Goal: Information Seeking & Learning: Learn about a topic

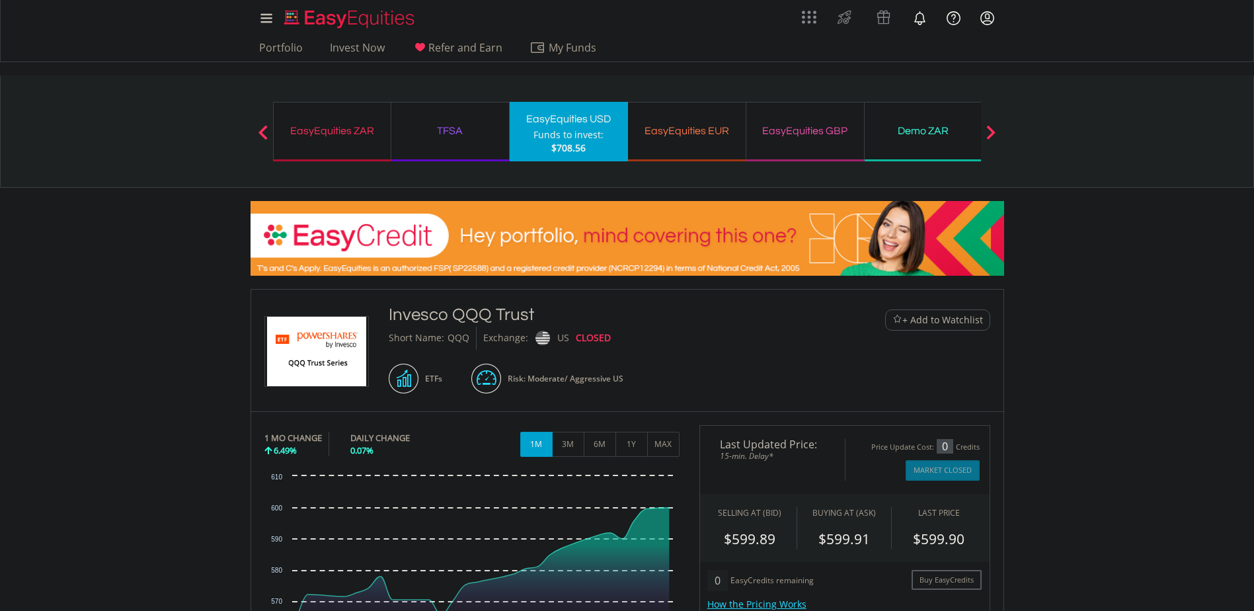
drag, startPoint x: 705, startPoint y: 348, endPoint x: 704, endPoint y: 331, distance: 16.5
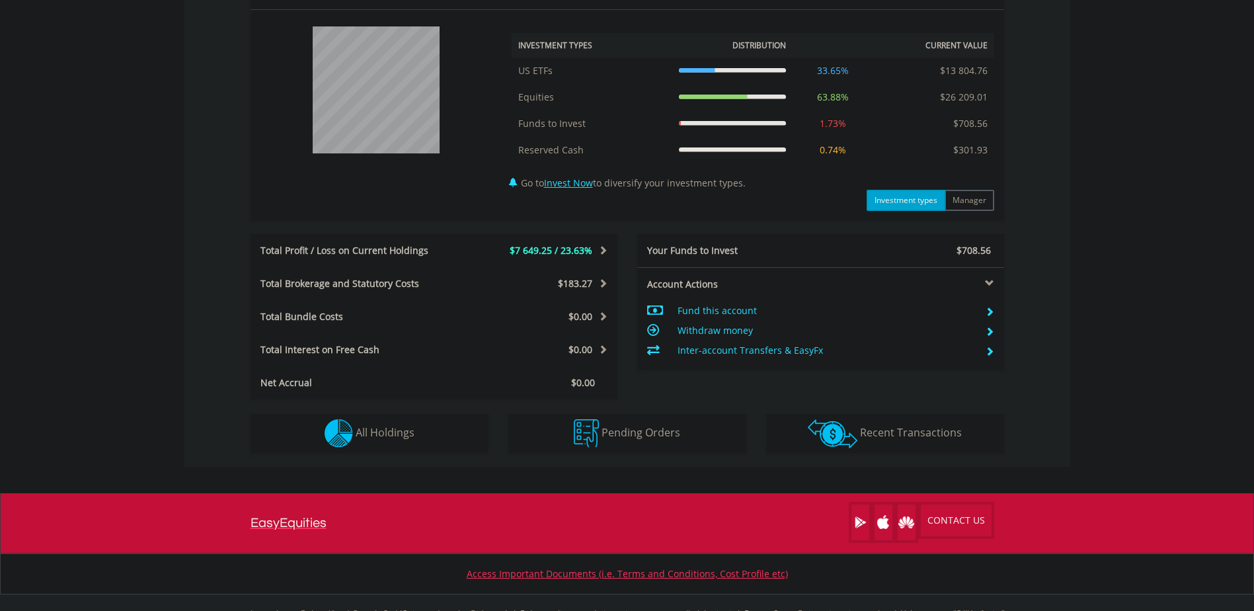
scroll to position [561, 0]
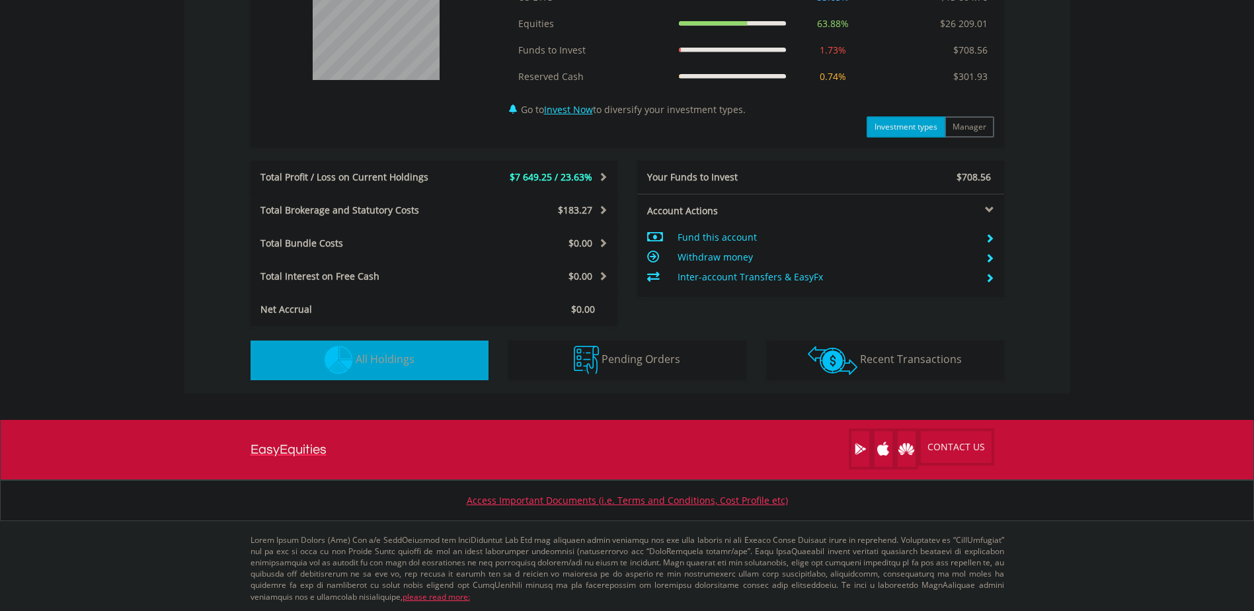
click at [390, 363] on span "All Holdings" at bounding box center [385, 359] width 59 height 15
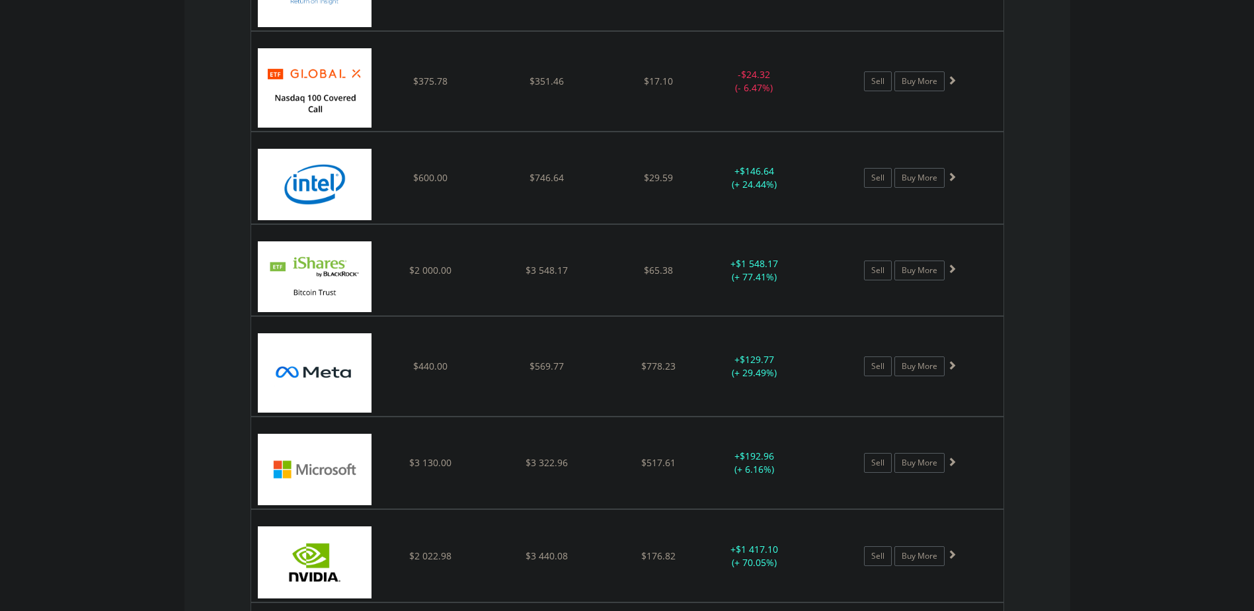
scroll to position [1707, 0]
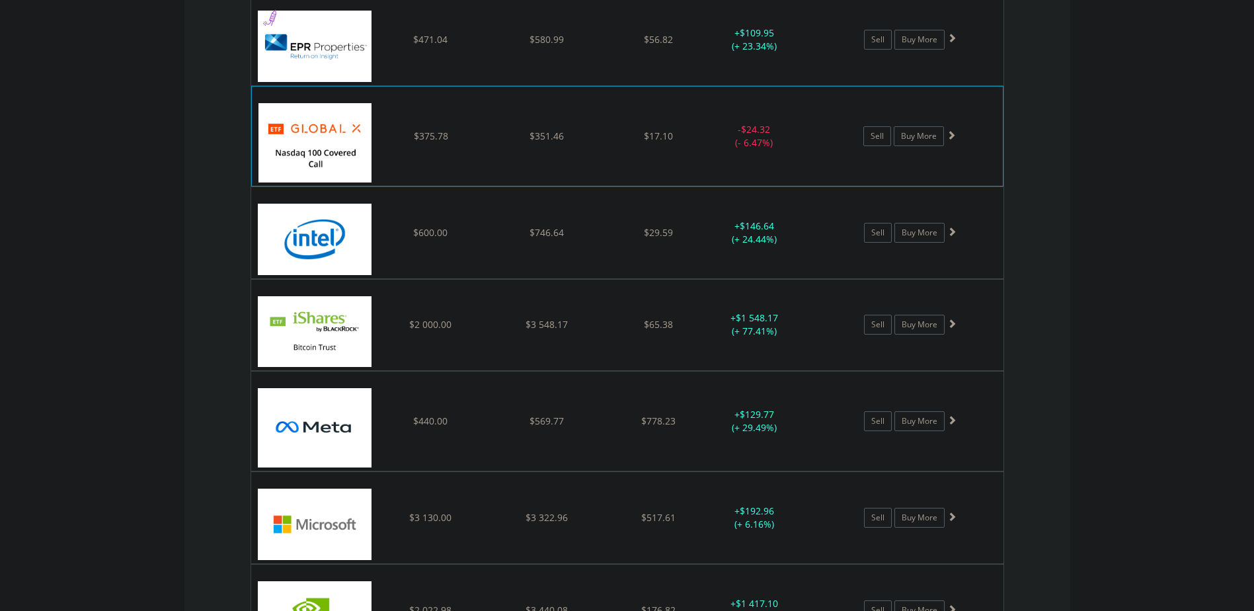
click at [399, 166] on div "﻿ Global X Nasdaq 100 Covered Call ETF $375.78 $351.46 $17.10 - $24.32 (- 6.47%…" at bounding box center [627, 136] width 751 height 99
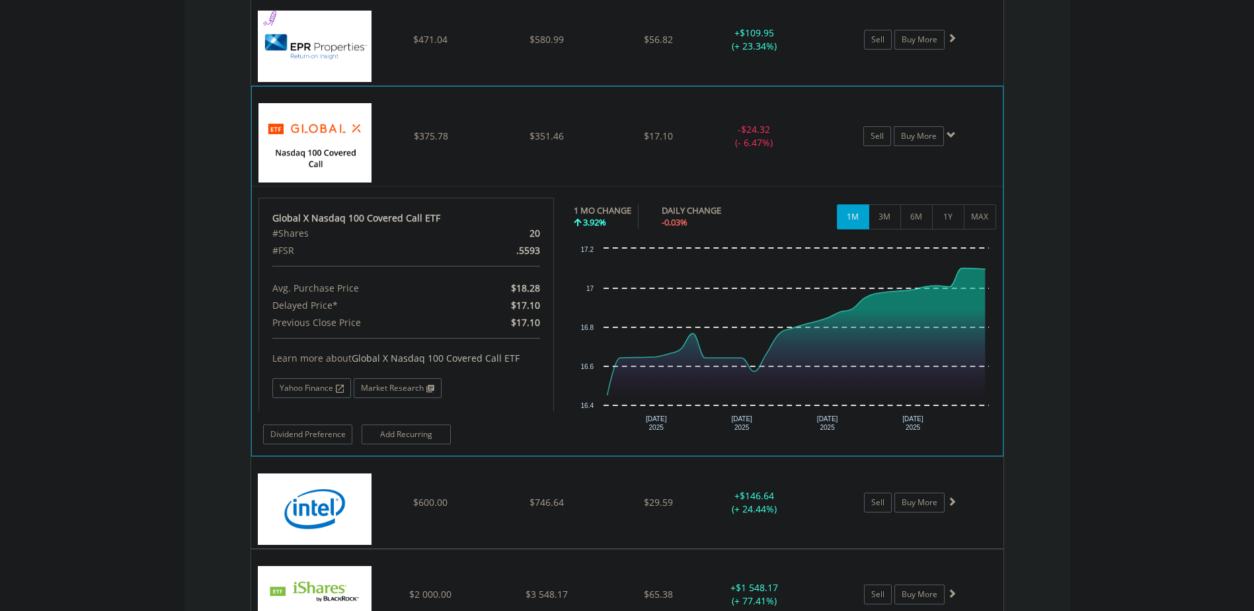
click at [290, 253] on div "#FSR" at bounding box center [358, 250] width 192 height 17
copy div "FSR"
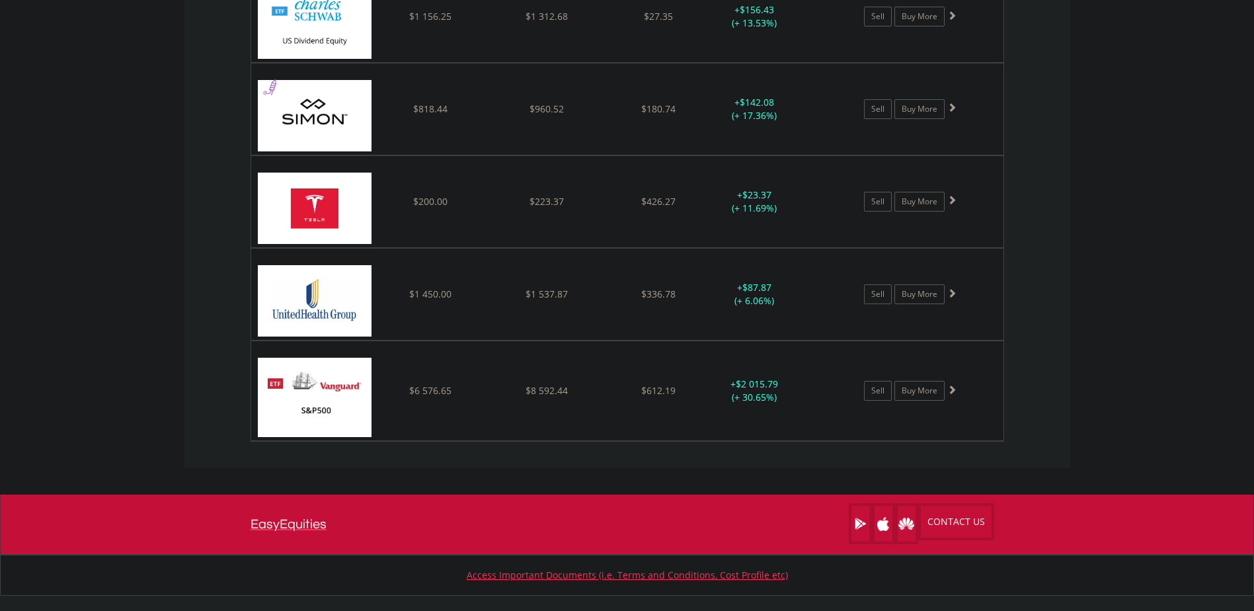
scroll to position [2897, 0]
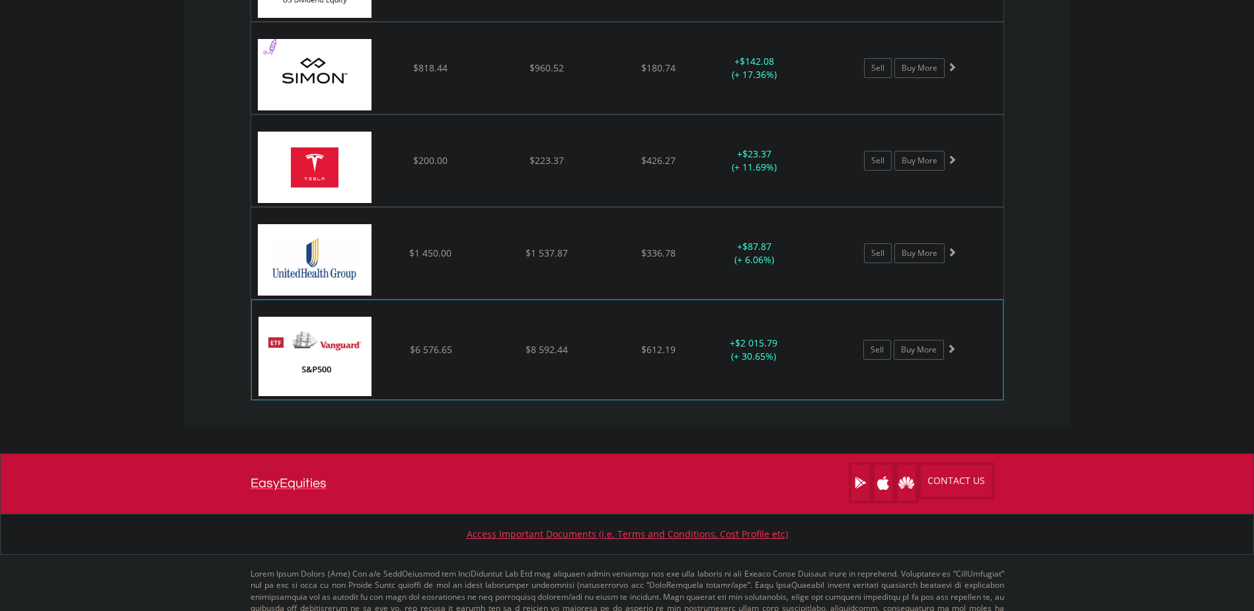
click at [531, 359] on div "﻿ Vanguard S&P 500 ETF $6 576.65 $8 592.44 $612.19 + $2 015.79 (+ 30.65%) Sell …" at bounding box center [627, 349] width 751 height 99
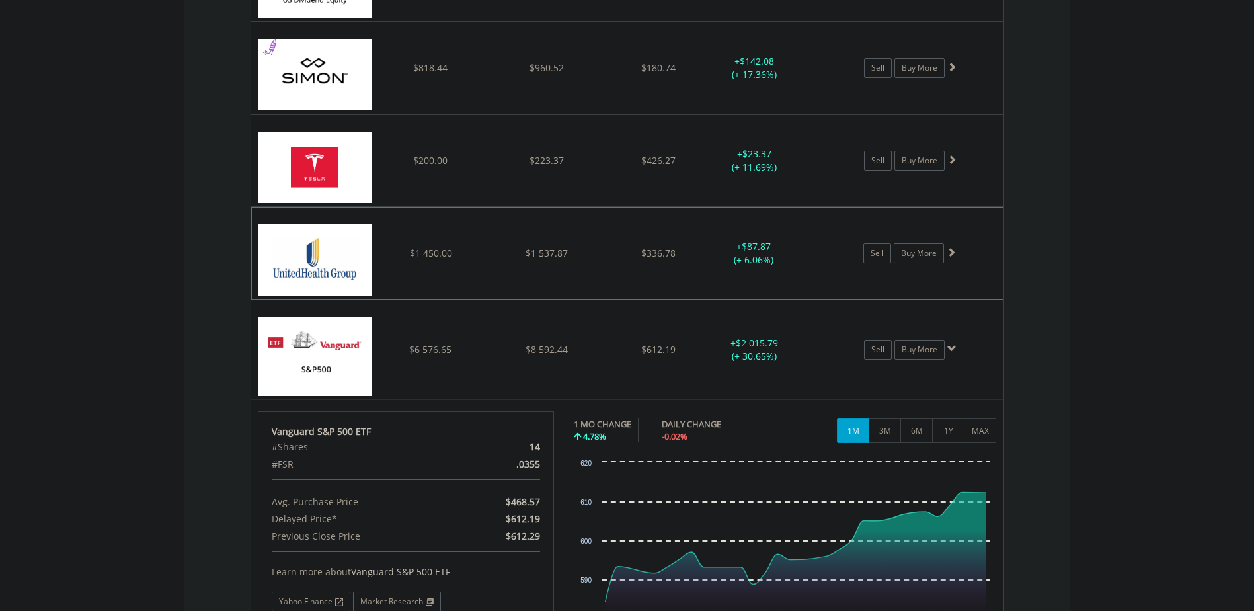
click at [344, 252] on img at bounding box center [315, 259] width 114 height 71
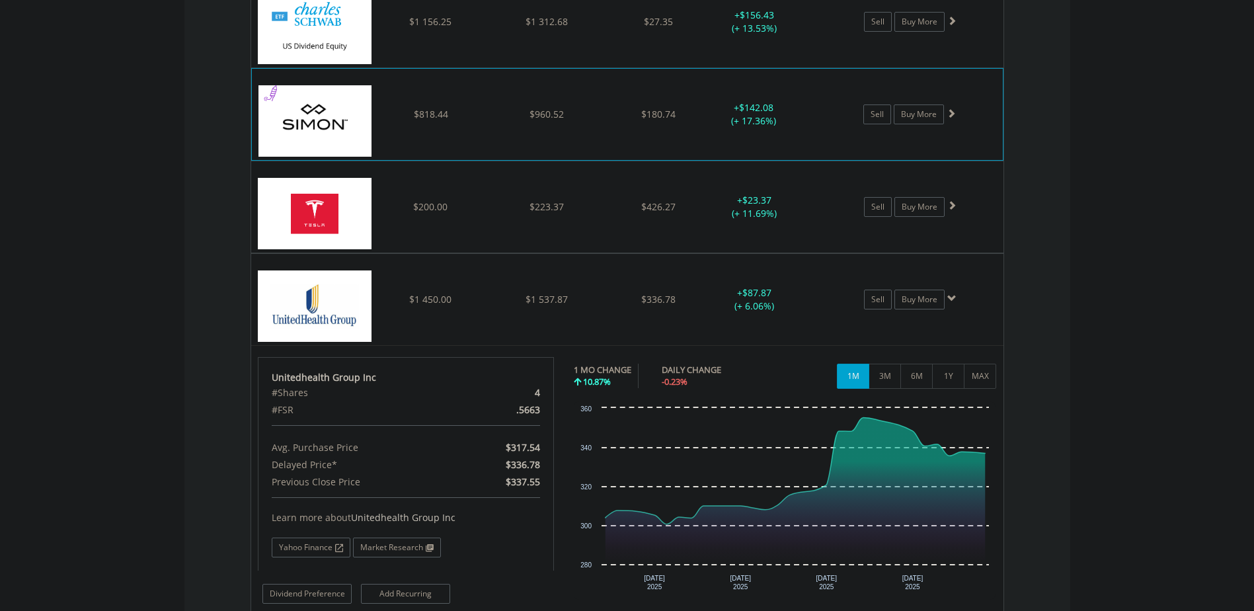
scroll to position [2831, 0]
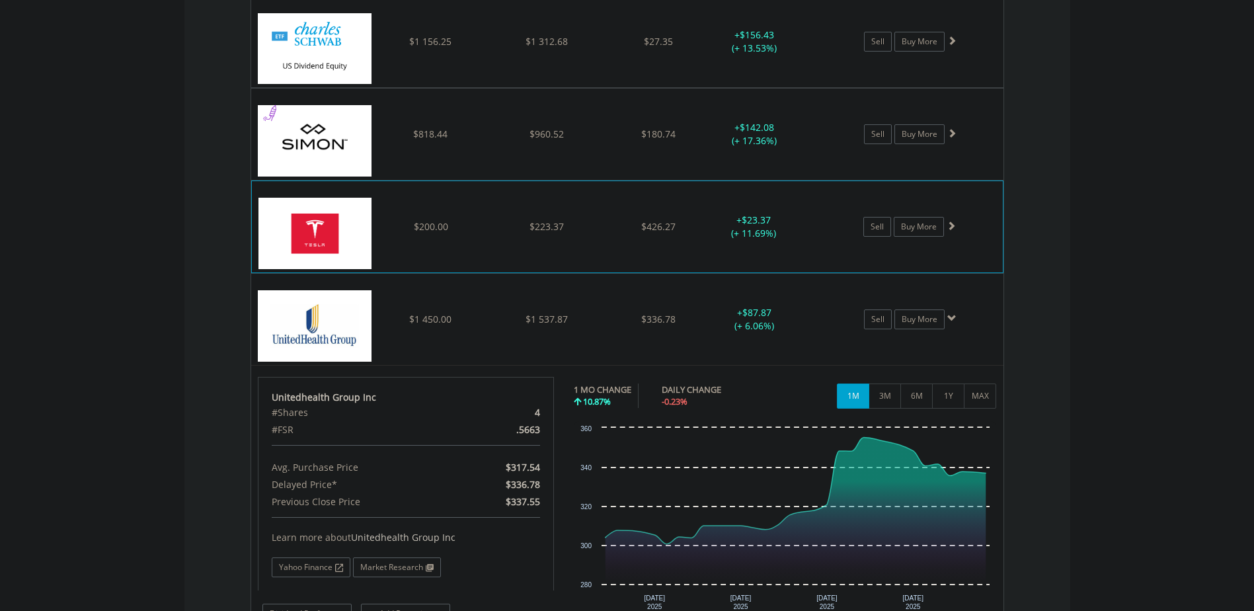
click at [298, 238] on img at bounding box center [315, 233] width 114 height 71
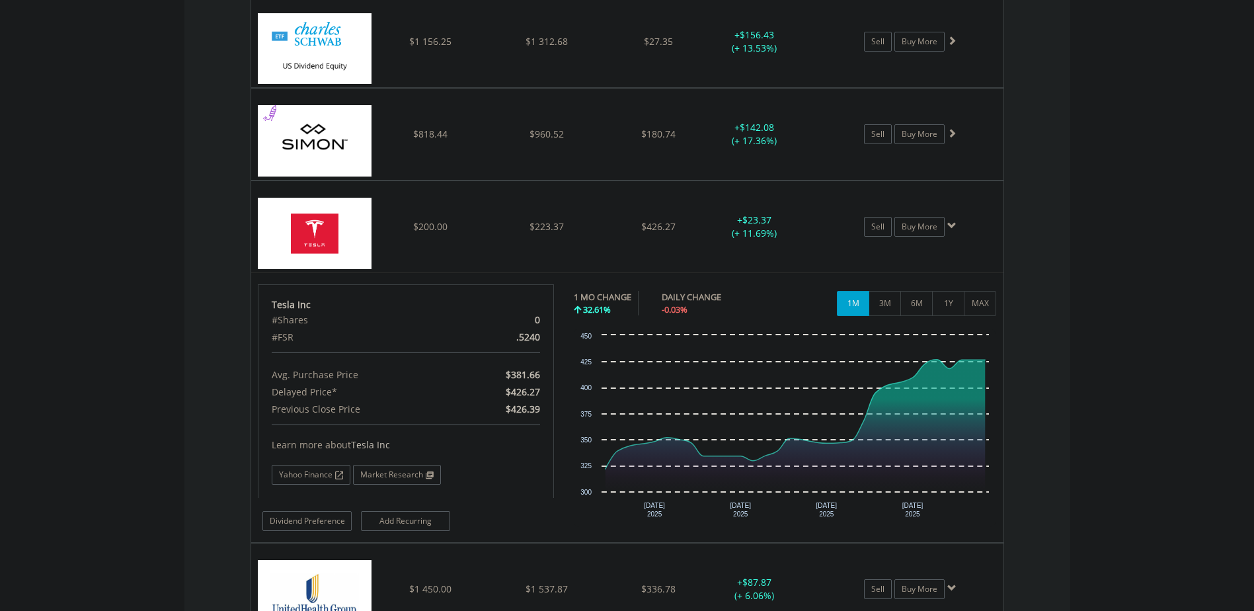
drag, startPoint x: 314, startPoint y: 474, endPoint x: 197, endPoint y: 434, distance: 123.7
click at [341, 477] on span at bounding box center [338, 475] width 11 height 8
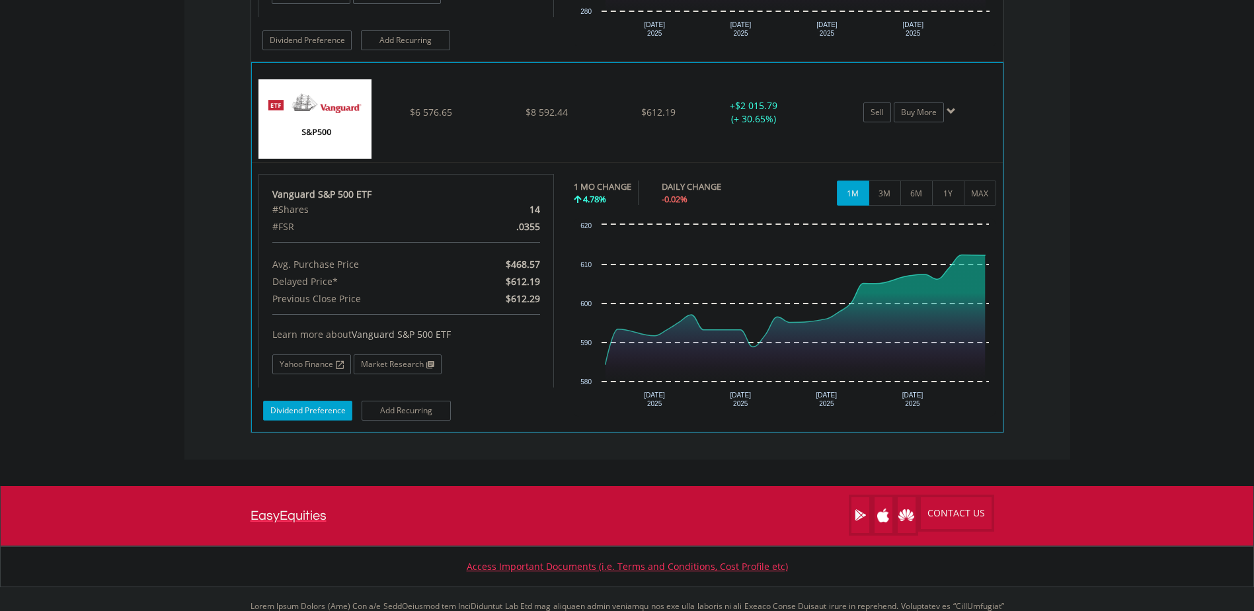
scroll to position [3690, 0]
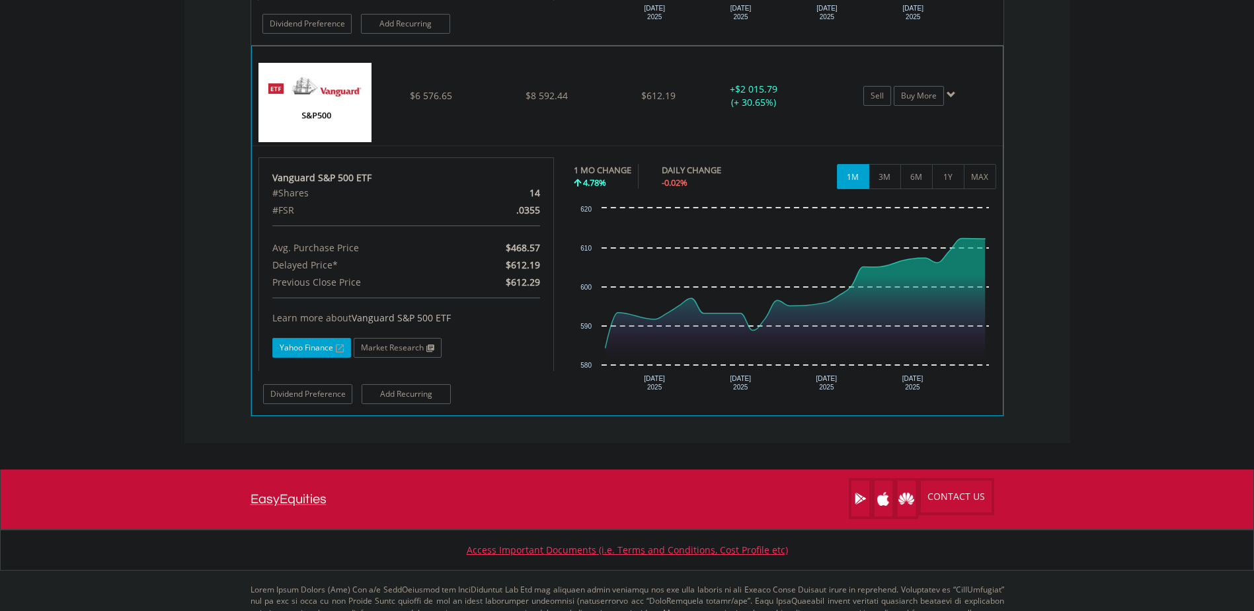
click at [340, 349] on span at bounding box center [338, 348] width 11 height 8
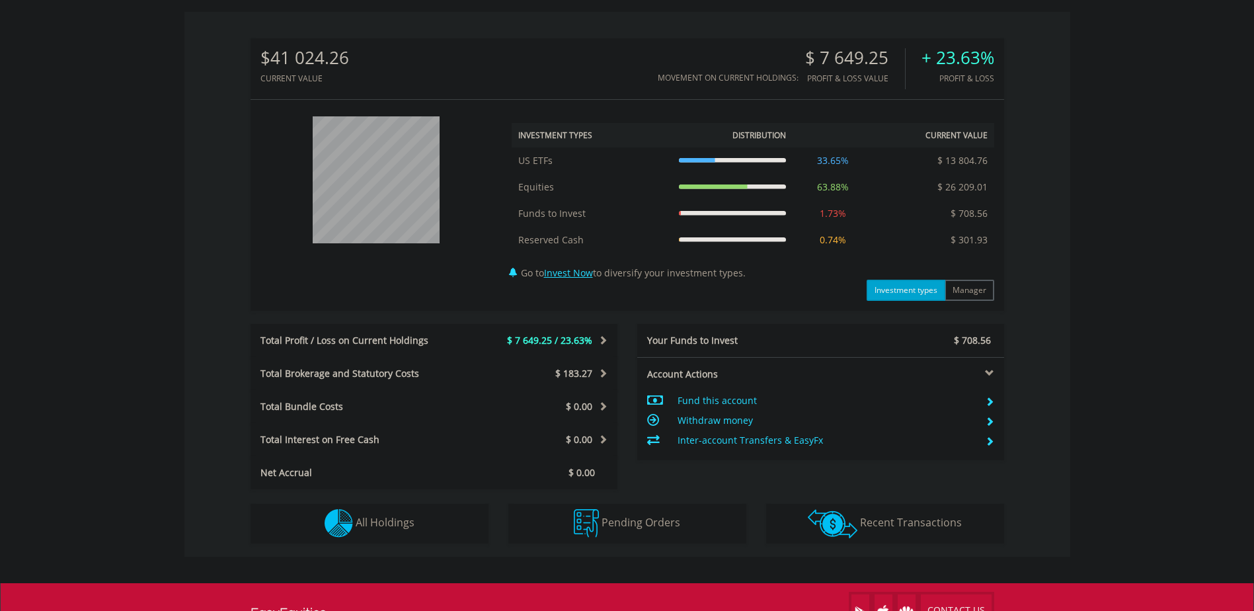
scroll to position [463, 0]
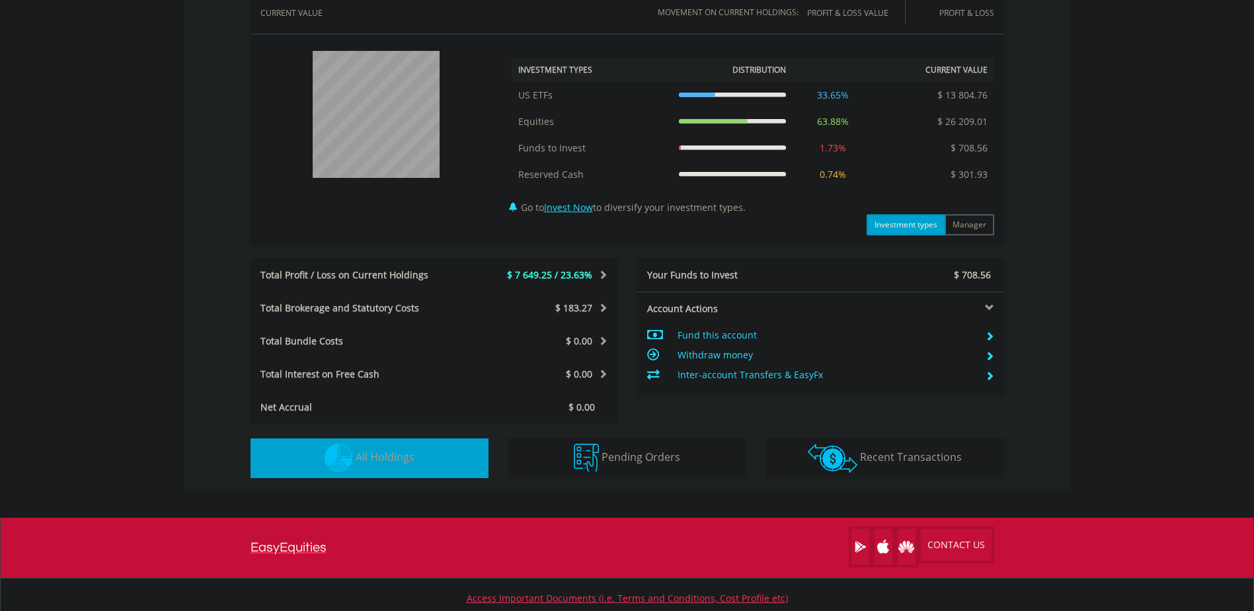
click at [417, 467] on button "Holdings All Holdings" at bounding box center [370, 458] width 238 height 40
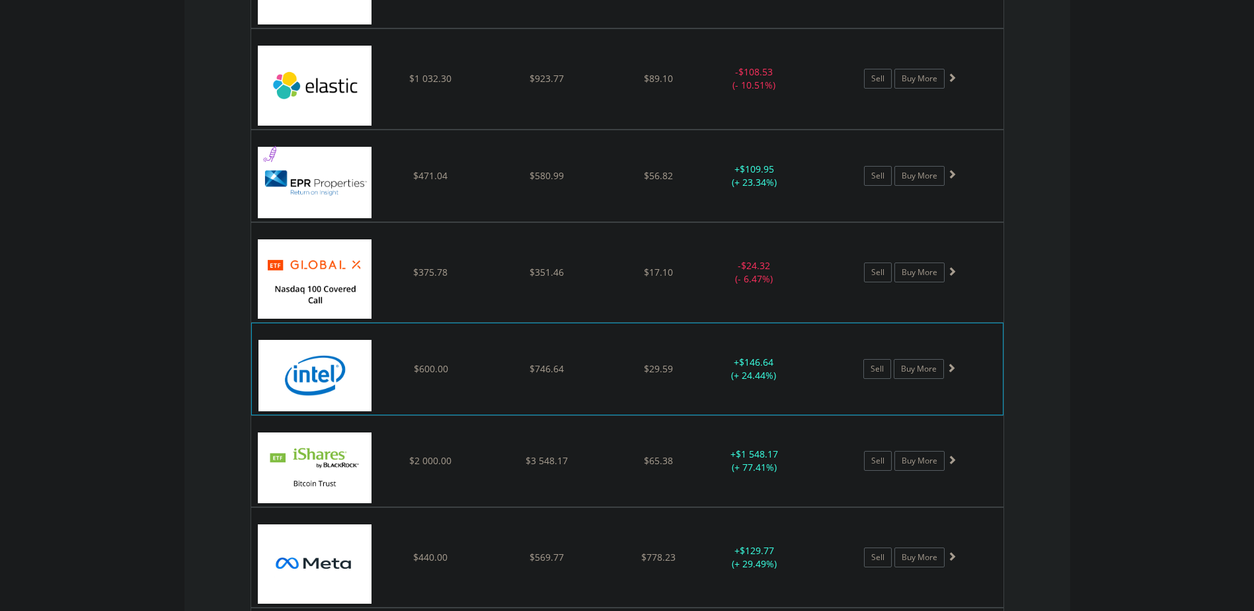
scroll to position [1575, 0]
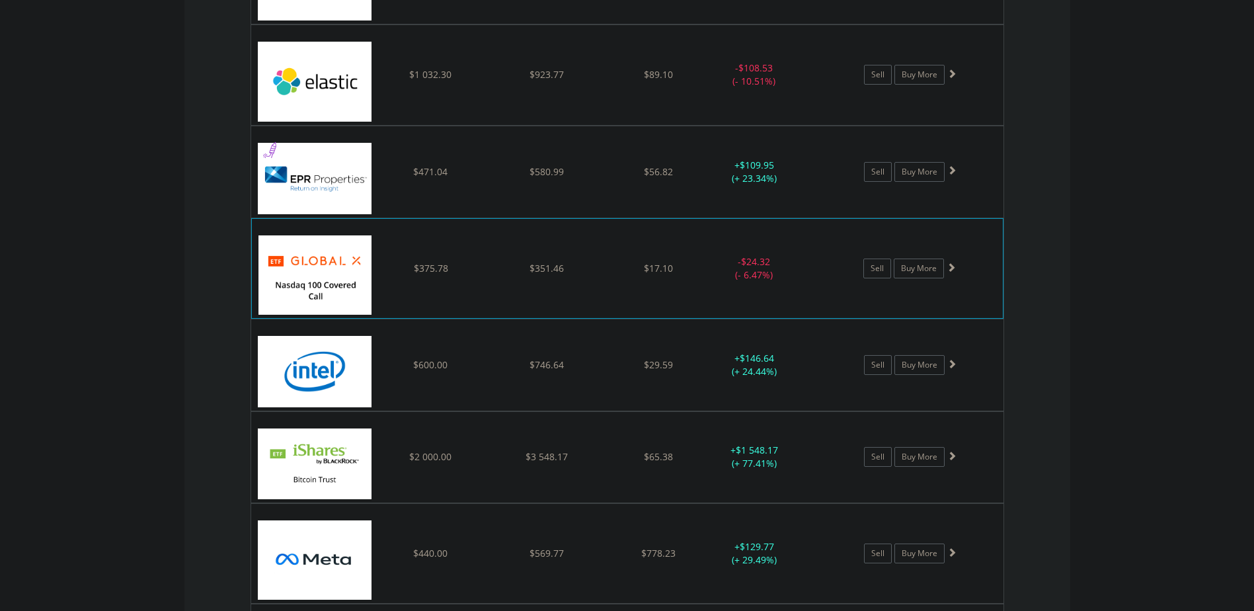
click at [345, 272] on img at bounding box center [315, 274] width 114 height 79
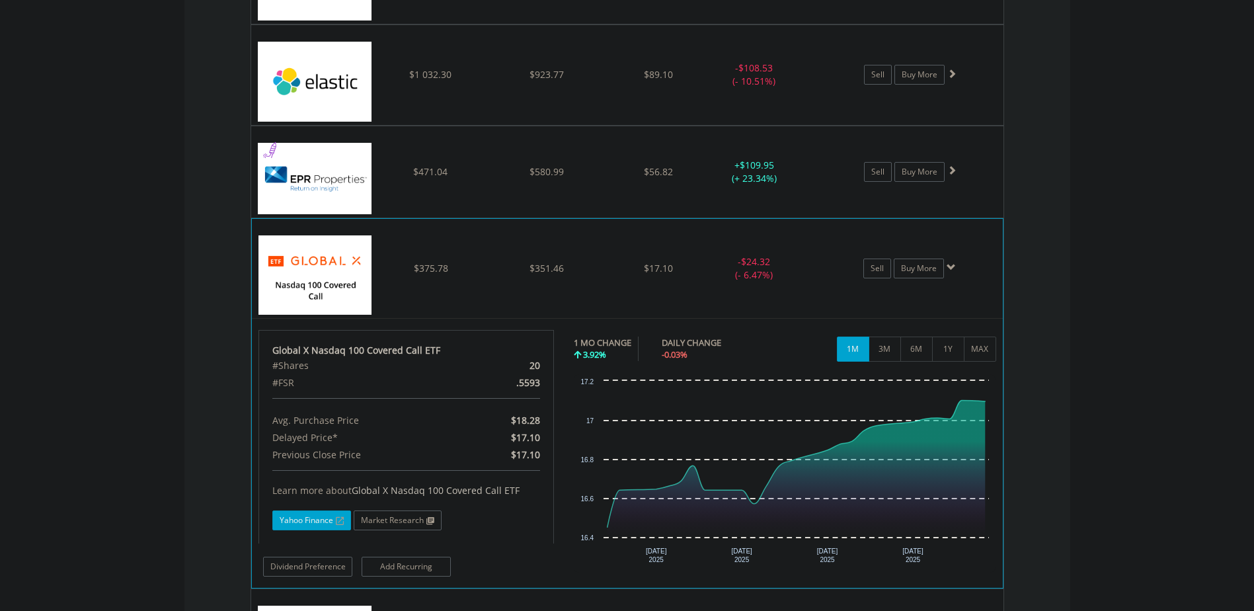
click at [338, 522] on span at bounding box center [338, 521] width 11 height 8
click at [888, 350] on button "3M" at bounding box center [885, 348] width 32 height 25
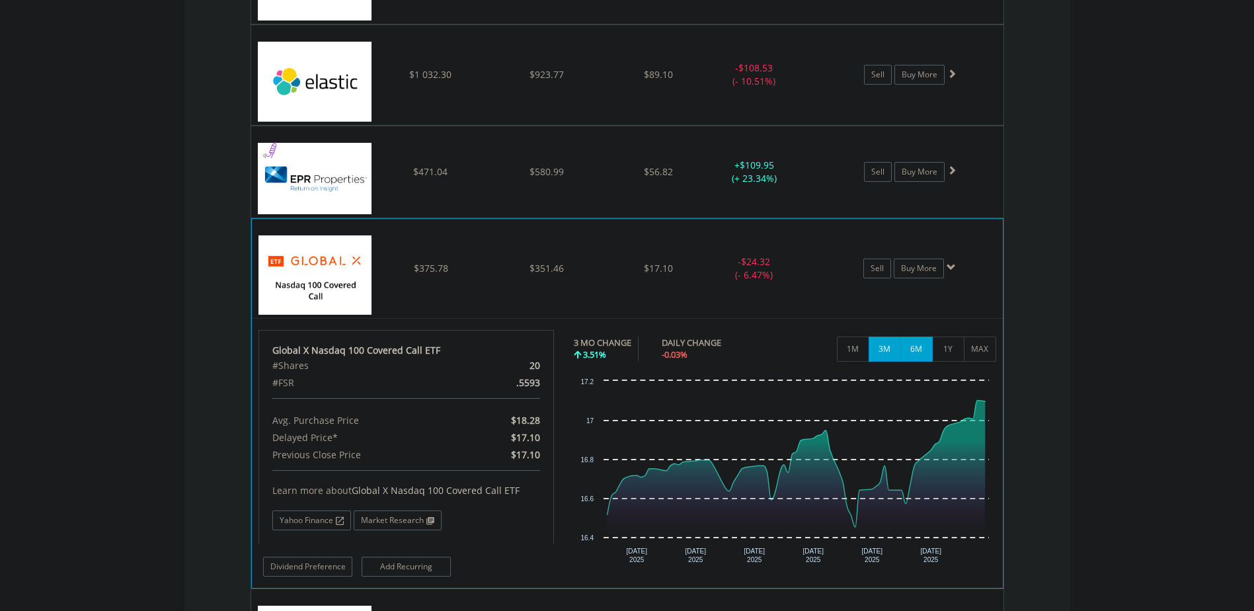
click at [912, 350] on button "6M" at bounding box center [916, 348] width 32 height 25
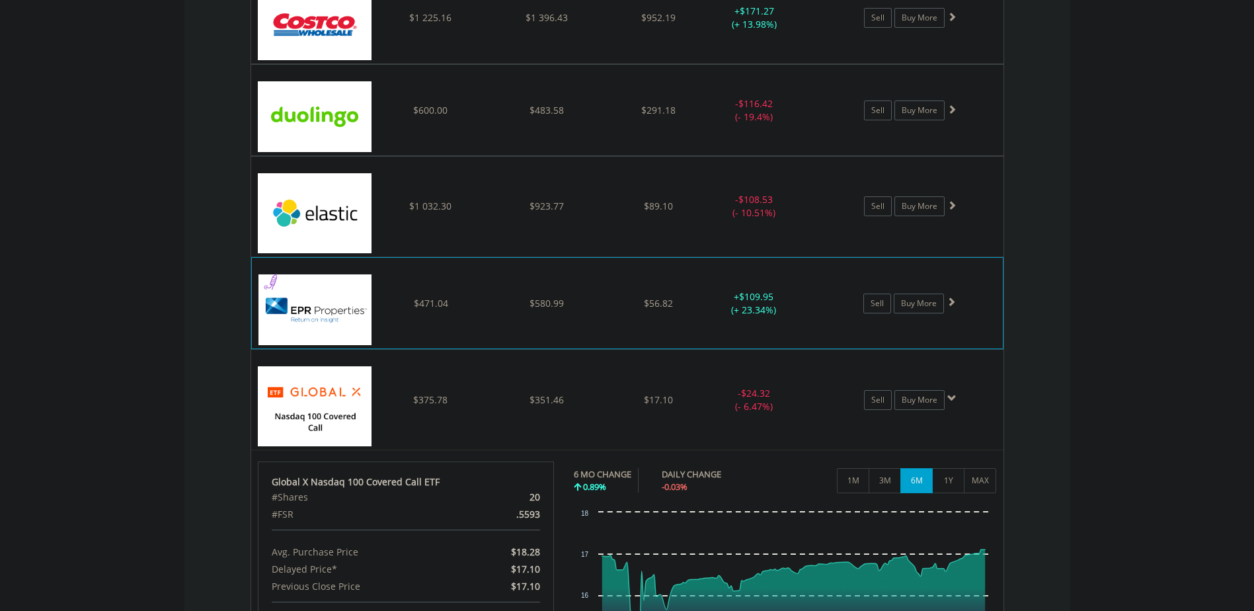
scroll to position [1443, 0]
click at [451, 196] on div "﻿ Elastic NV $1 032.30 $923.77 $89.10 - $108.53 (- 10.51%) Sell Buy More" at bounding box center [627, 206] width 751 height 99
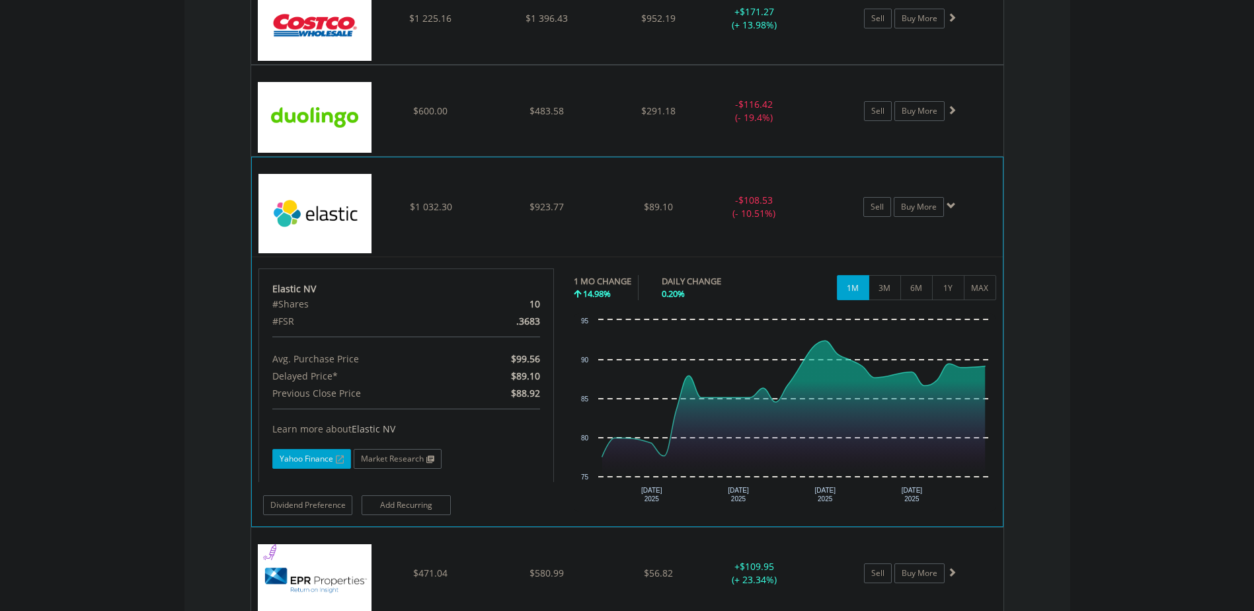
click at [334, 465] on link "Yahoo Finance" at bounding box center [311, 459] width 79 height 20
click at [878, 288] on button "3M" at bounding box center [885, 287] width 32 height 25
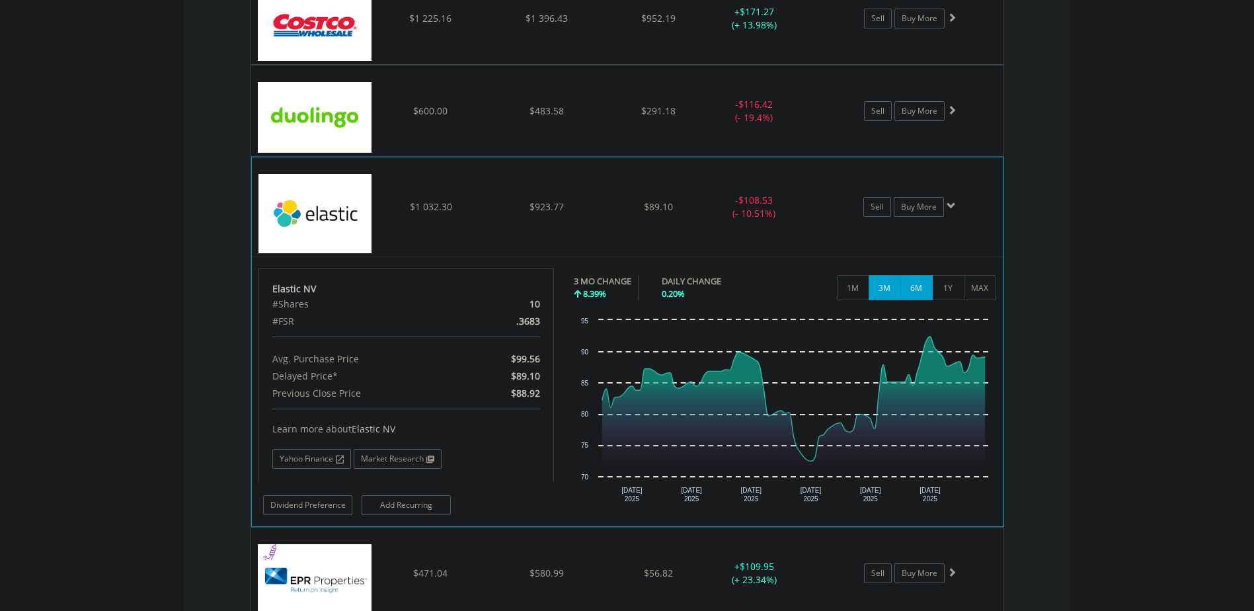
click at [918, 292] on button "6M" at bounding box center [916, 287] width 32 height 25
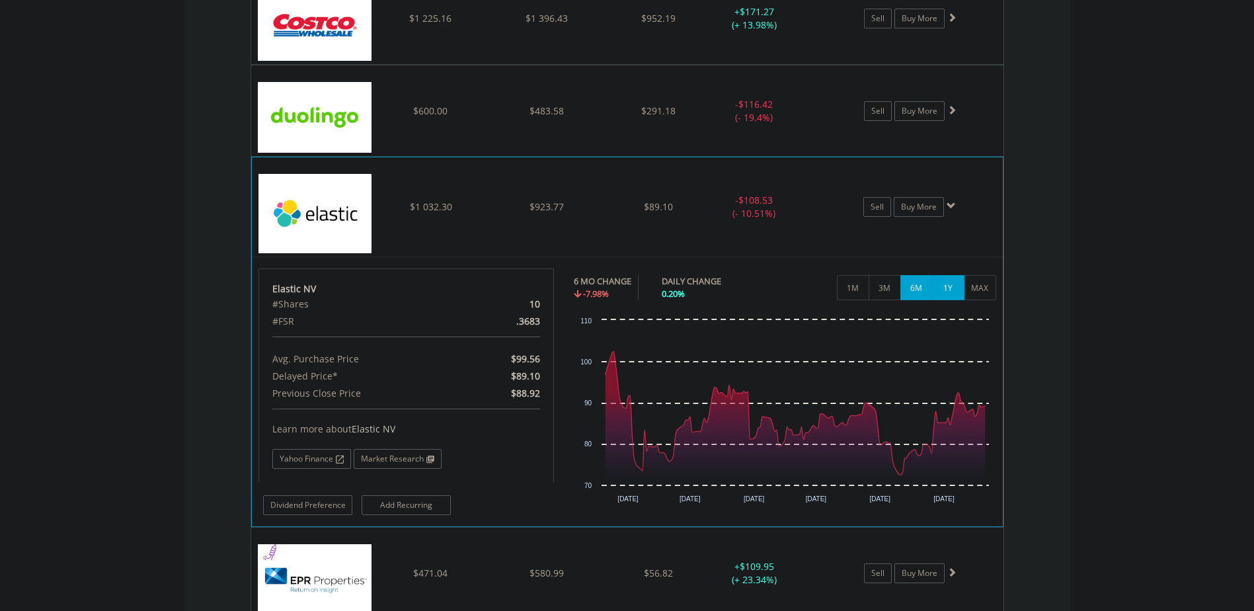
click at [944, 297] on button "1Y" at bounding box center [948, 287] width 32 height 25
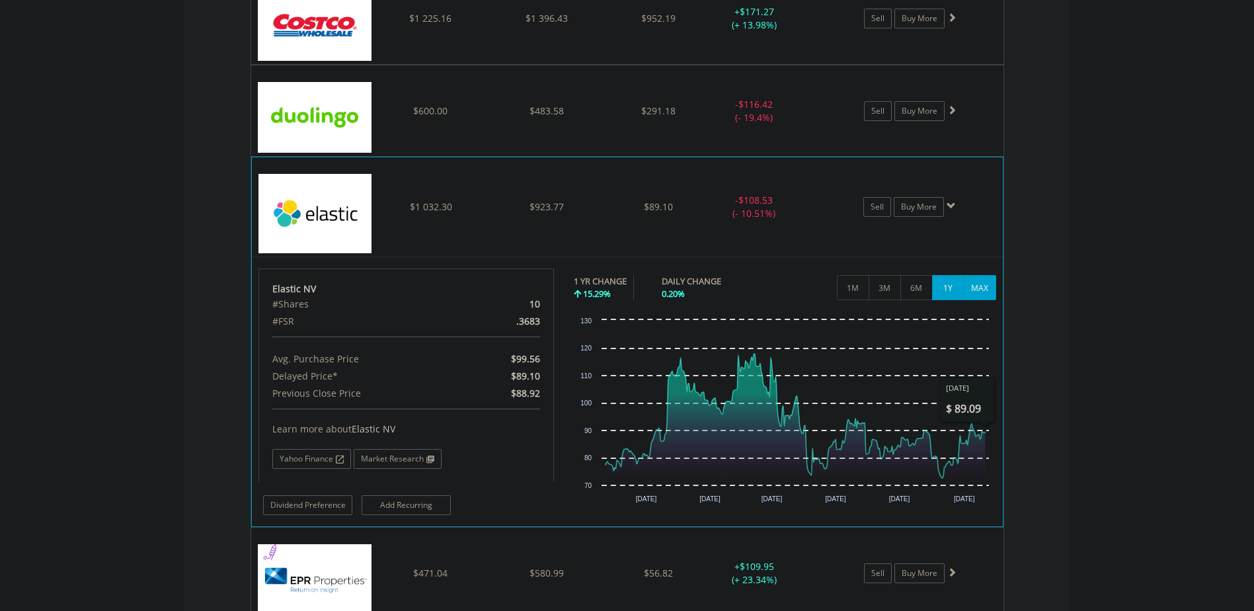
click at [987, 287] on button "MAX" at bounding box center [980, 287] width 32 height 25
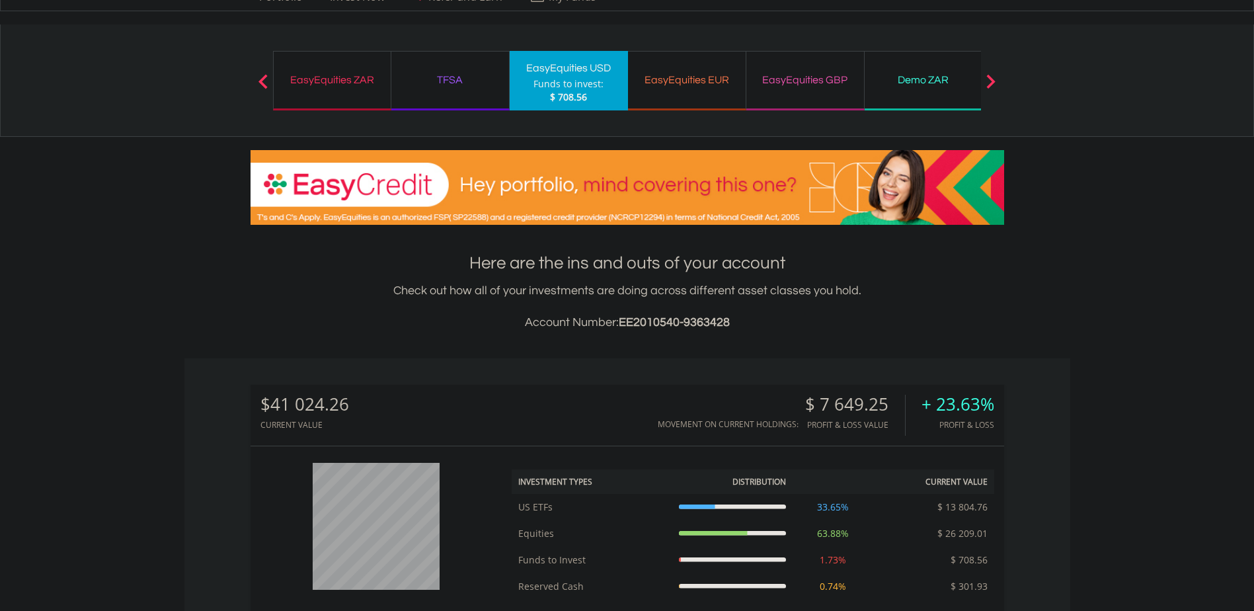
scroll to position [0, 0]
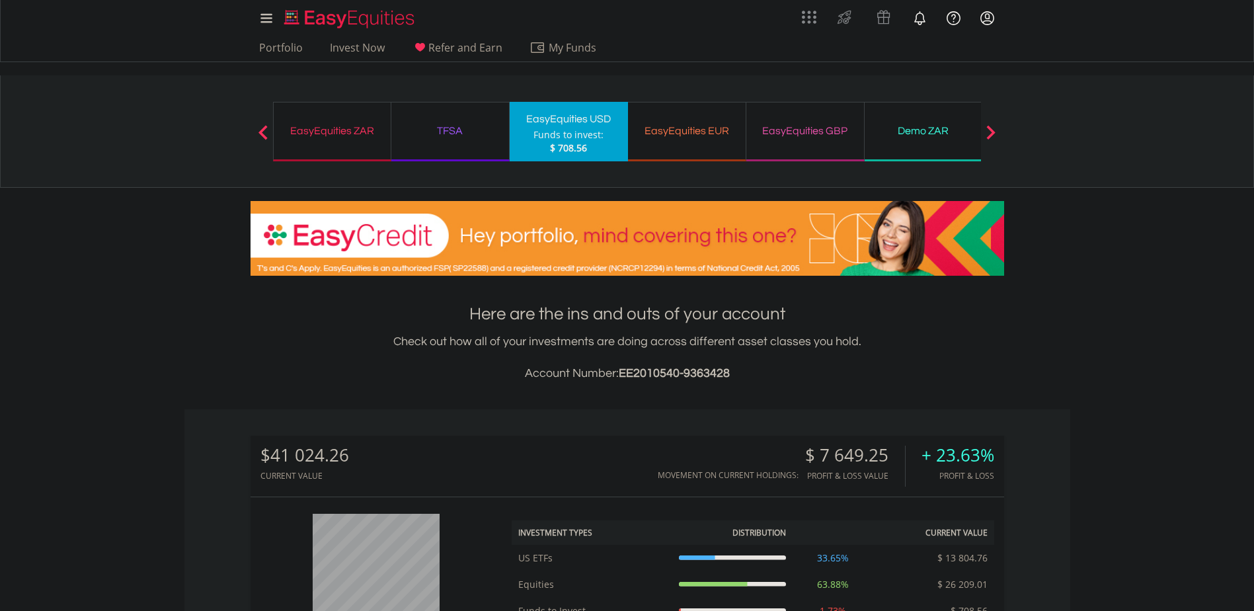
click at [780, 136] on div "EasyEquities GBP" at bounding box center [805, 131] width 102 height 19
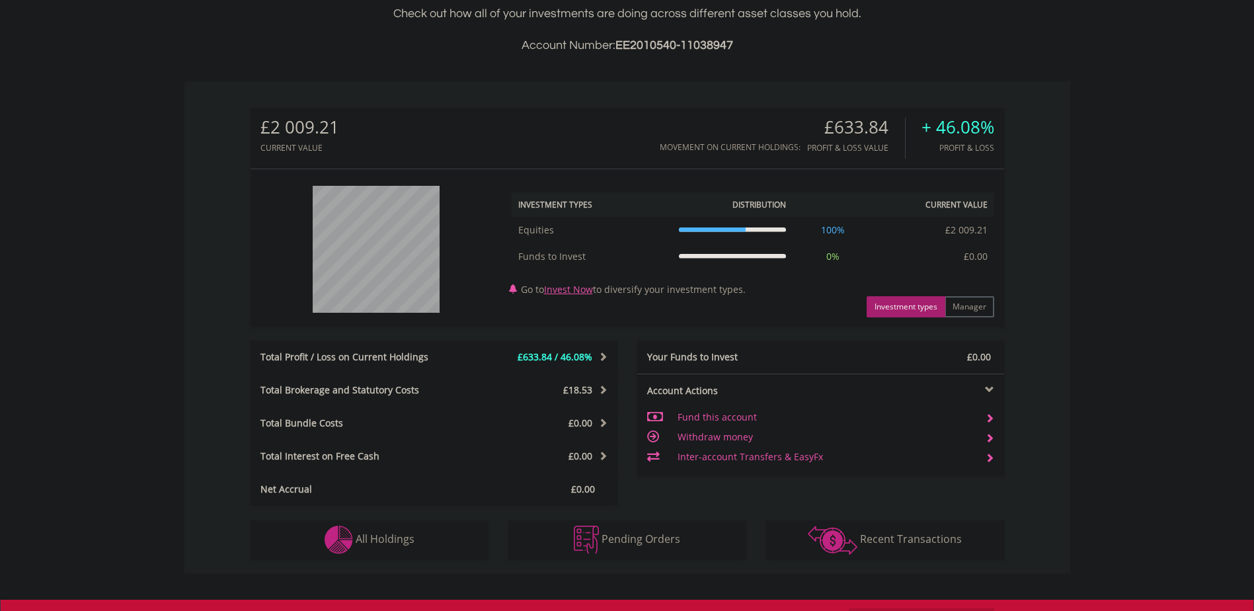
scroll to position [127, 251]
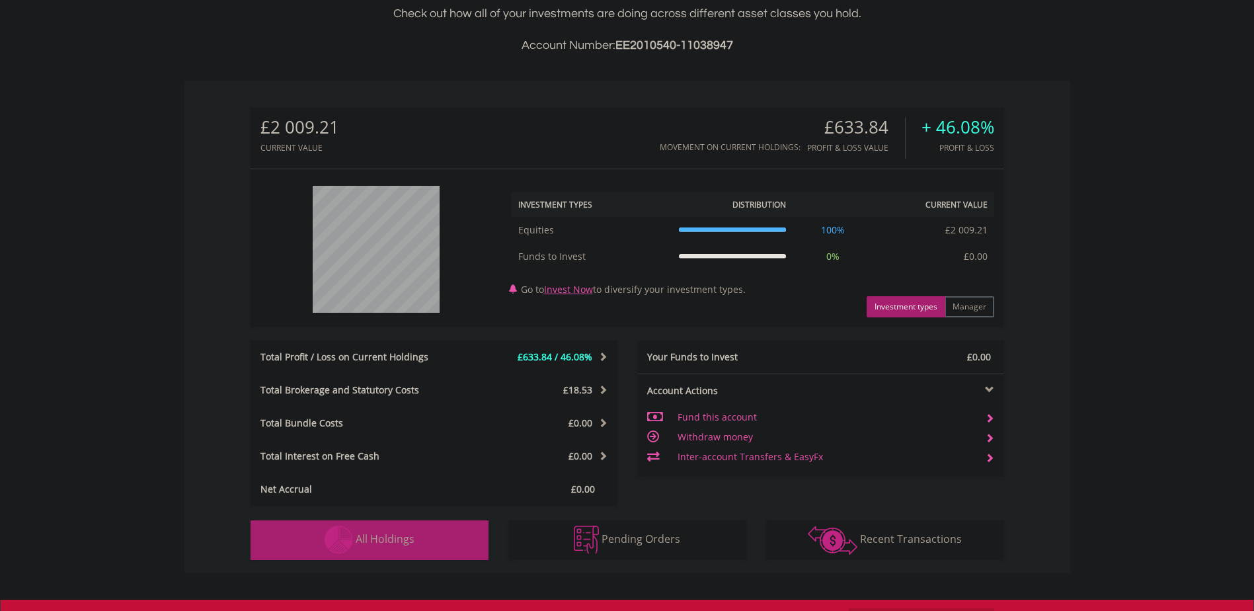
click at [393, 529] on button "Holdings All Holdings" at bounding box center [370, 540] width 238 height 40
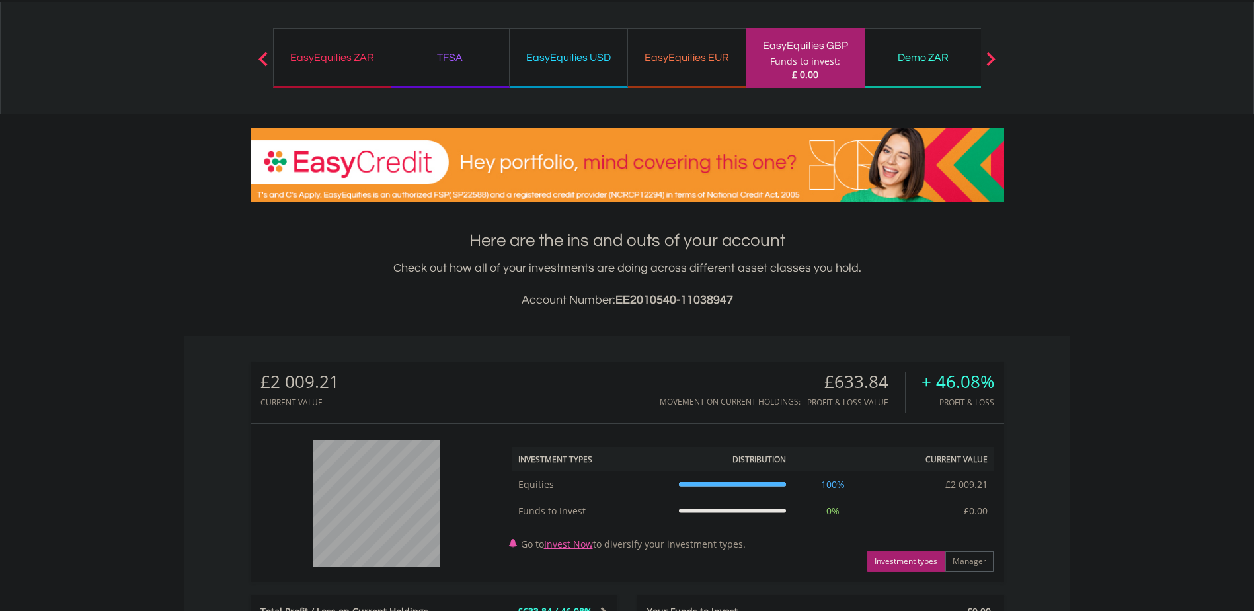
scroll to position [36, 0]
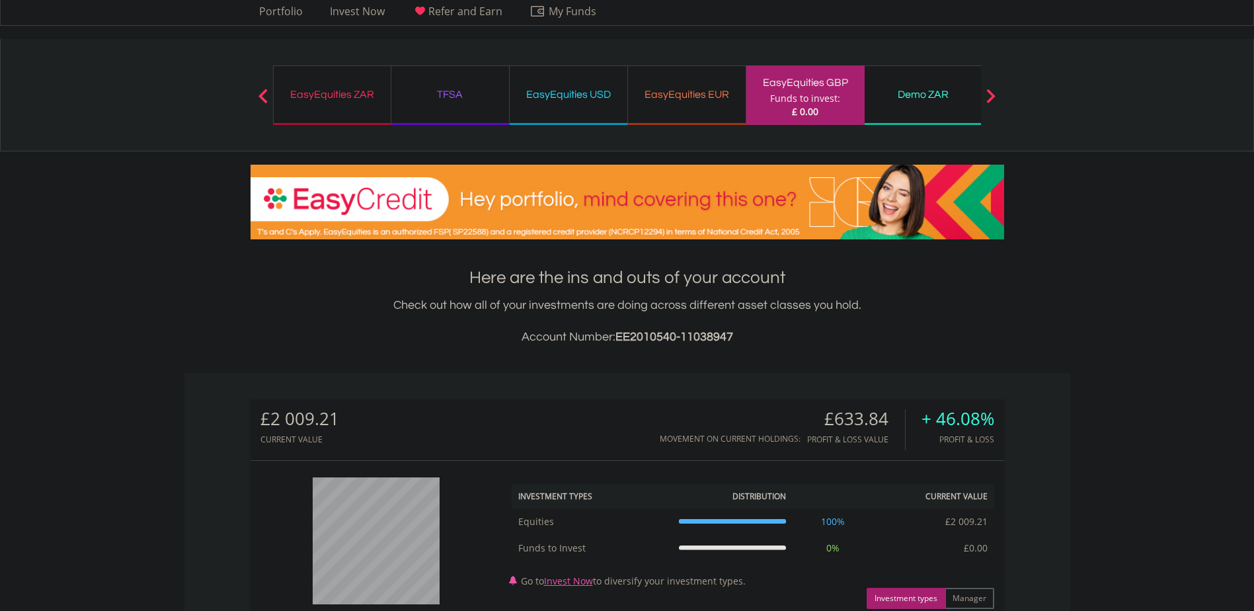
click at [665, 94] on div "EasyEquities EUR" at bounding box center [687, 94] width 102 height 19
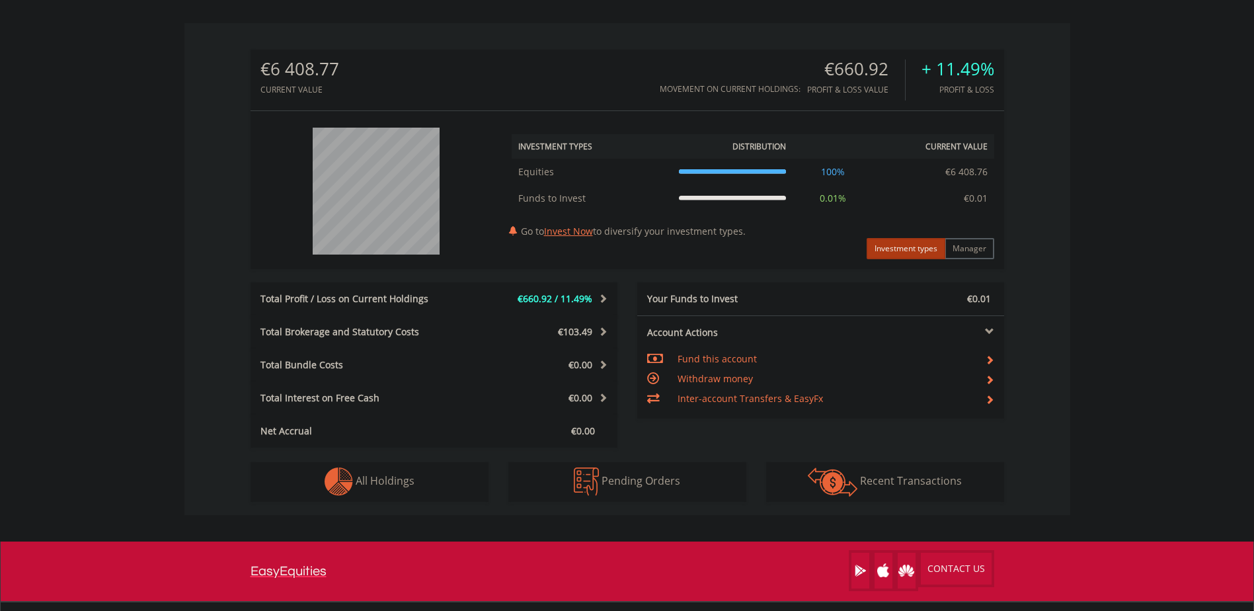
scroll to position [397, 0]
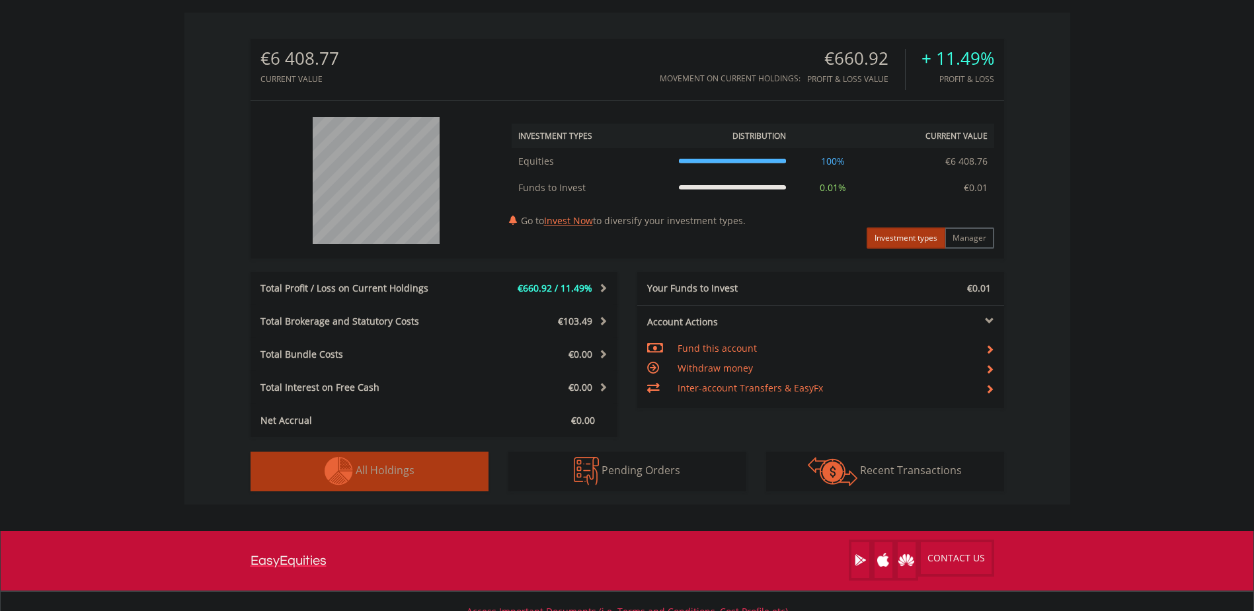
click at [428, 483] on button "Holdings All Holdings" at bounding box center [370, 471] width 238 height 40
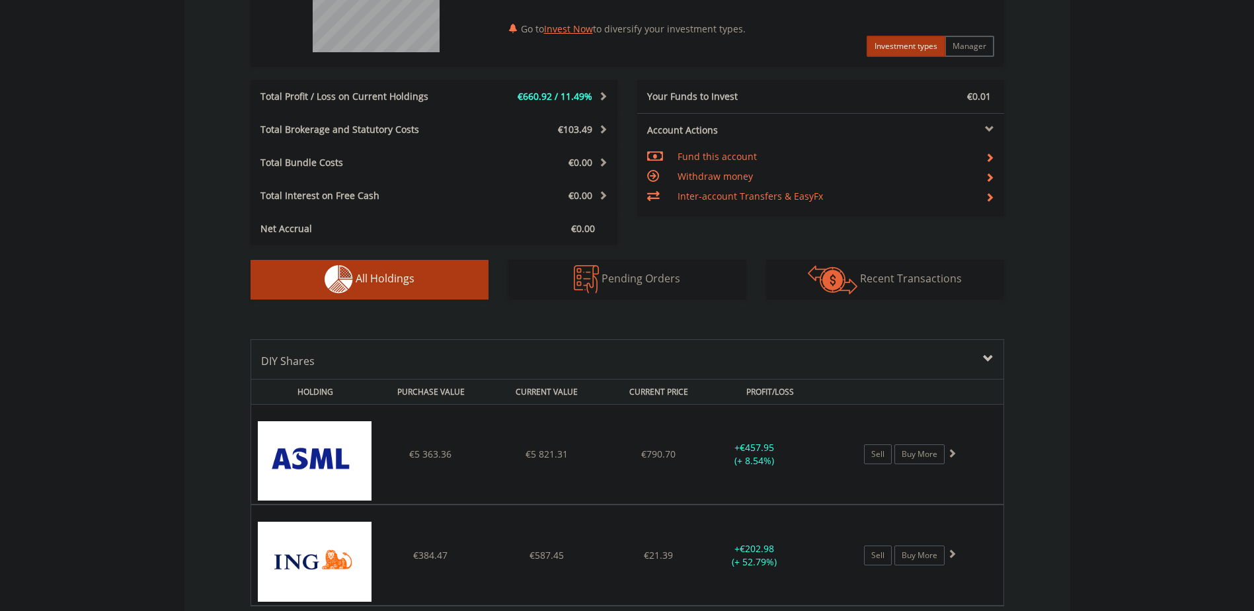
scroll to position [763, 0]
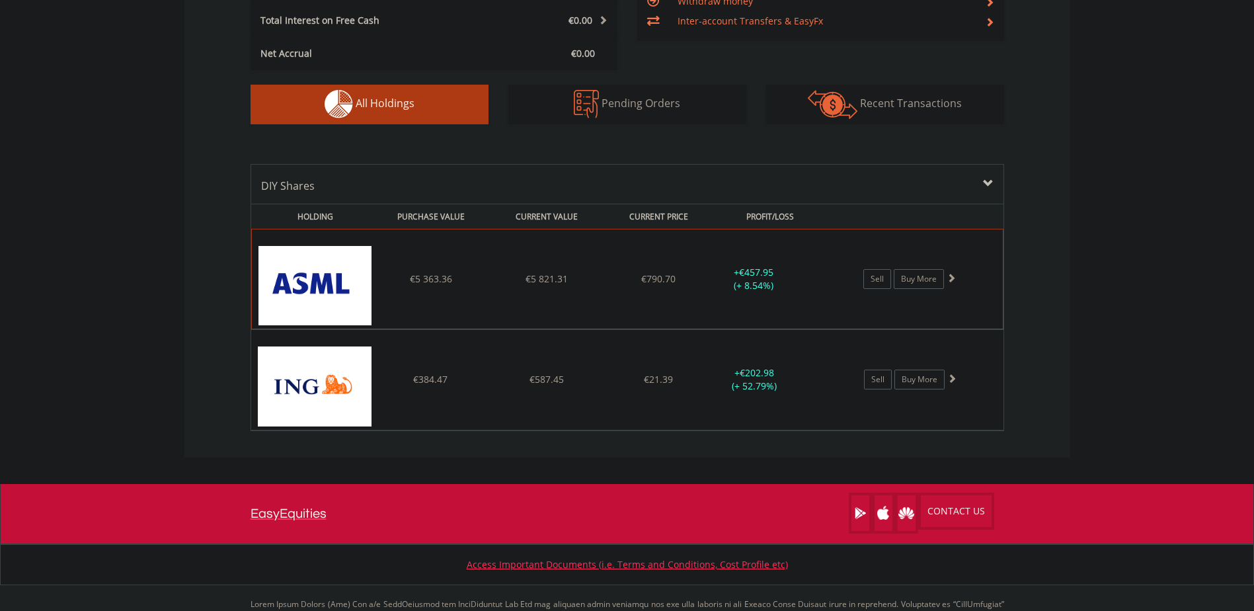
click at [693, 288] on div "﻿ ASML Holding NV €5 363.36 €5 821.31 €790.70 + €457.95 (+ 8.54%) Sell Buy More" at bounding box center [627, 278] width 751 height 99
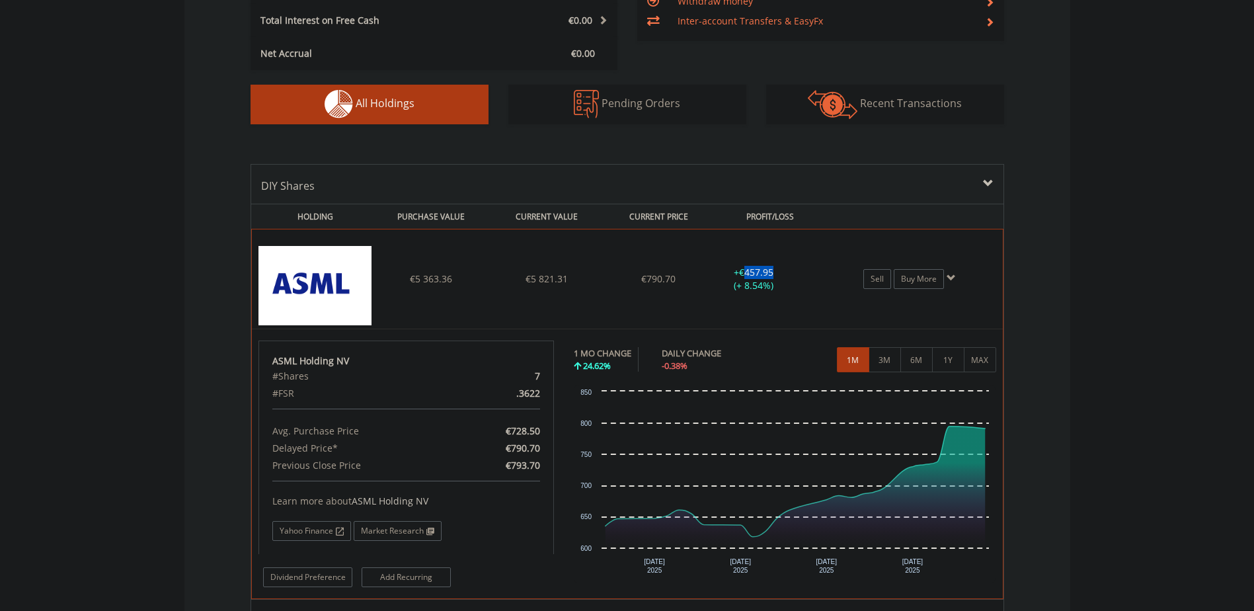
drag, startPoint x: 744, startPoint y: 272, endPoint x: 789, endPoint y: 269, distance: 45.7
click at [789, 269] on div "+ €457.95 (+ 8.54%)" at bounding box center [753, 279] width 99 height 26
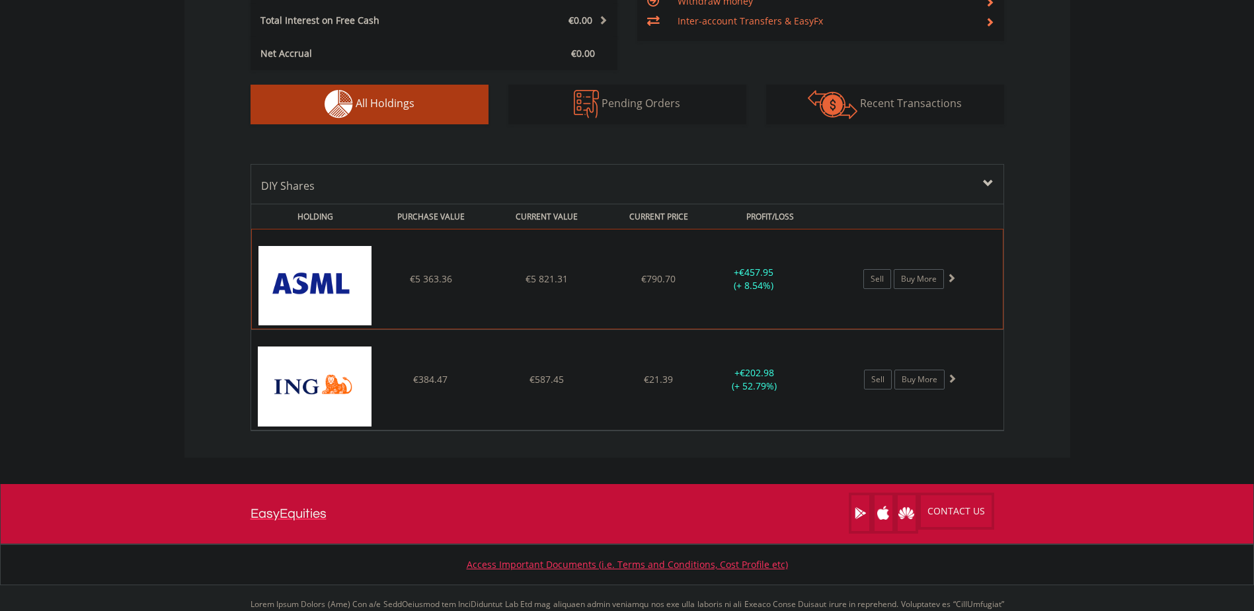
click at [756, 283] on div "+ €457.95 (+ 8.54%)" at bounding box center [753, 279] width 99 height 26
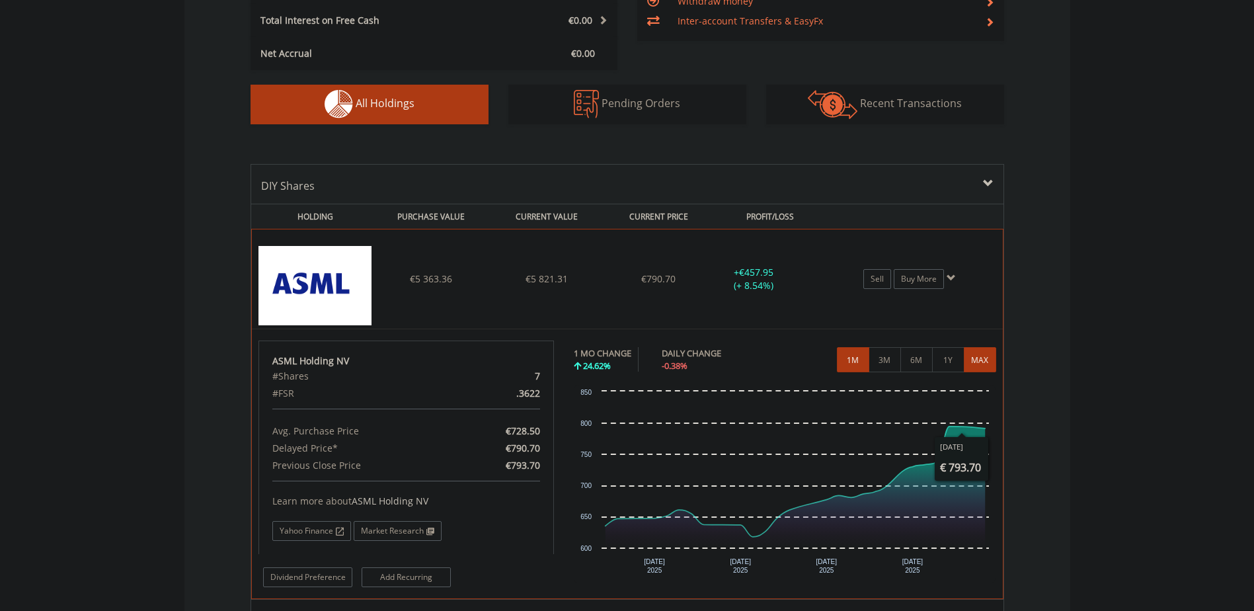
click at [976, 360] on button "MAX" at bounding box center [980, 359] width 32 height 25
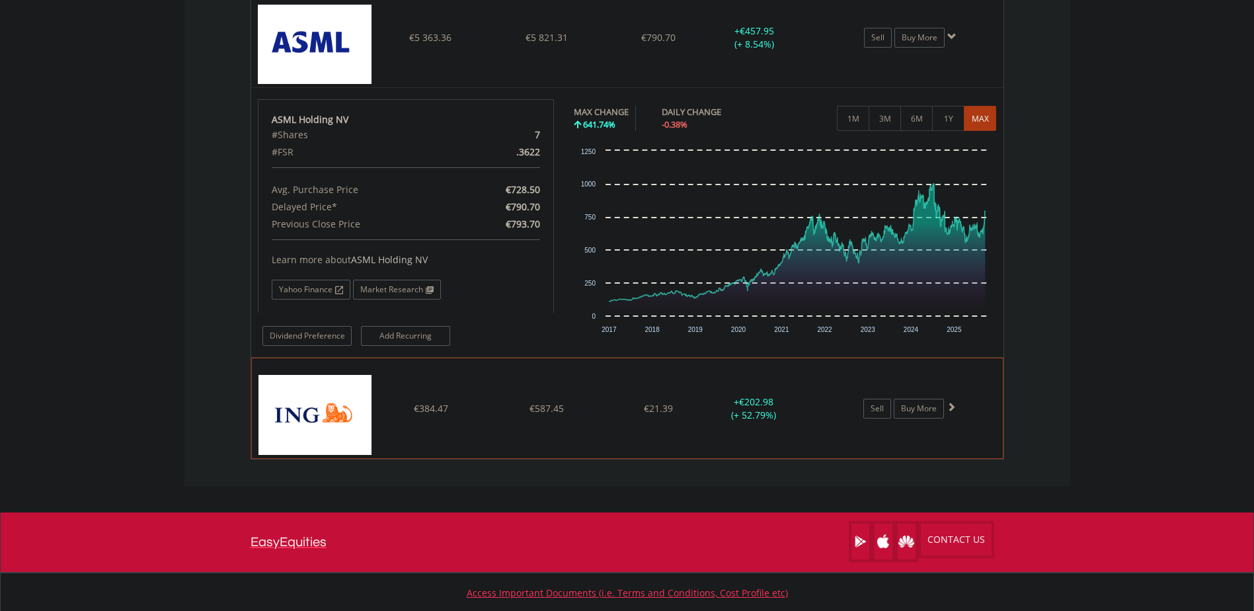
scroll to position [1028, 0]
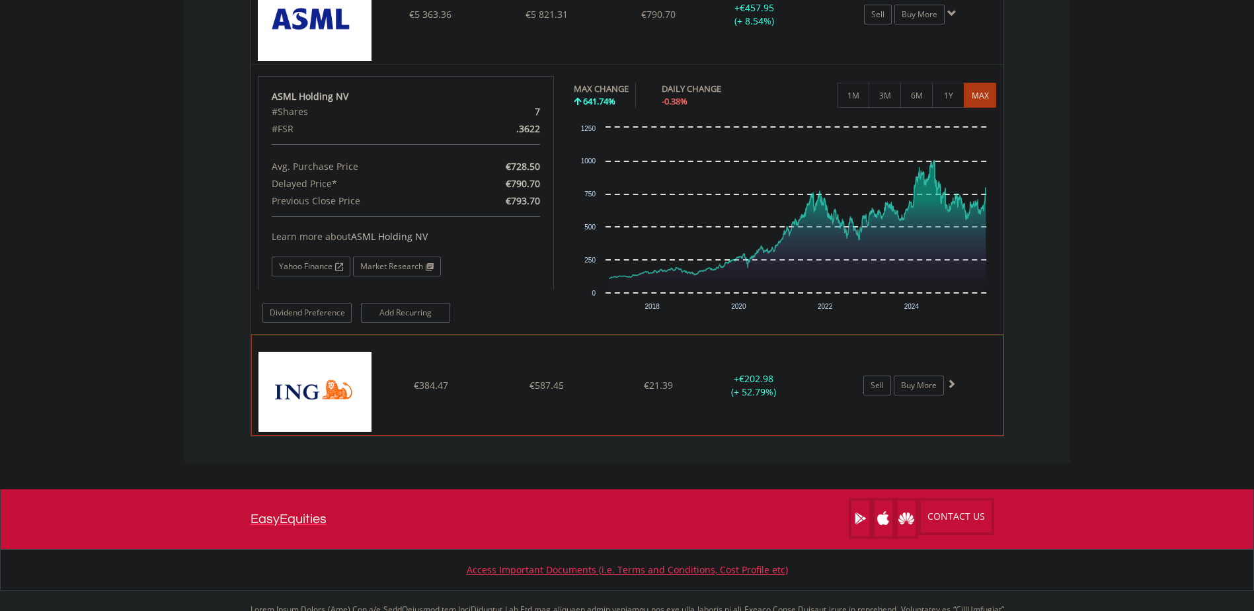
click at [338, 401] on img at bounding box center [315, 391] width 114 height 79
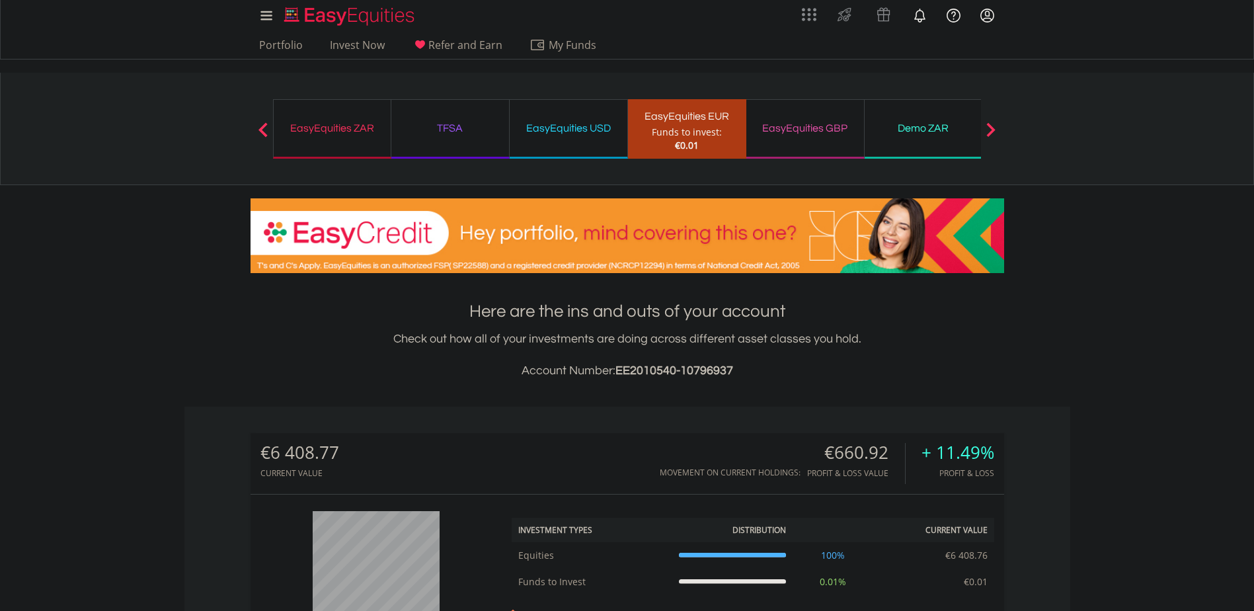
scroll to position [0, 0]
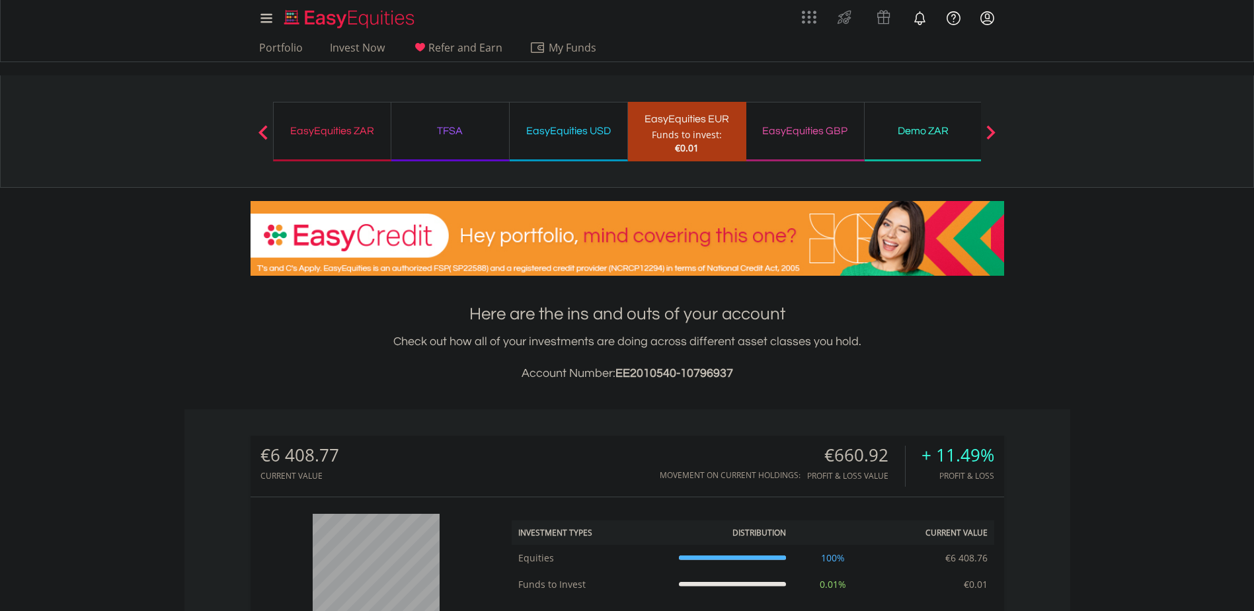
click at [341, 135] on div "EasyEquities ZAR" at bounding box center [332, 131] width 101 height 19
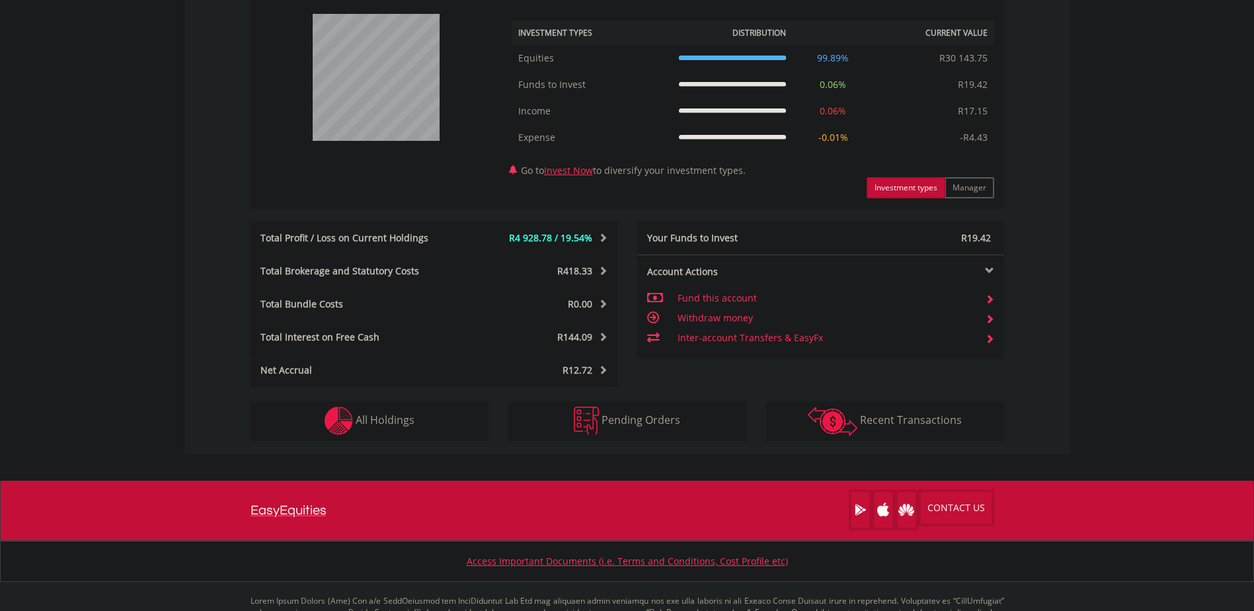
scroll to position [561, 0]
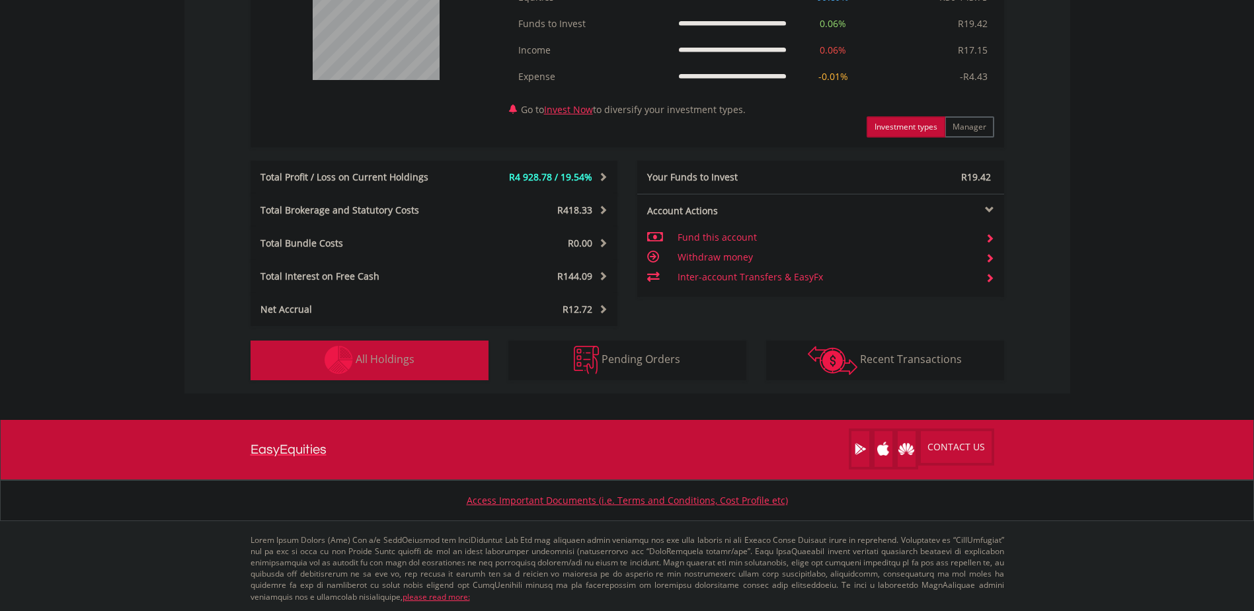
click at [400, 354] on span "All Holdings" at bounding box center [385, 359] width 59 height 15
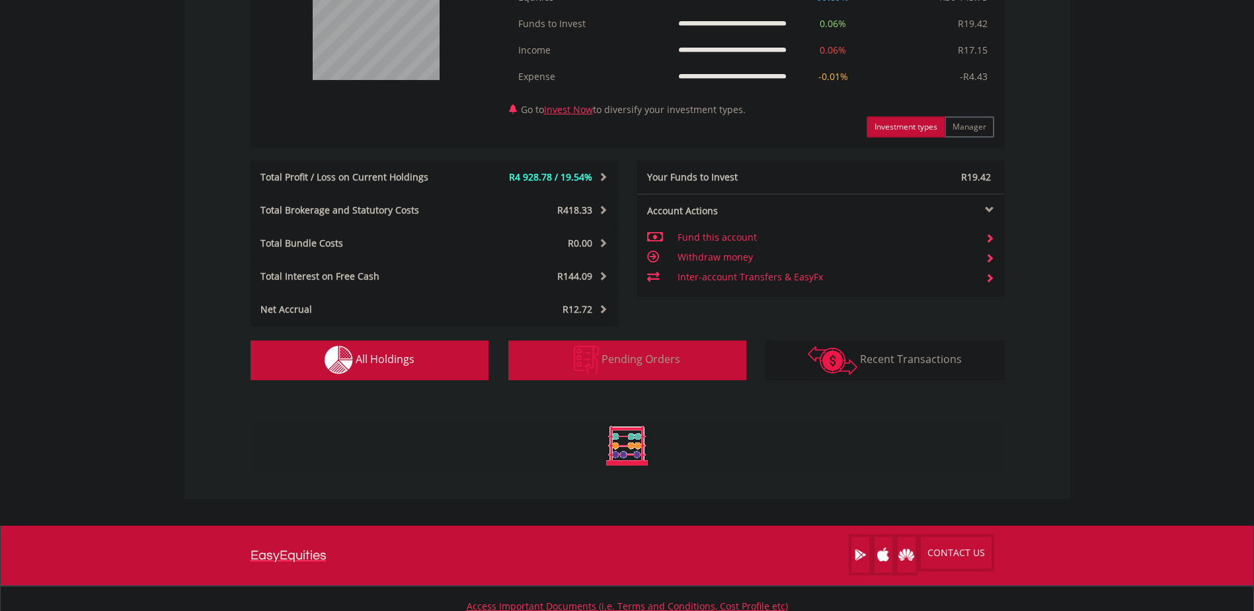
click at [588, 367] on div "R30 175.89 CURRENT VALUE Movement on Current Holdings: R4 928.78 Profit & Loss …" at bounding box center [627, 121] width 886 height 545
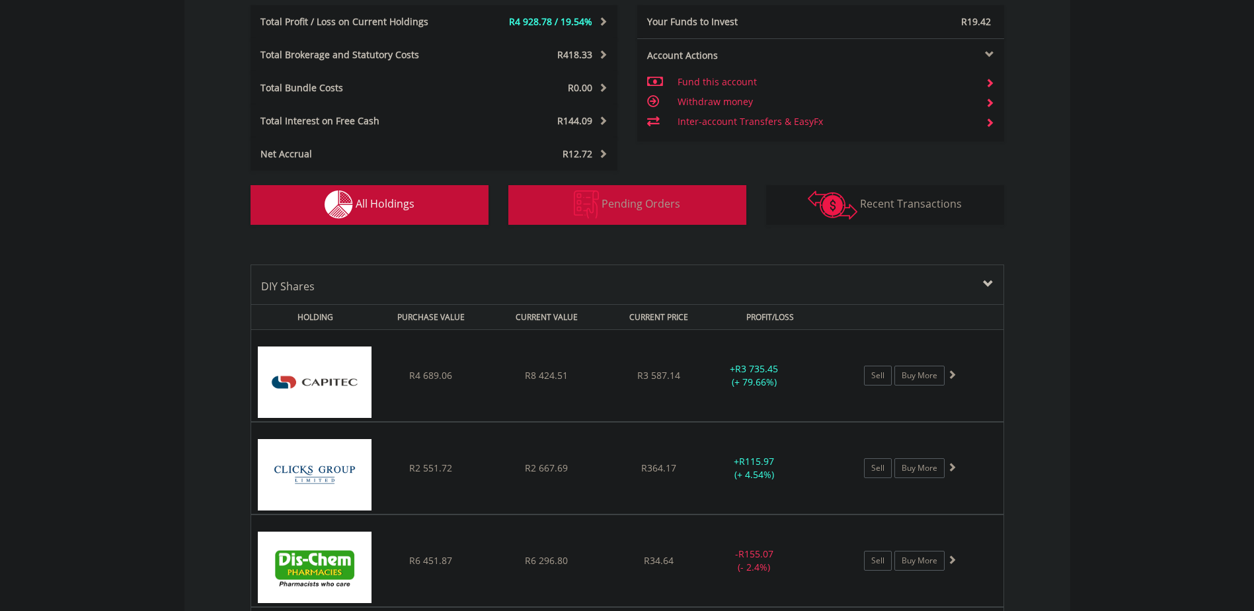
click at [620, 209] on span "Pending Orders" at bounding box center [640, 203] width 79 height 15
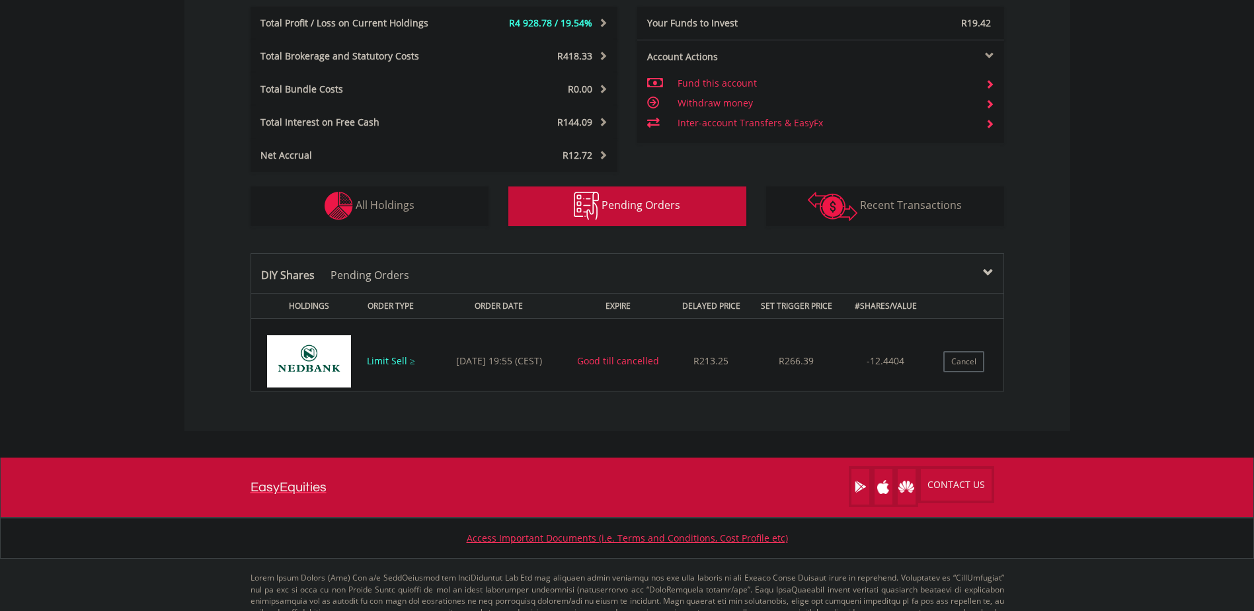
scroll to position [752, 0]
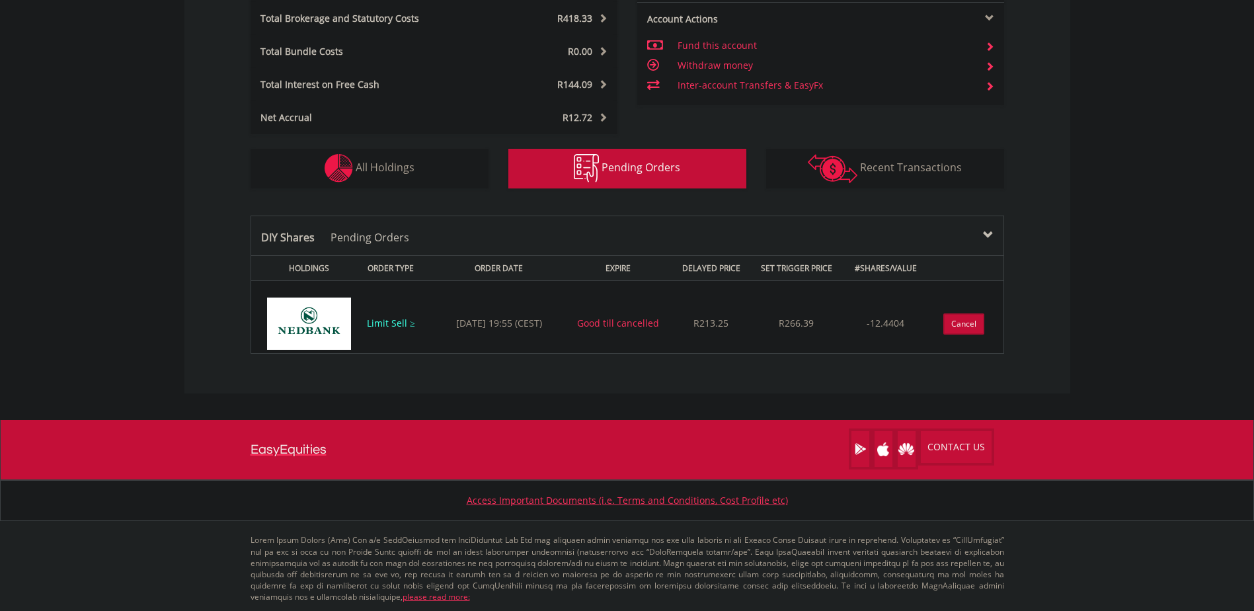
click at [960, 325] on button "Cancel" at bounding box center [963, 323] width 41 height 21
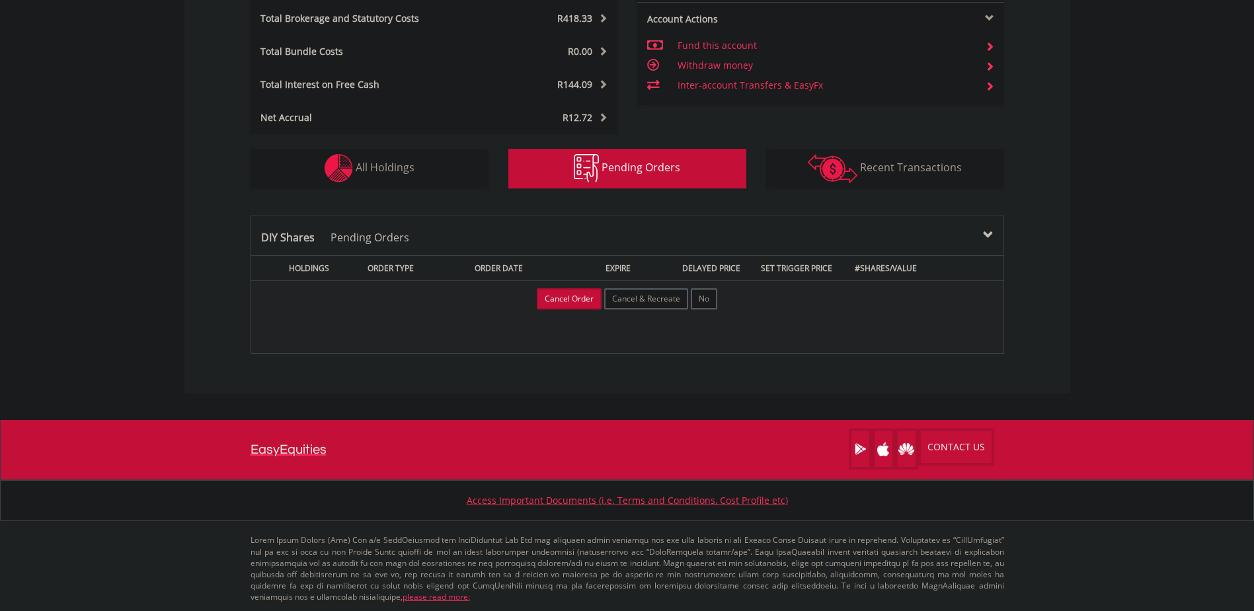
click at [593, 302] on button "Cancel Order" at bounding box center [569, 298] width 65 height 21
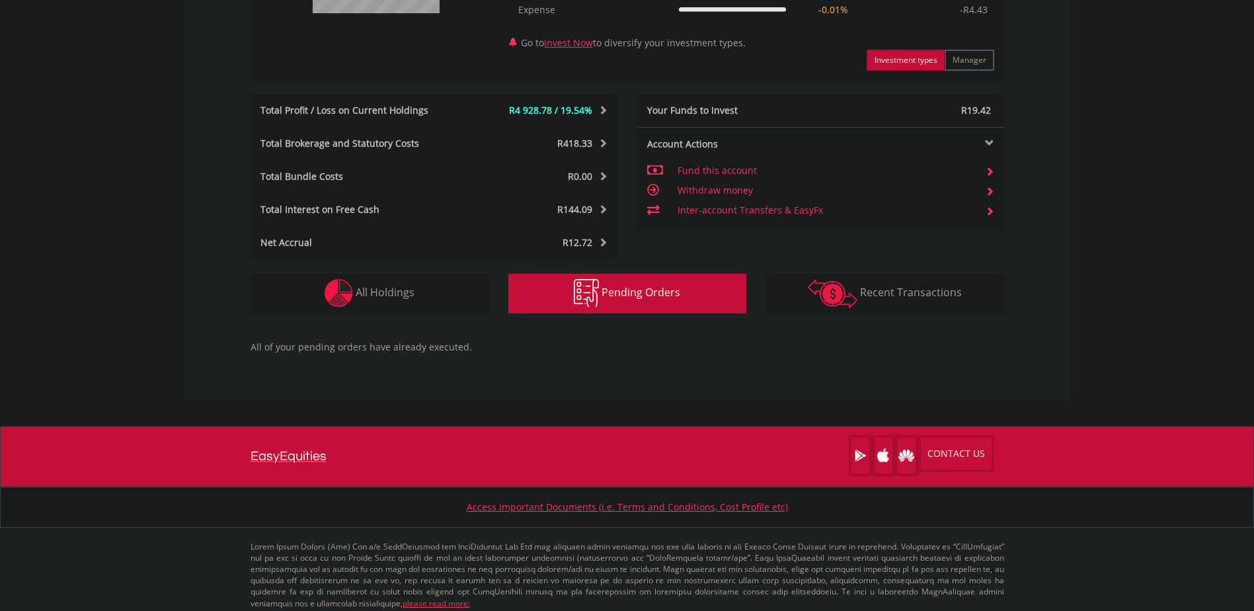
scroll to position [634, 0]
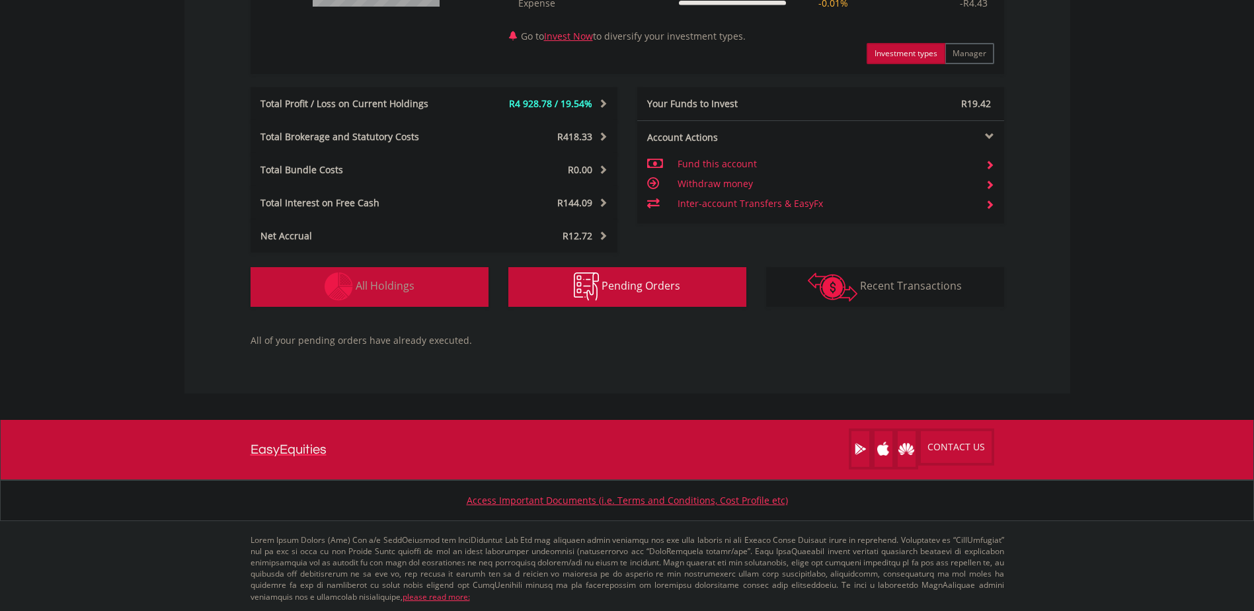
click at [416, 288] on button "Holdings All Holdings" at bounding box center [370, 287] width 238 height 40
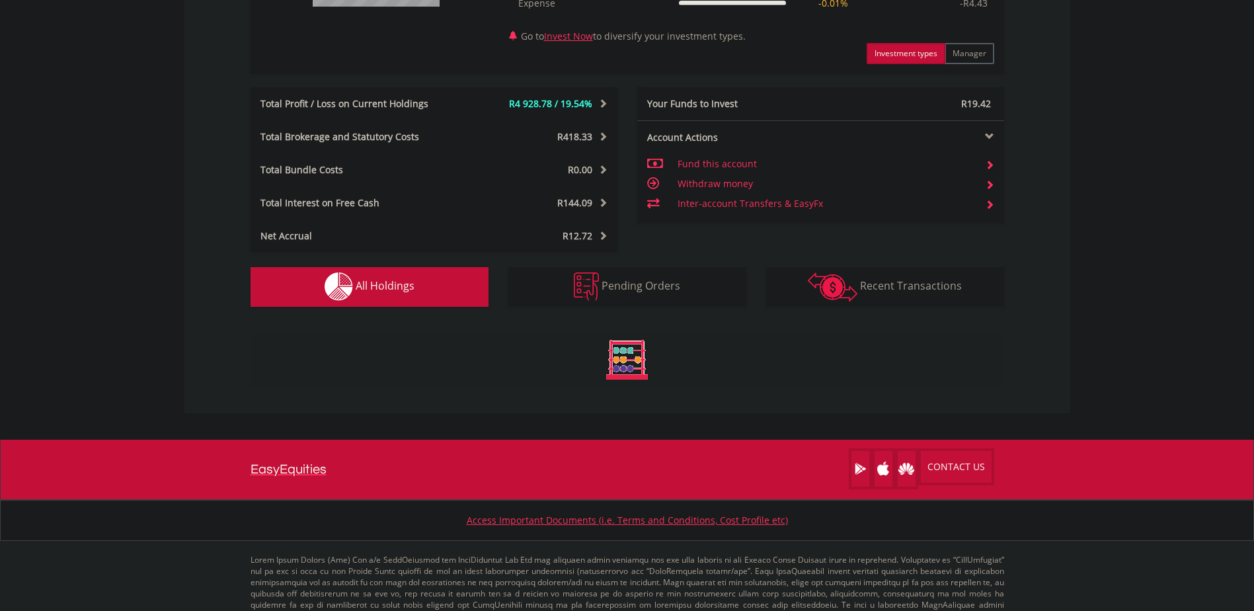
scroll to position [980, 0]
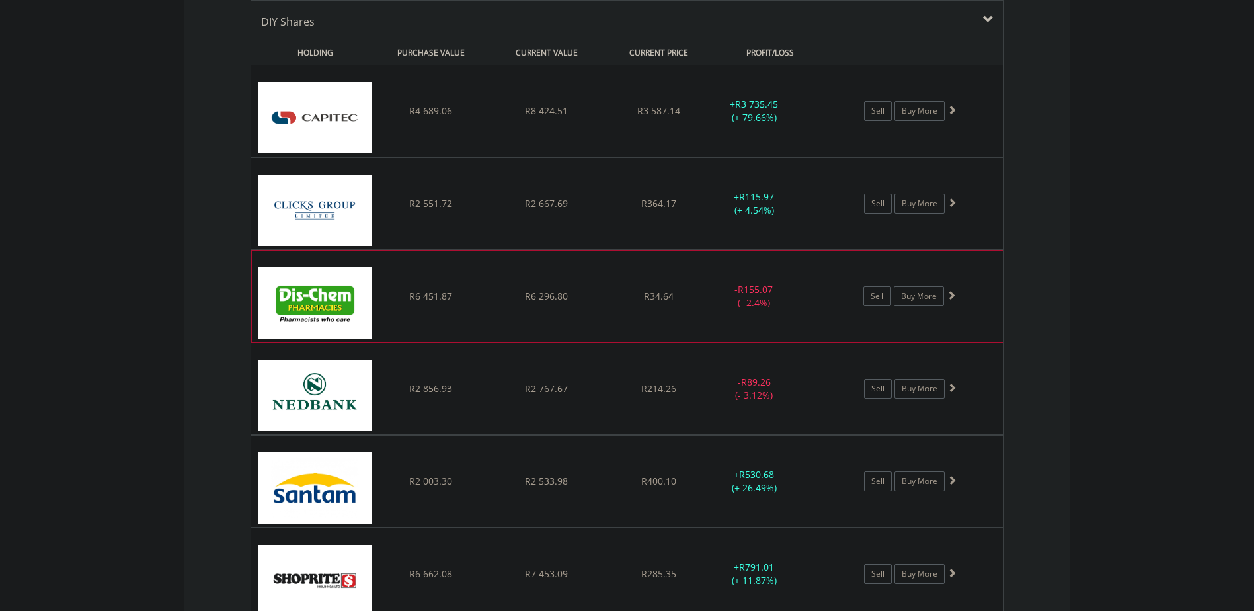
click at [675, 284] on div "﻿ Dis-Chem Pharmacies Limited R6 451.87 R6 296.80 R34.64 - R155.07 (- 2.4%) Sel…" at bounding box center [627, 296] width 751 height 91
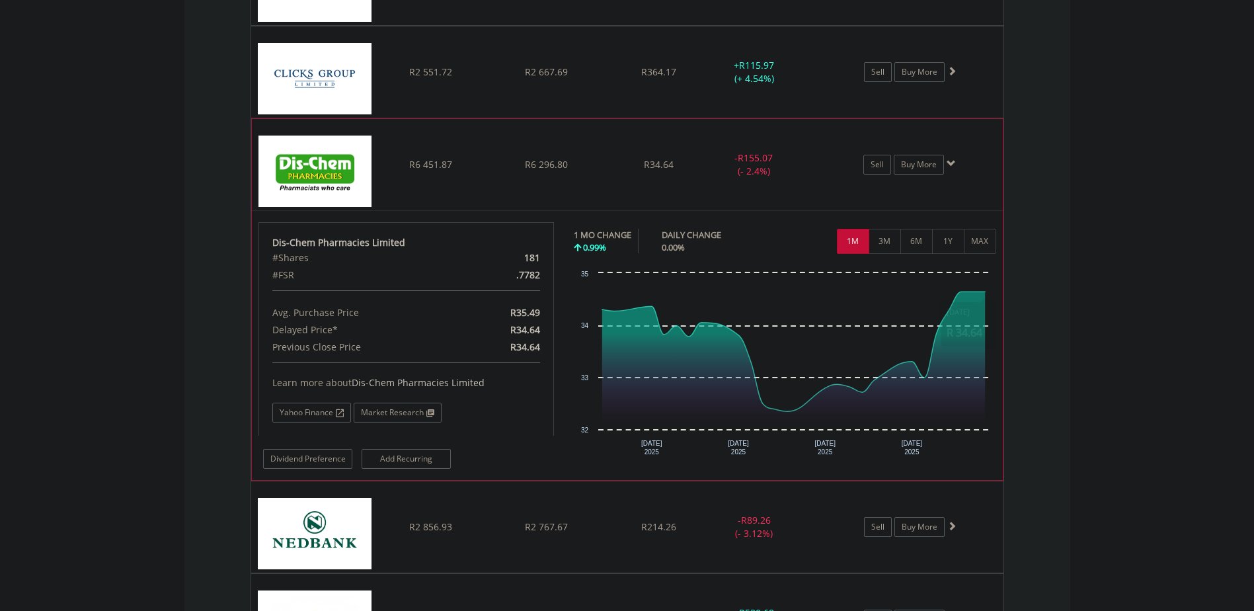
scroll to position [1112, 0]
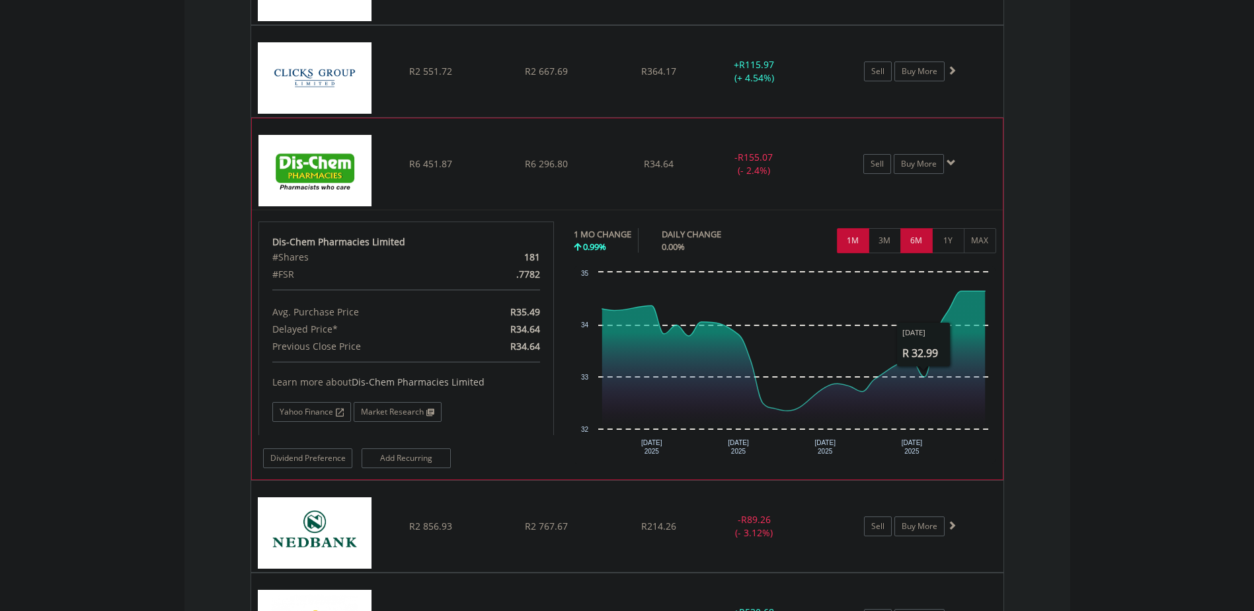
click at [920, 238] on button "6M" at bounding box center [916, 240] width 32 height 25
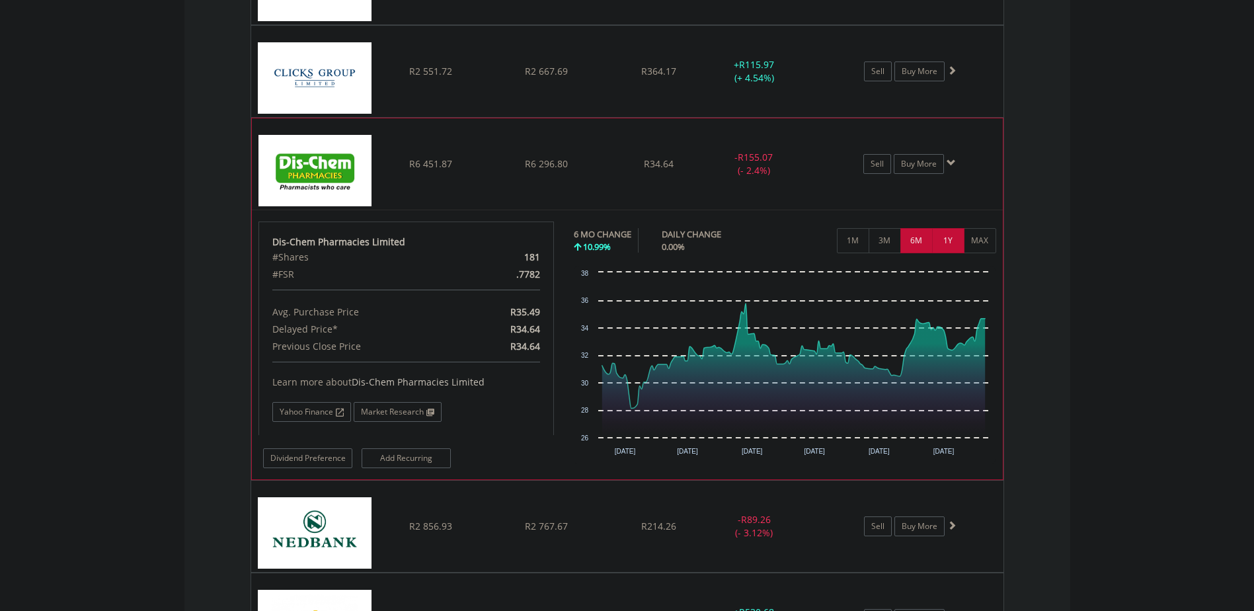
click at [954, 253] on button "1Y" at bounding box center [948, 240] width 32 height 25
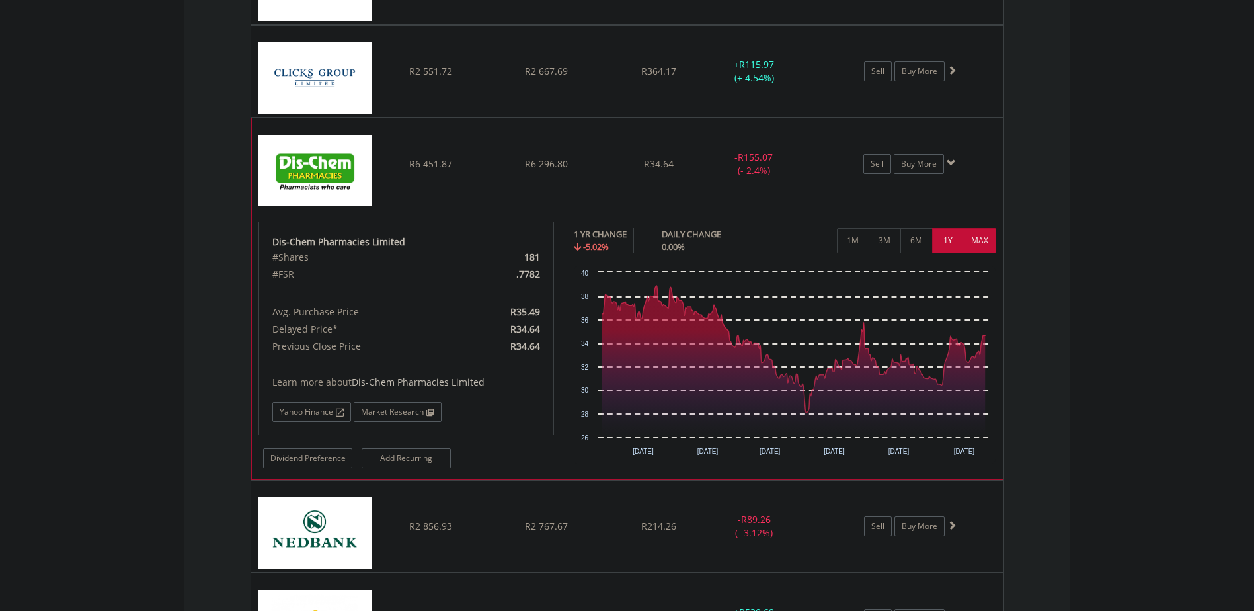
click at [984, 239] on button "MAX" at bounding box center [980, 240] width 32 height 25
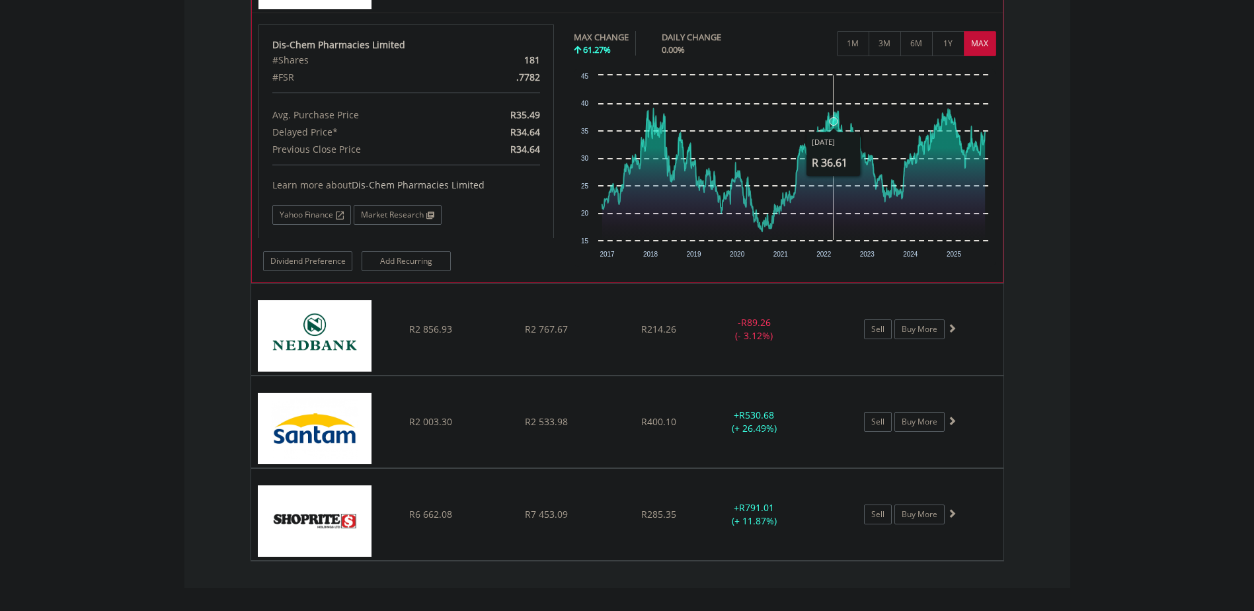
scroll to position [1311, 0]
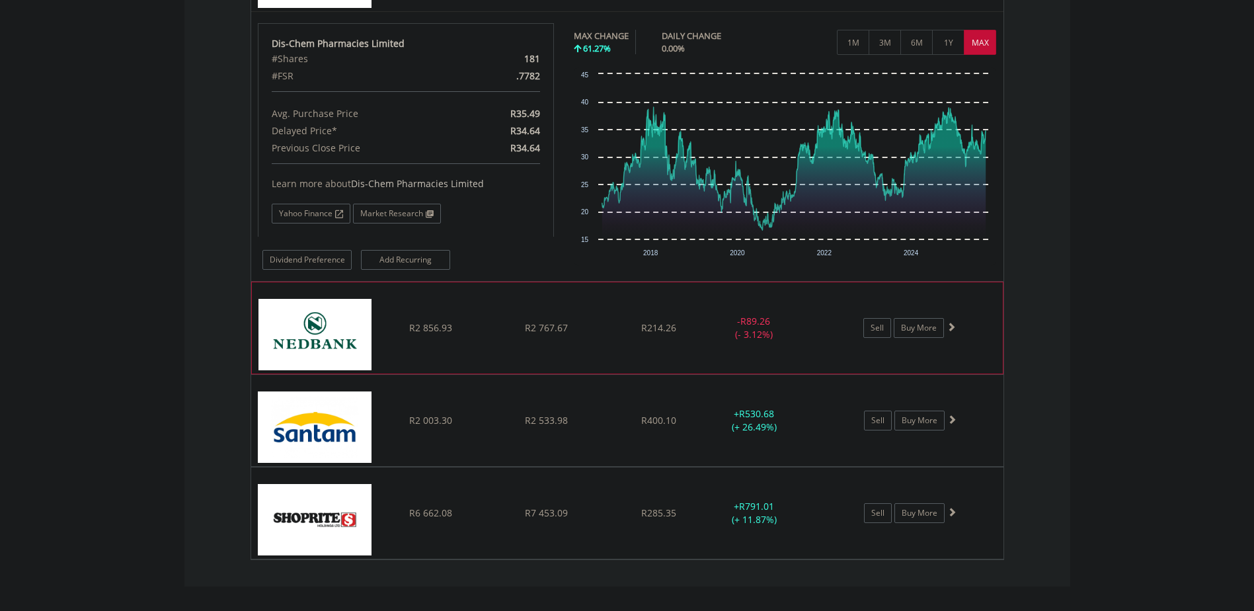
click at [828, 343] on div "﻿ Nedbank Group Limited R2 856.93 R2 767.67 R214.26 - R89.26 (- 3.12%) Sell Buy…" at bounding box center [627, 327] width 751 height 91
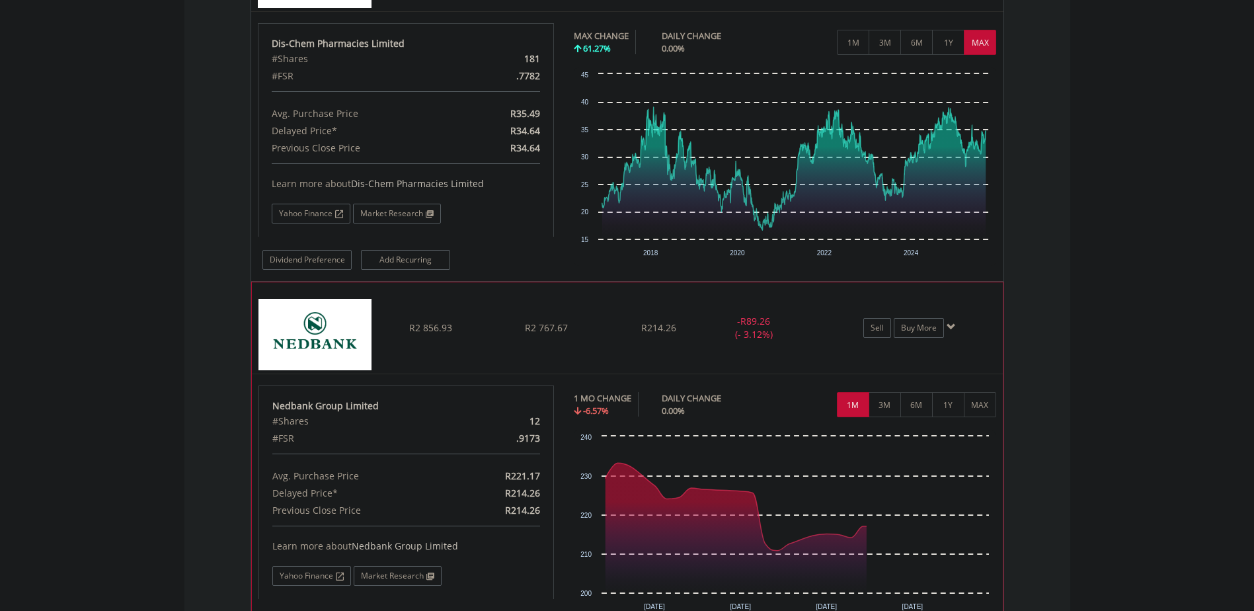
scroll to position [1509, 0]
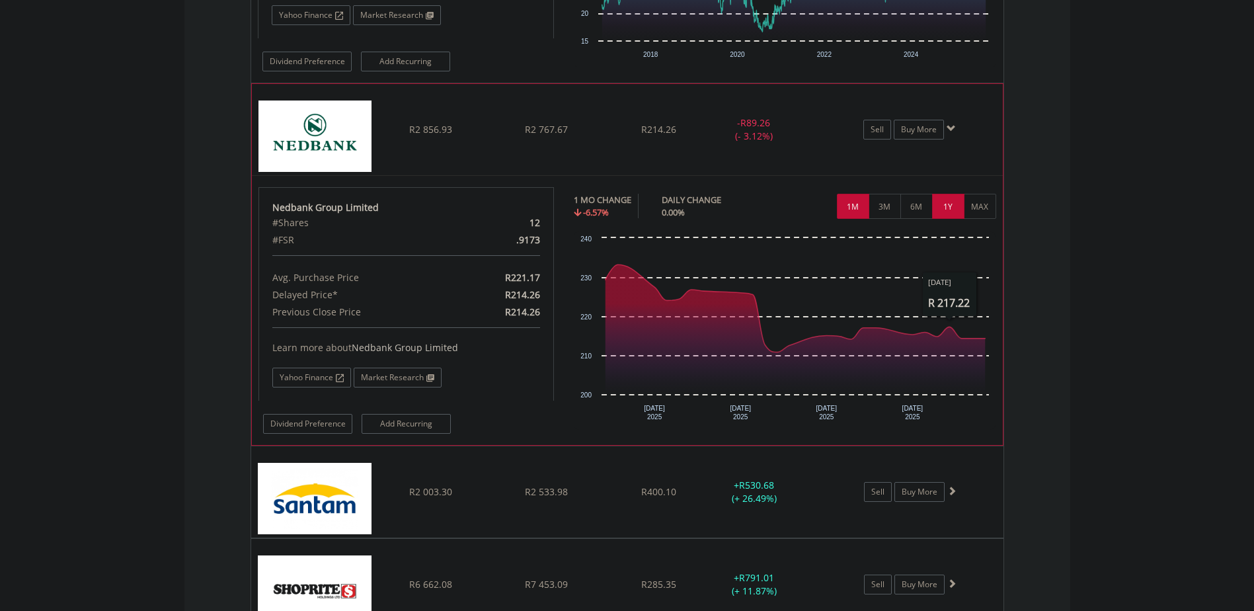
click at [958, 205] on button "1Y" at bounding box center [948, 206] width 32 height 25
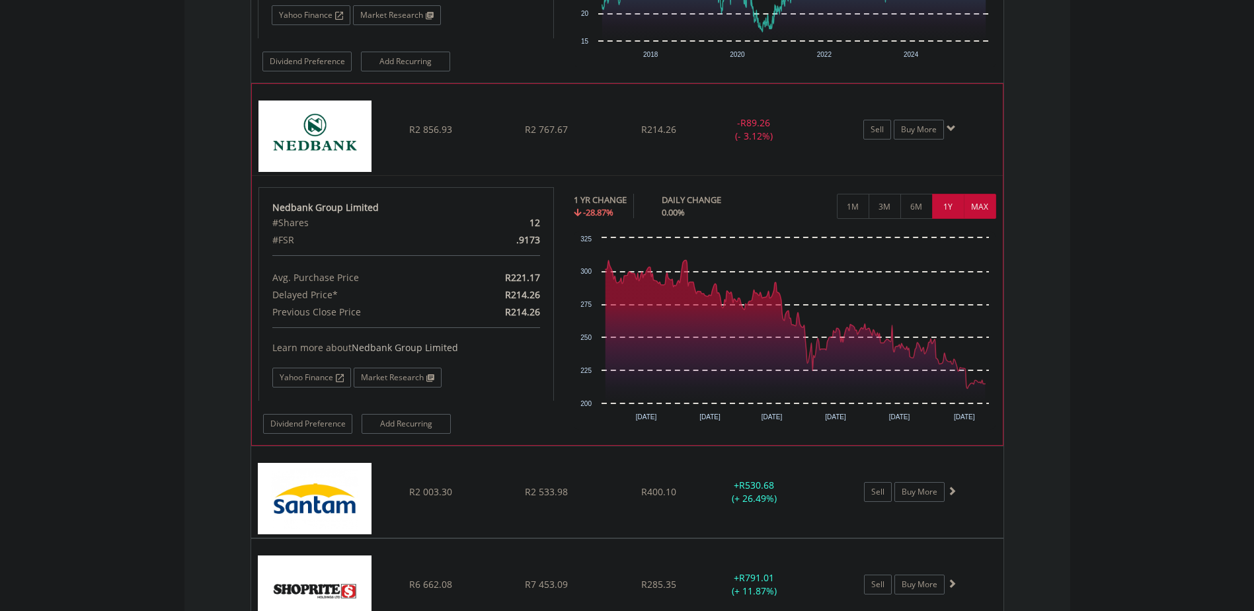
click at [979, 202] on button "MAX" at bounding box center [980, 206] width 32 height 25
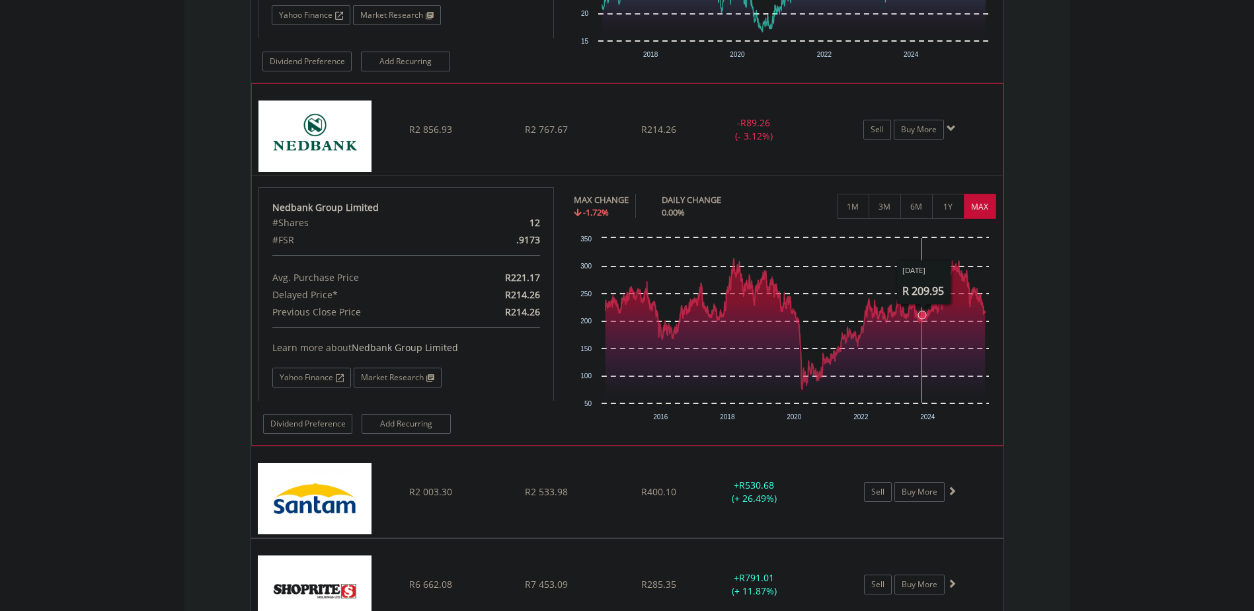
scroll to position [1640, 0]
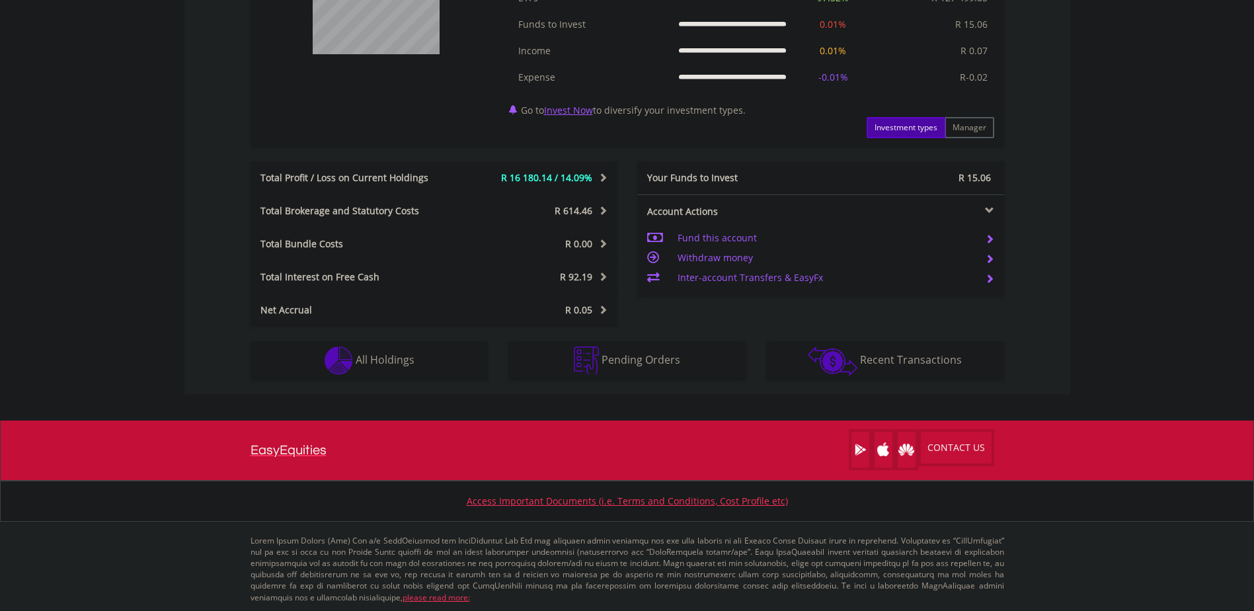
scroll to position [587, 0]
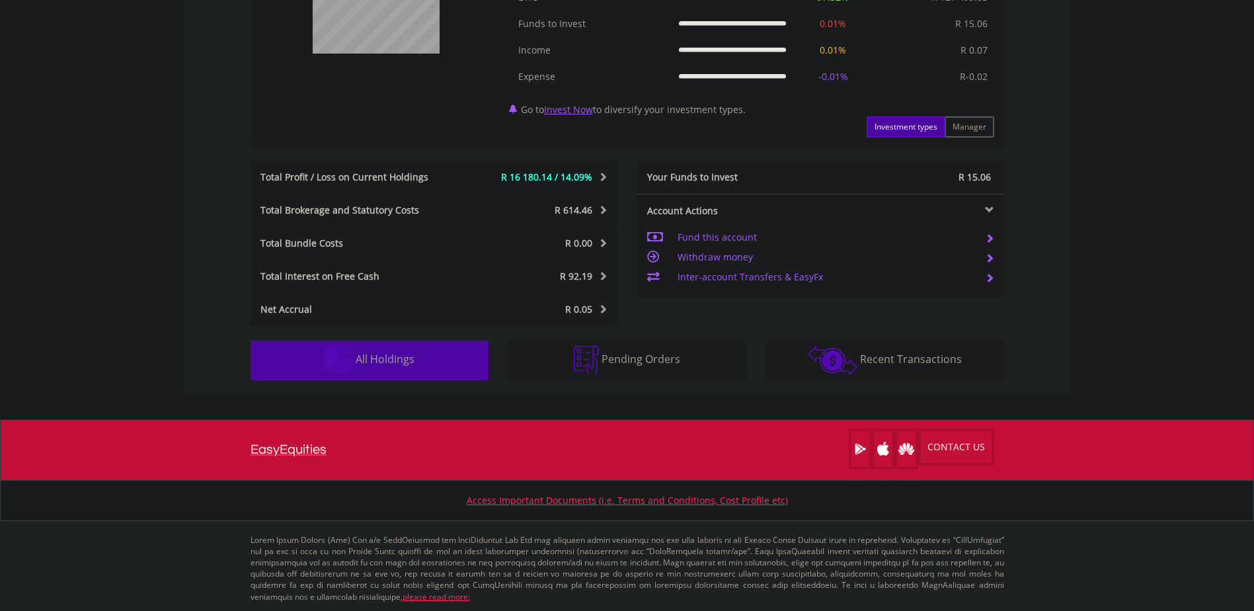
click at [401, 344] on button "Holdings All Holdings" at bounding box center [370, 360] width 238 height 40
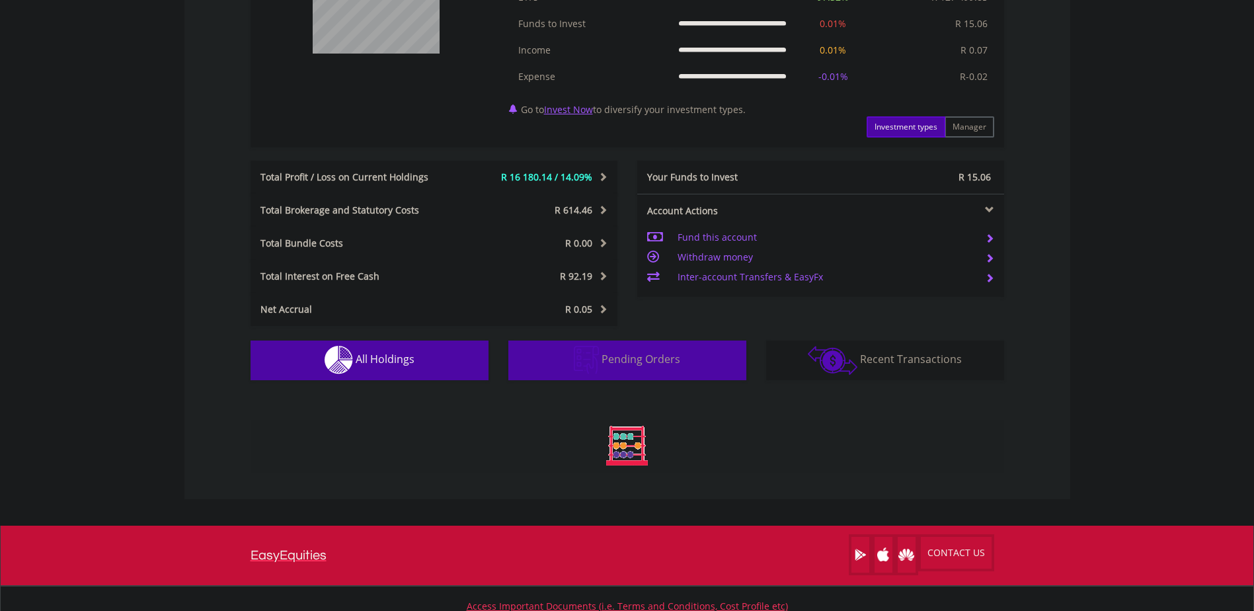
click at [568, 360] on button "Pending Orders Pending Orders" at bounding box center [627, 360] width 238 height 40
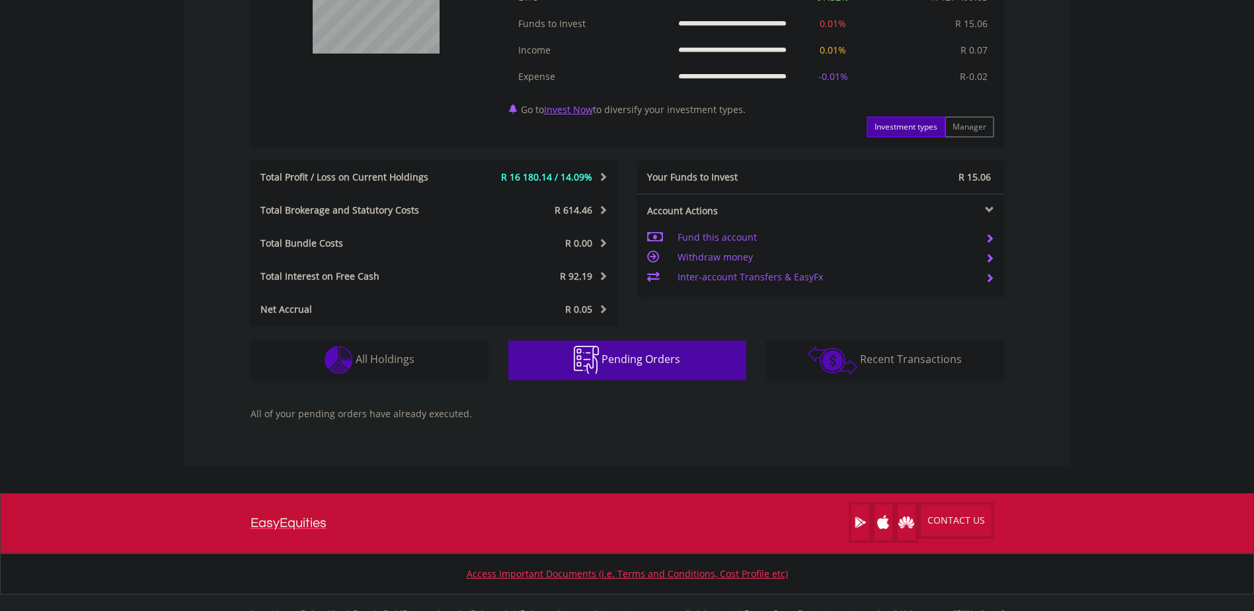
scroll to position [660, 0]
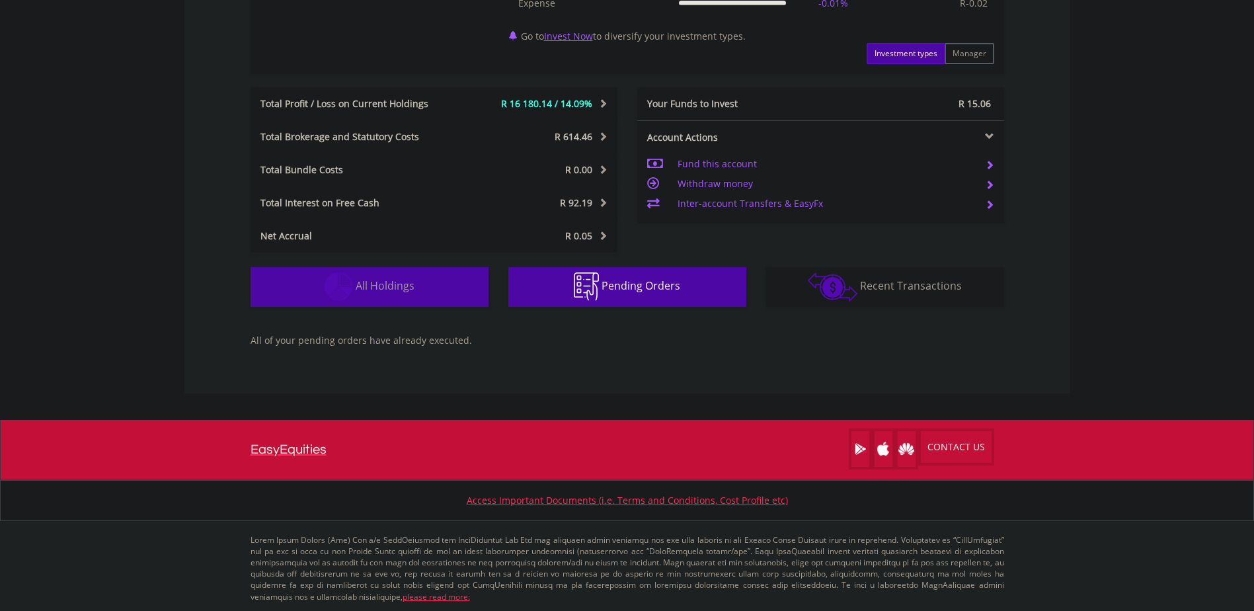
click at [426, 291] on button "Holdings All Holdings" at bounding box center [370, 287] width 238 height 40
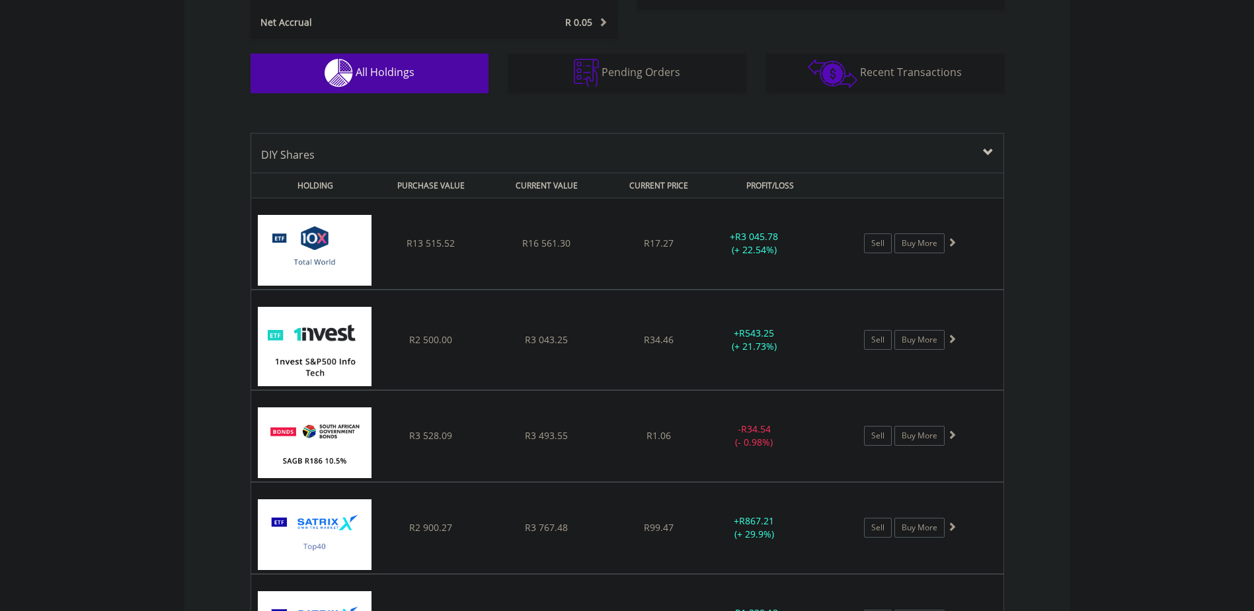
scroll to position [925, 0]
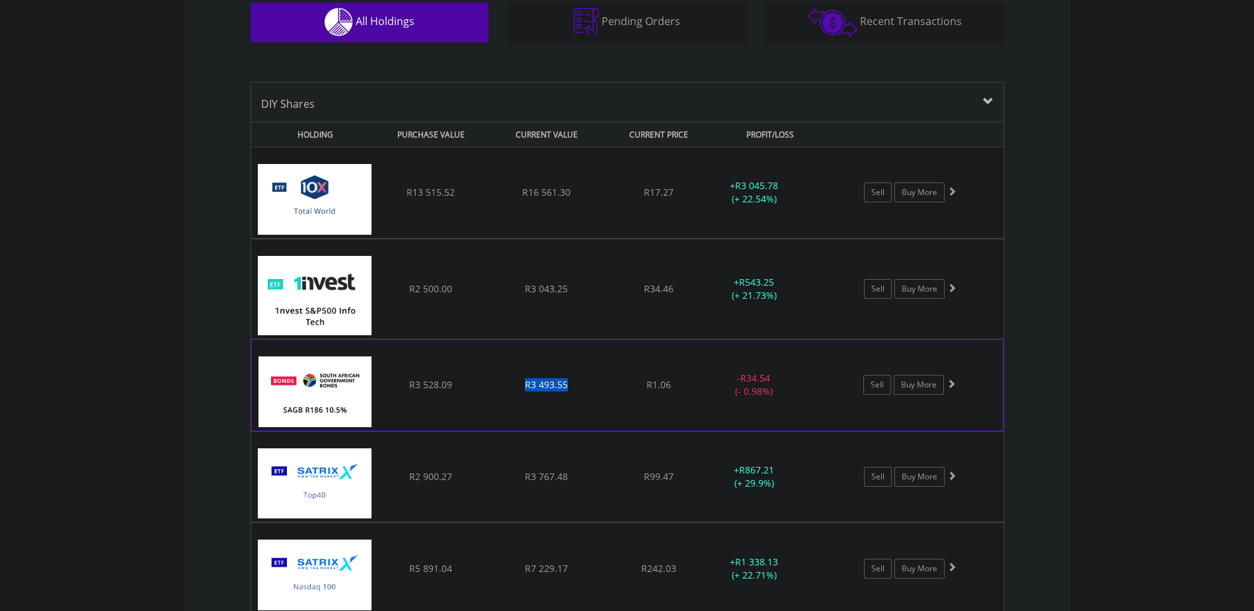
drag, startPoint x: 582, startPoint y: 385, endPoint x: 510, endPoint y: 386, distance: 72.0
click at [510, 386] on div "R3 493.55" at bounding box center [546, 384] width 112 height 13
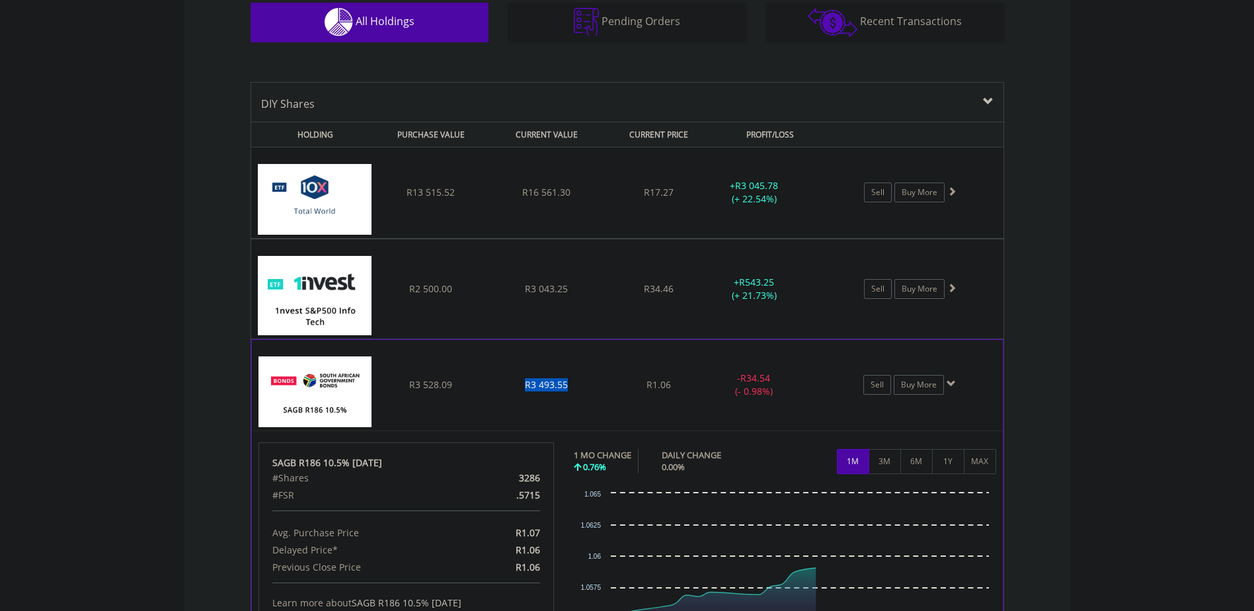
click at [555, 383] on span "R3 493.55" at bounding box center [546, 384] width 43 height 13
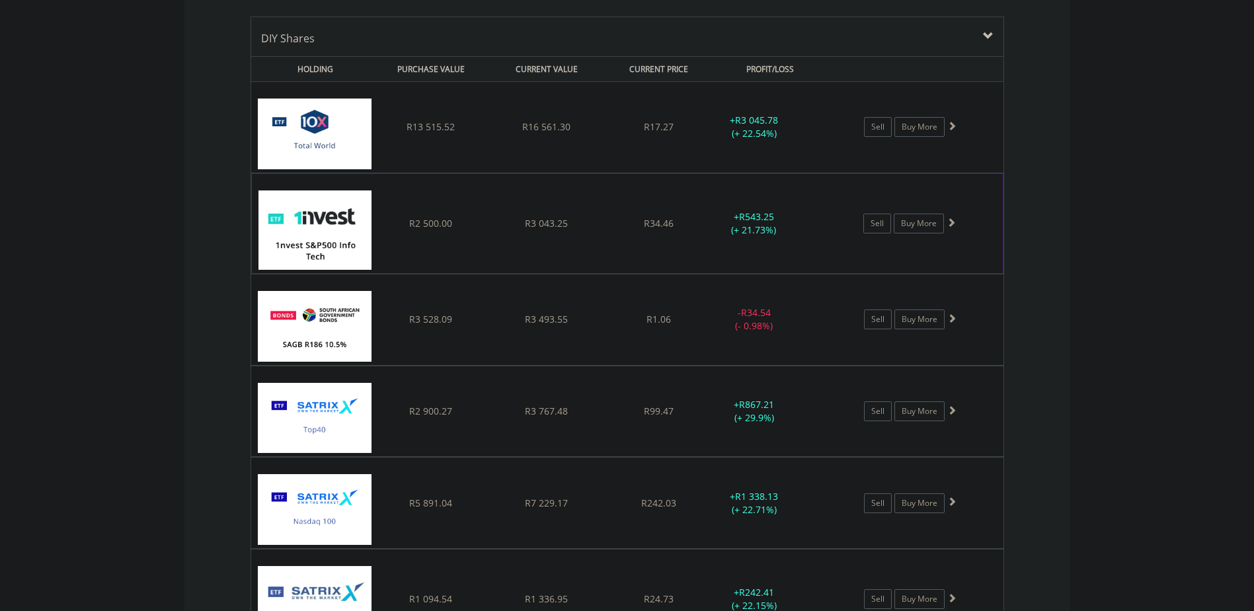
scroll to position [991, 0]
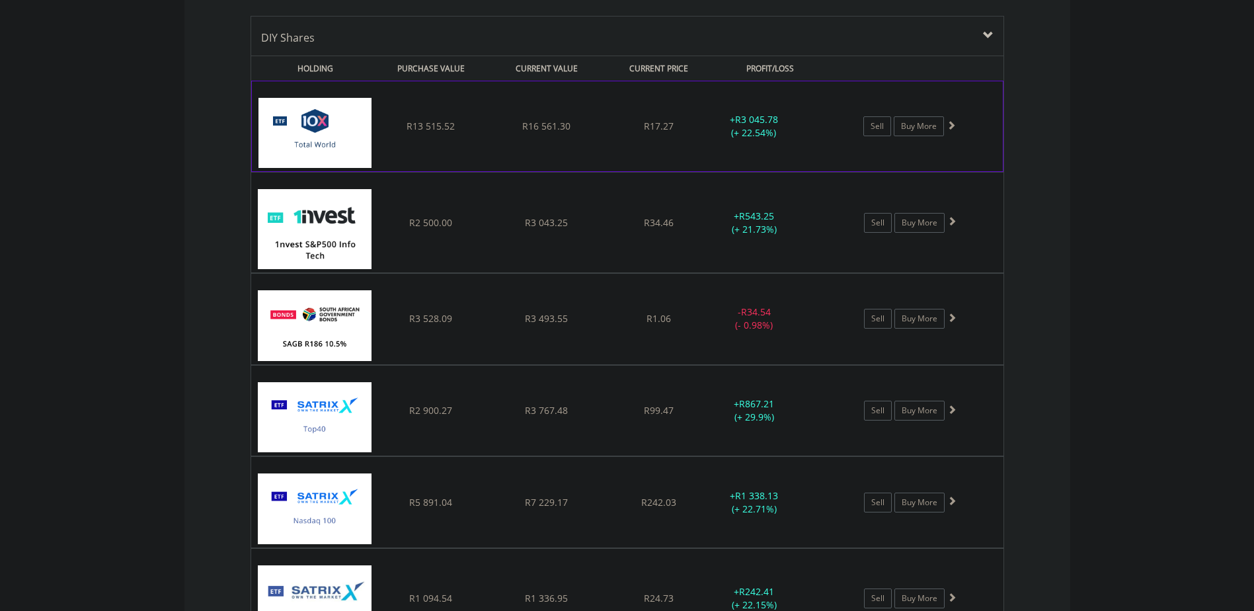
click at [291, 145] on img at bounding box center [315, 133] width 114 height 70
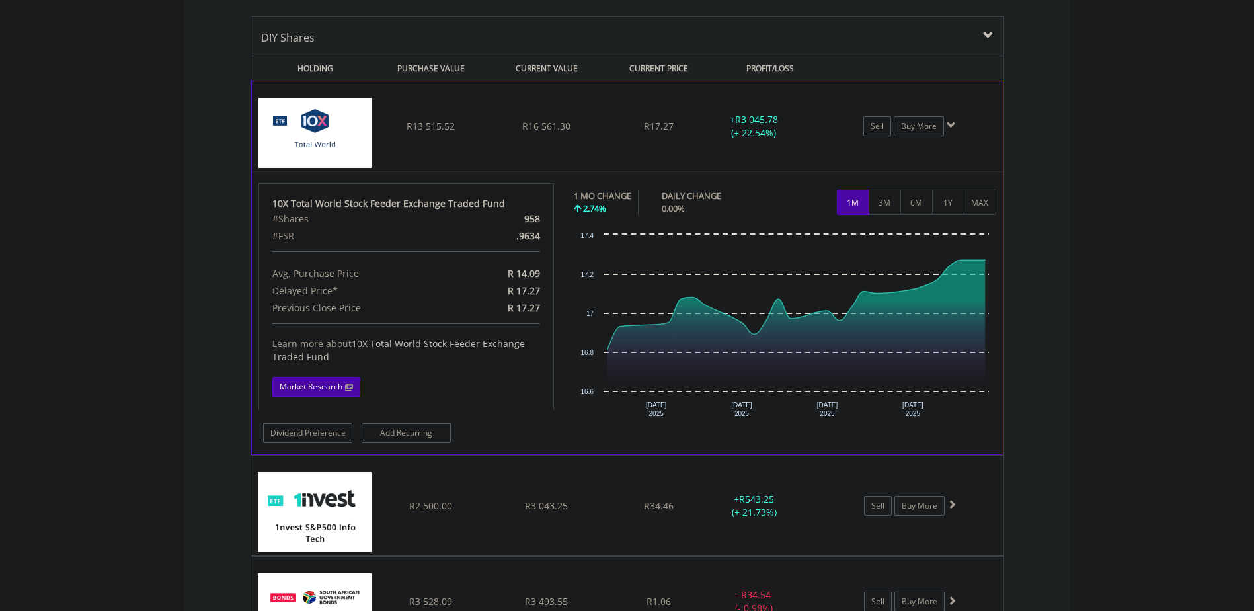
click at [335, 385] on link "Market Research" at bounding box center [316, 387] width 88 height 20
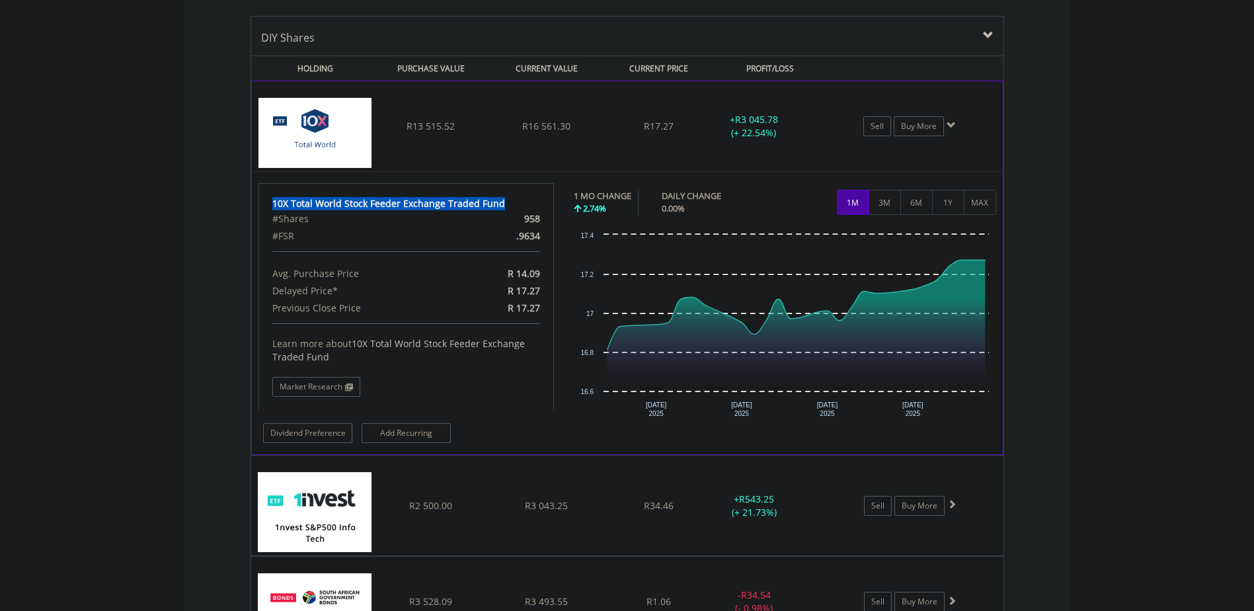
drag, startPoint x: 500, startPoint y: 204, endPoint x: 269, endPoint y: 202, distance: 231.3
click at [269, 202] on div "10X Total World Stock Feeder Exchange Traded Fund #Shares 958 #FSR .9634 Avg. P…" at bounding box center [406, 296] width 296 height 227
copy div "10X Total World Stock Feeder Exchange Traded Fund"
click at [325, 142] on img at bounding box center [315, 133] width 114 height 70
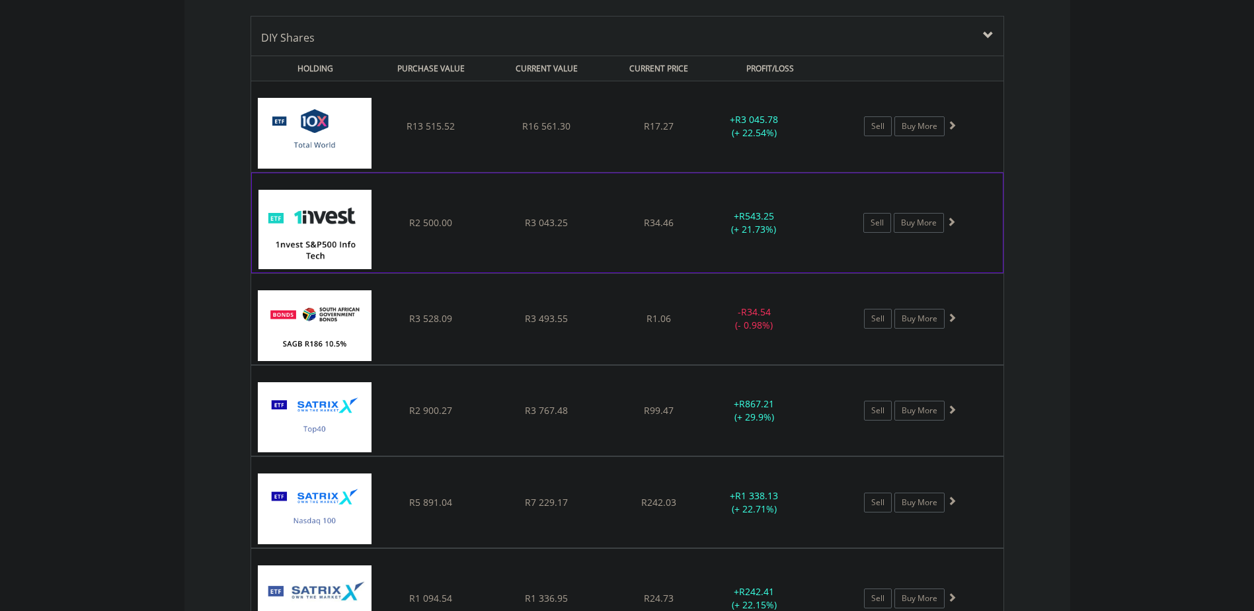
click at [318, 224] on img at bounding box center [315, 229] width 114 height 79
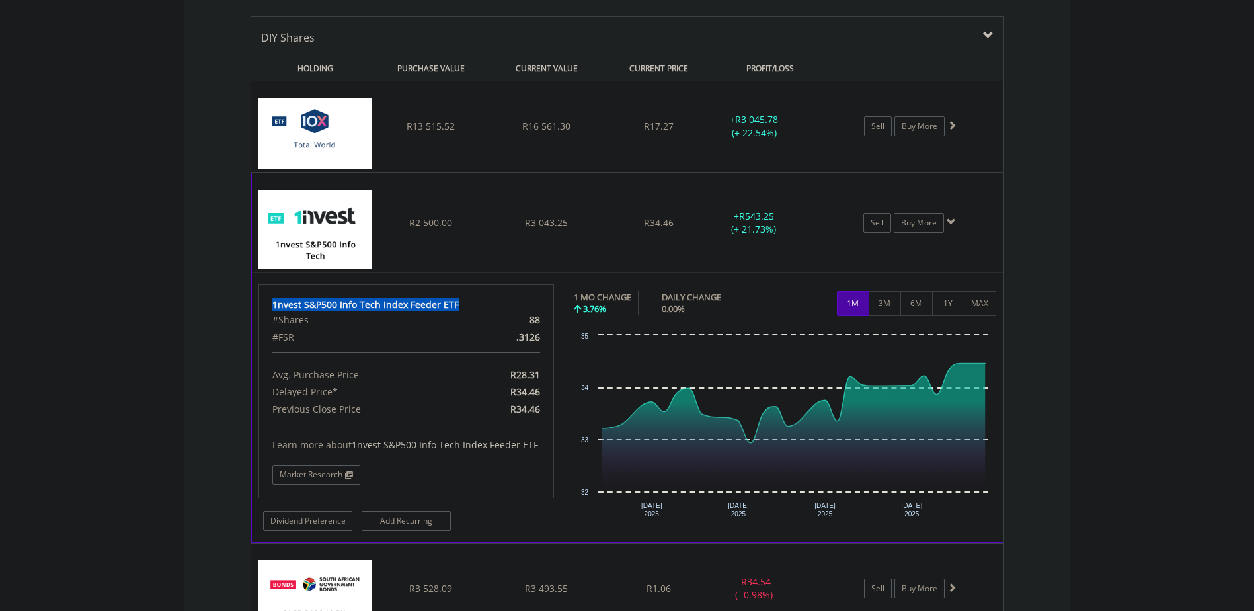
copy div "1nvest S&P500 Info Tech Index Feeder ETF"
drag, startPoint x: 465, startPoint y: 304, endPoint x: 268, endPoint y: 303, distance: 196.3
click at [268, 303] on div "1nvest S&P500 Info Tech Index Feeder ETF #Shares 88 #FSR .3126 Avg. Purchase Pr…" at bounding box center [406, 390] width 296 height 213
click at [371, 247] on img at bounding box center [315, 229] width 114 height 79
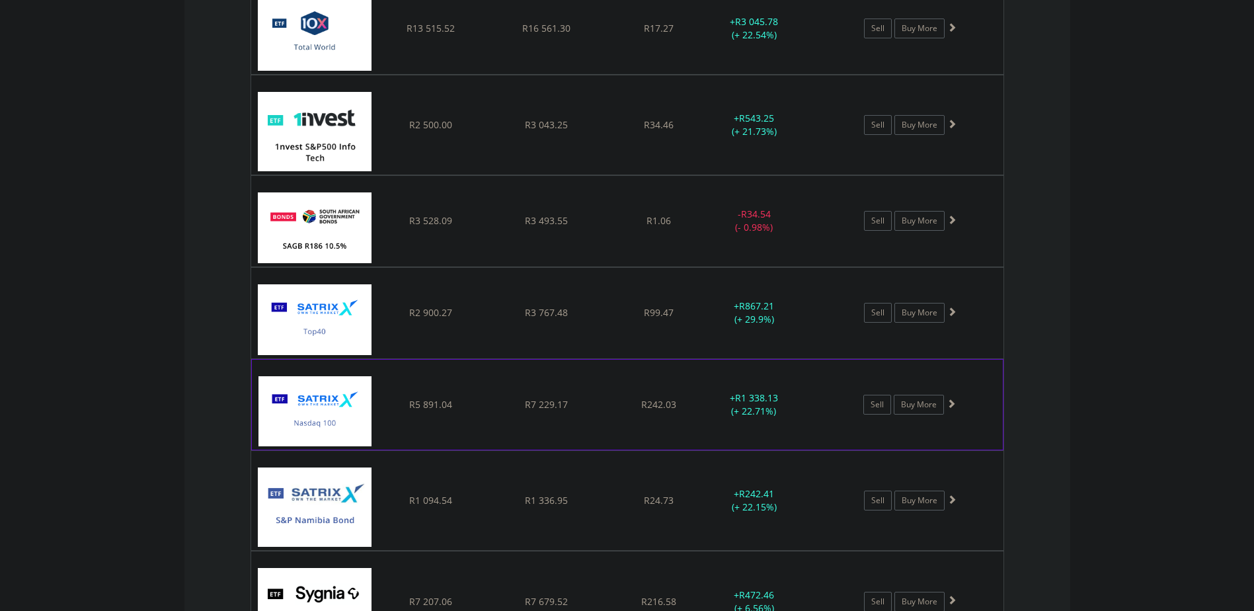
scroll to position [1123, 0]
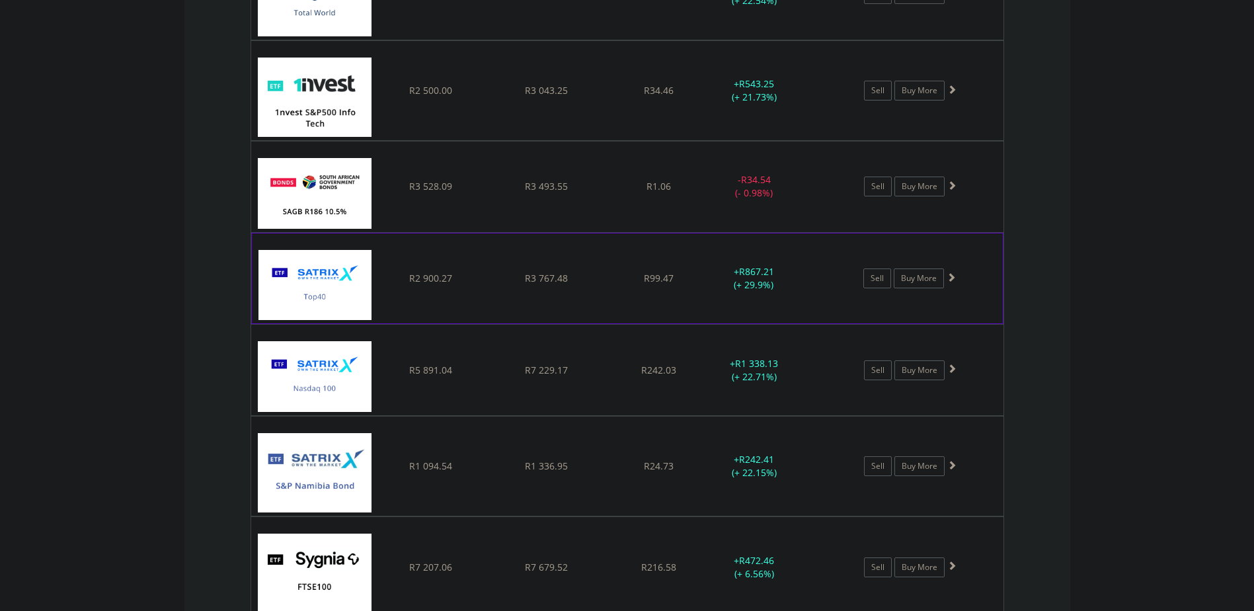
click at [350, 302] on img at bounding box center [315, 285] width 114 height 70
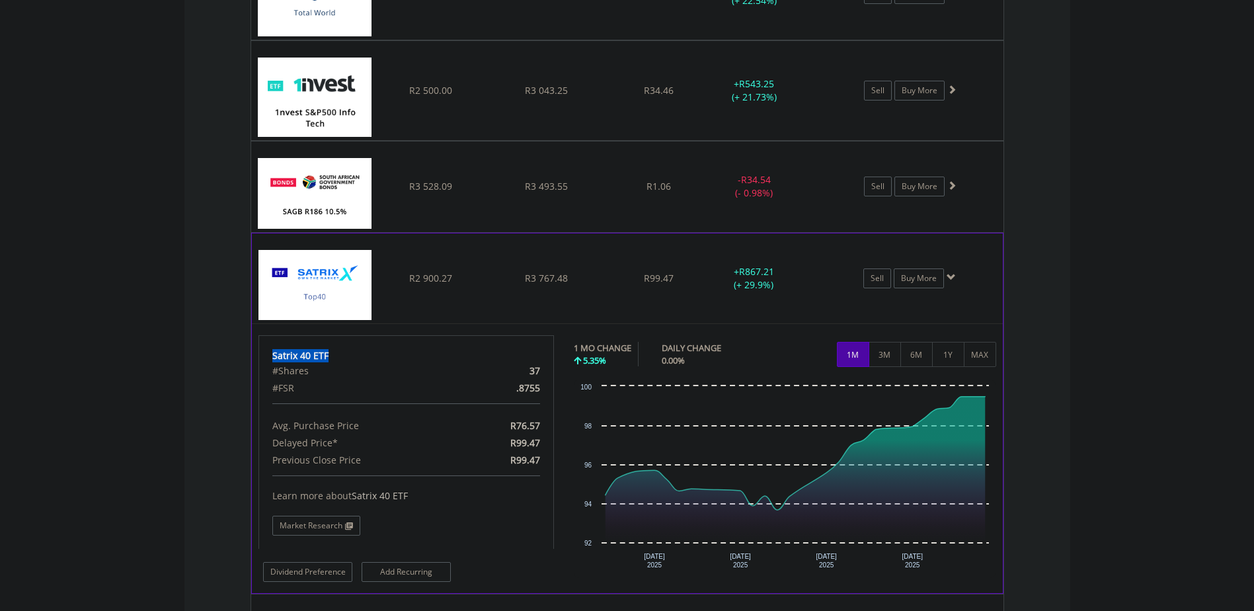
drag, startPoint x: 344, startPoint y: 350, endPoint x: 272, endPoint y: 354, distance: 71.5
click at [272, 354] on div "Satrix 40 ETF" at bounding box center [406, 355] width 268 height 13
copy div "Satrix 40 ETF"
click at [314, 284] on img at bounding box center [315, 285] width 114 height 70
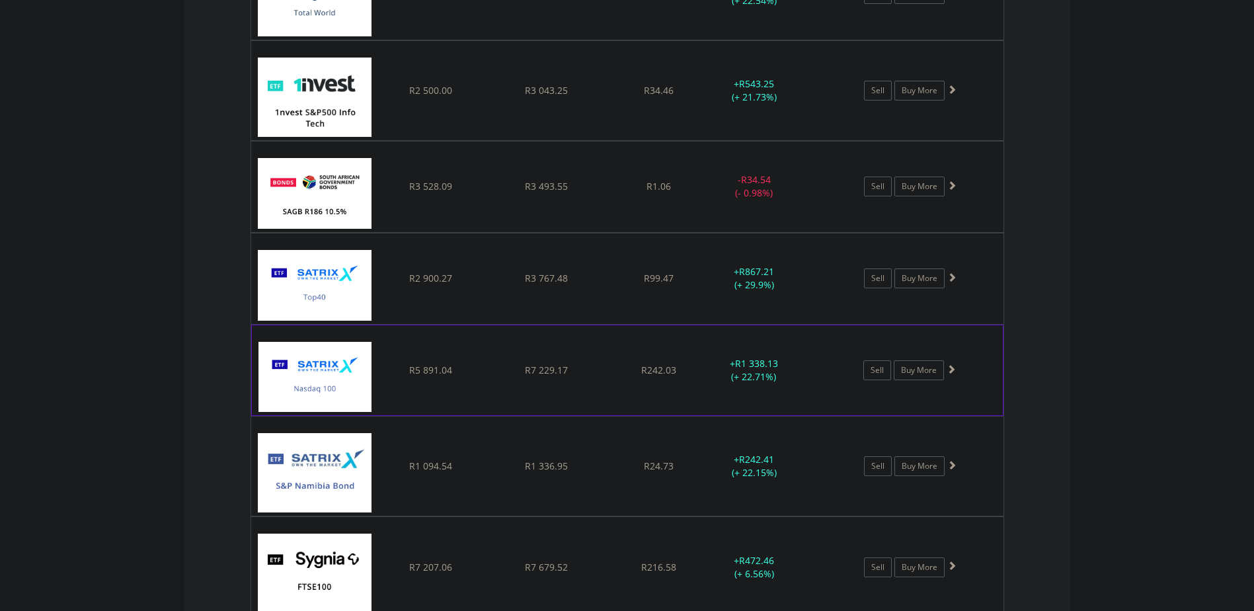
click at [335, 380] on img at bounding box center [315, 377] width 114 height 70
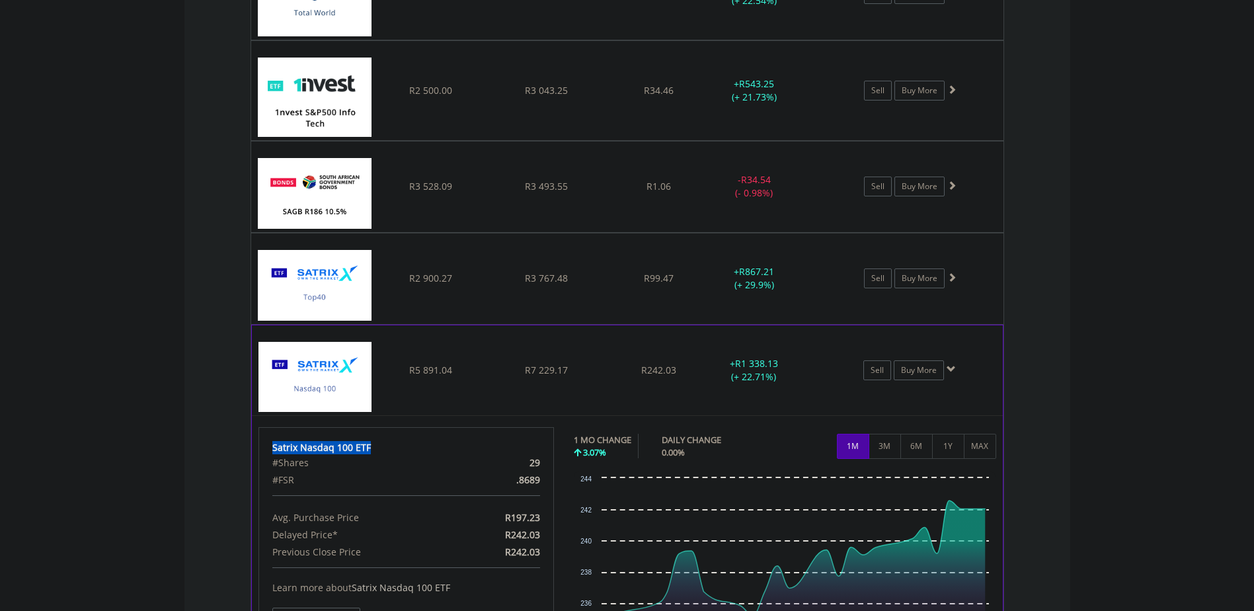
drag, startPoint x: 366, startPoint y: 446, endPoint x: 268, endPoint y: 449, distance: 98.5
click at [268, 449] on div "Satrix Nasdaq 100 ETF #Shares 29 #FSR .8689 Avg. Purchase Price R197.23 Delayed…" at bounding box center [406, 533] width 296 height 213
copy div "Satrix Nasdaq 100 ETF"
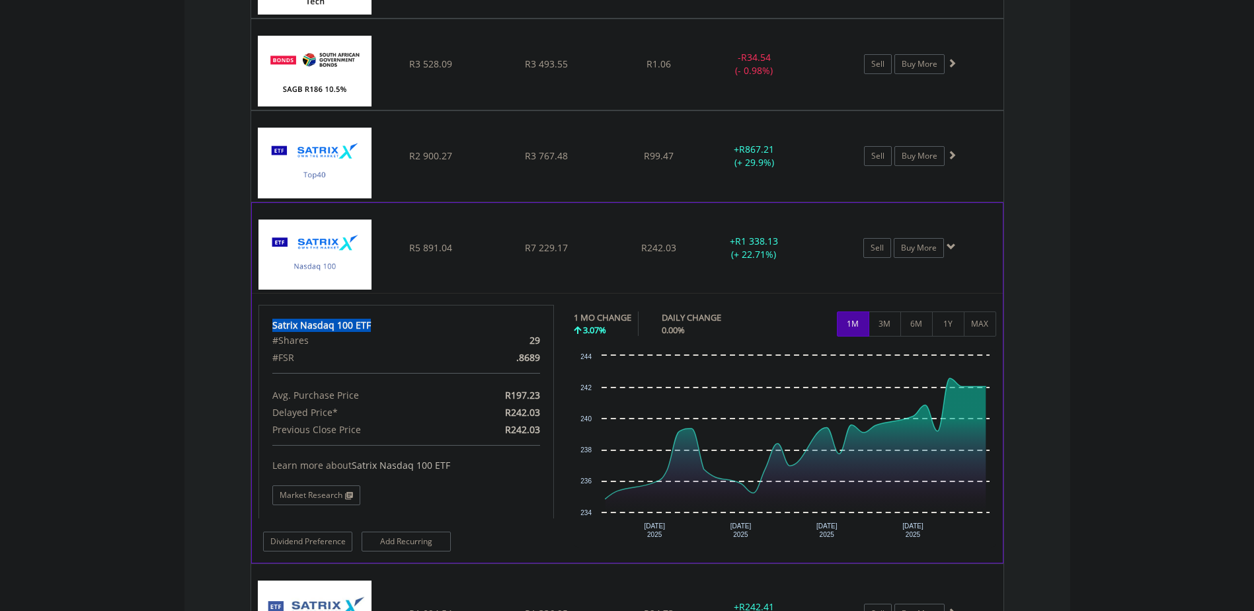
scroll to position [1255, 0]
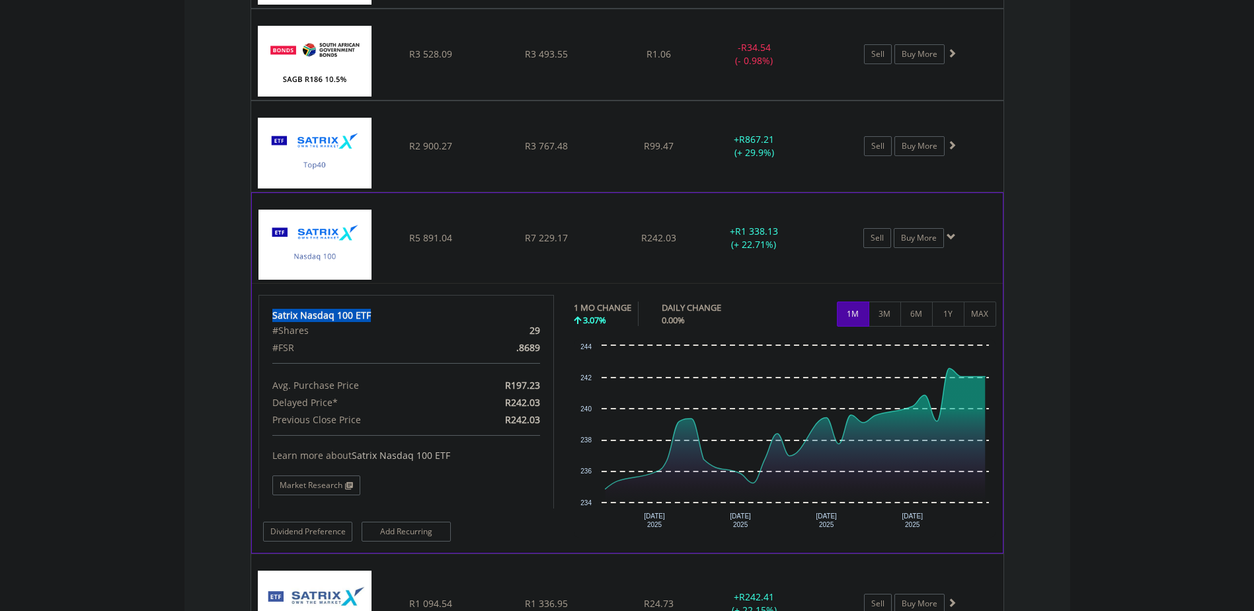
click at [338, 238] on img at bounding box center [315, 245] width 114 height 70
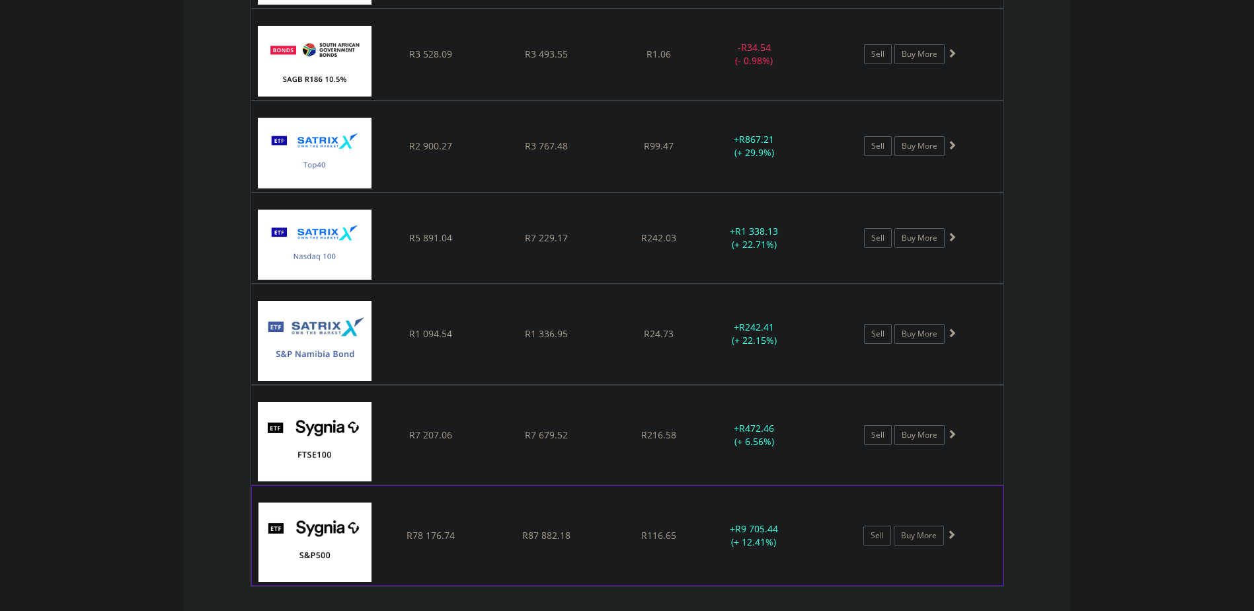
click at [343, 539] on img at bounding box center [315, 541] width 114 height 79
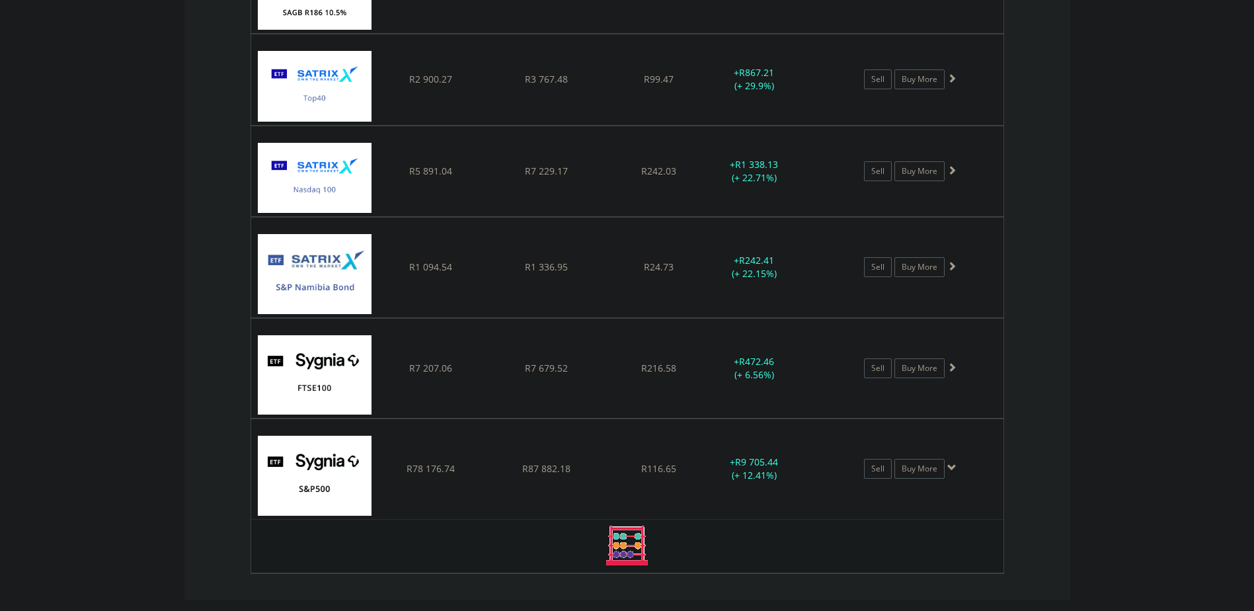
scroll to position [1520, 0]
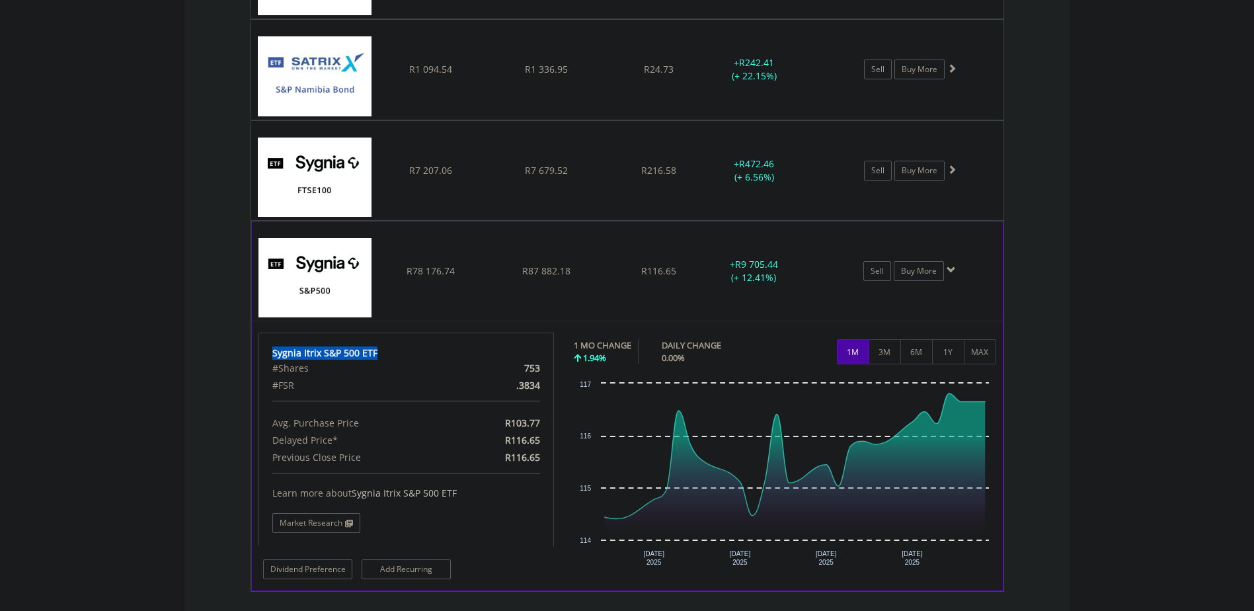
drag, startPoint x: 383, startPoint y: 349, endPoint x: 273, endPoint y: 352, distance: 109.8
click at [273, 352] on div "Sygnia Itrix S&P 500 ETF" at bounding box center [406, 352] width 268 height 13
copy div "Sygnia Itrix S&P 500 ETF"
click at [340, 292] on img at bounding box center [315, 277] width 114 height 79
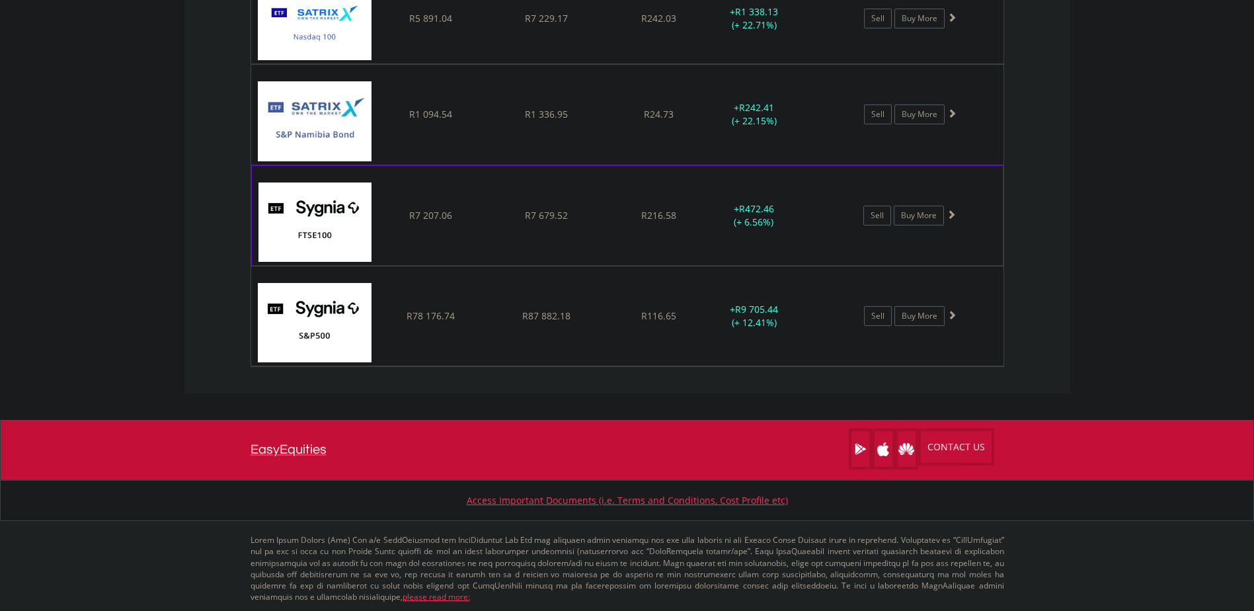
click at [313, 235] on img at bounding box center [315, 221] width 114 height 79
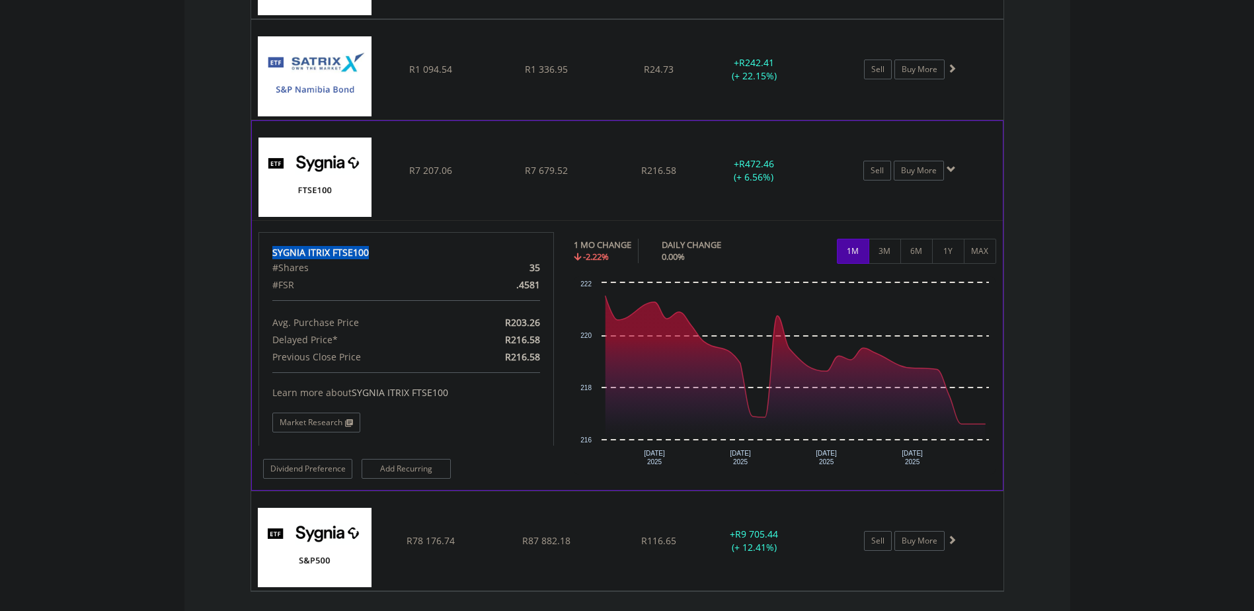
drag, startPoint x: 374, startPoint y: 251, endPoint x: 274, endPoint y: 251, distance: 100.5
click at [274, 251] on div "SYGNIA ITRIX FTSE100" at bounding box center [406, 252] width 268 height 13
copy div "SYGNIA ITRIX FTSE100"
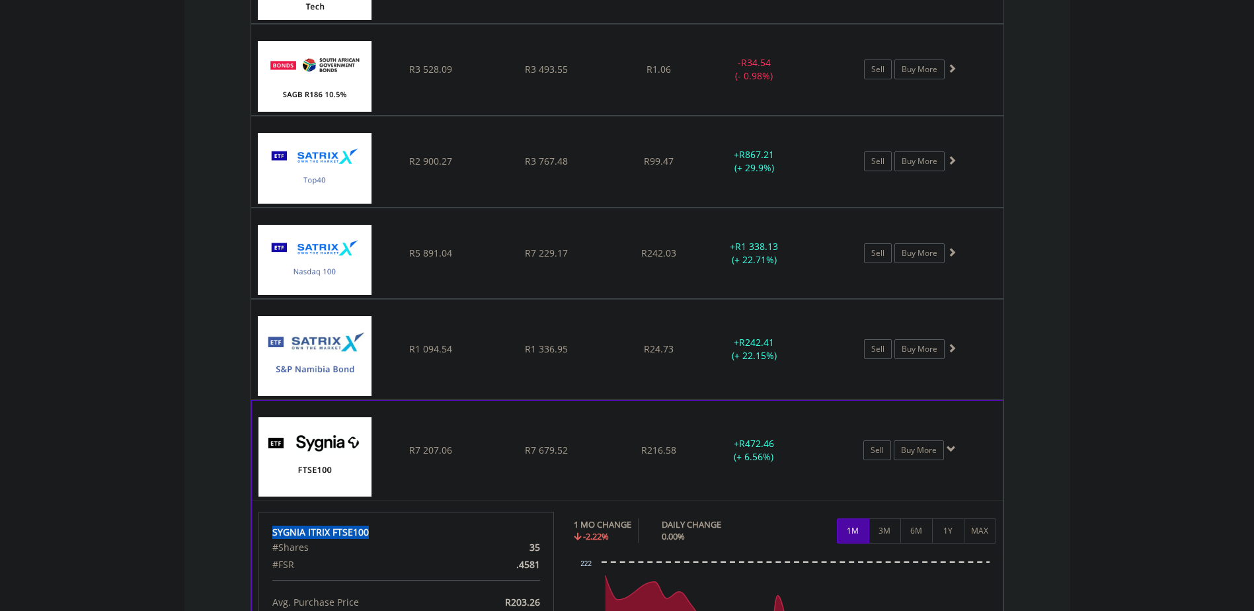
scroll to position [1255, 0]
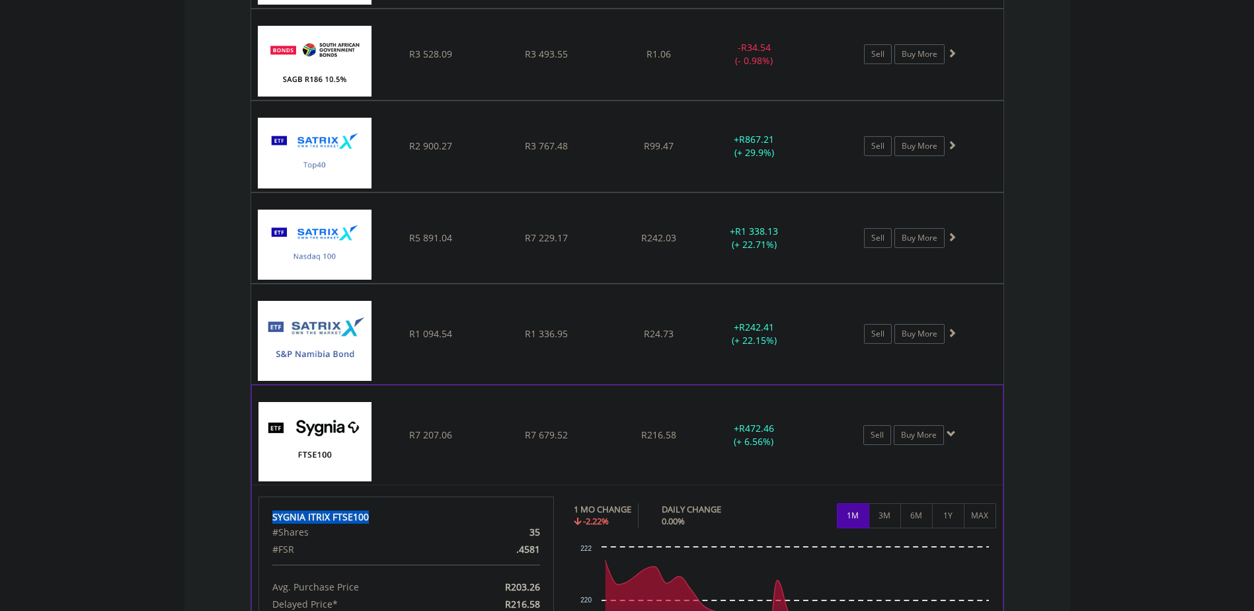
click at [354, 426] on img at bounding box center [315, 441] width 114 height 79
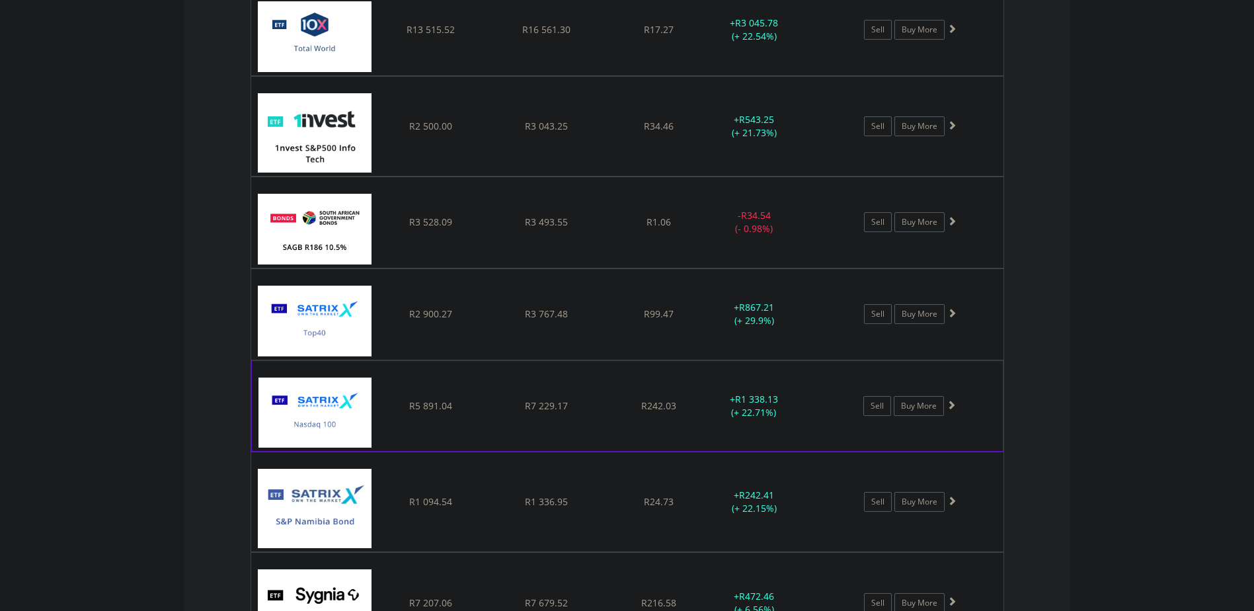
scroll to position [1057, 0]
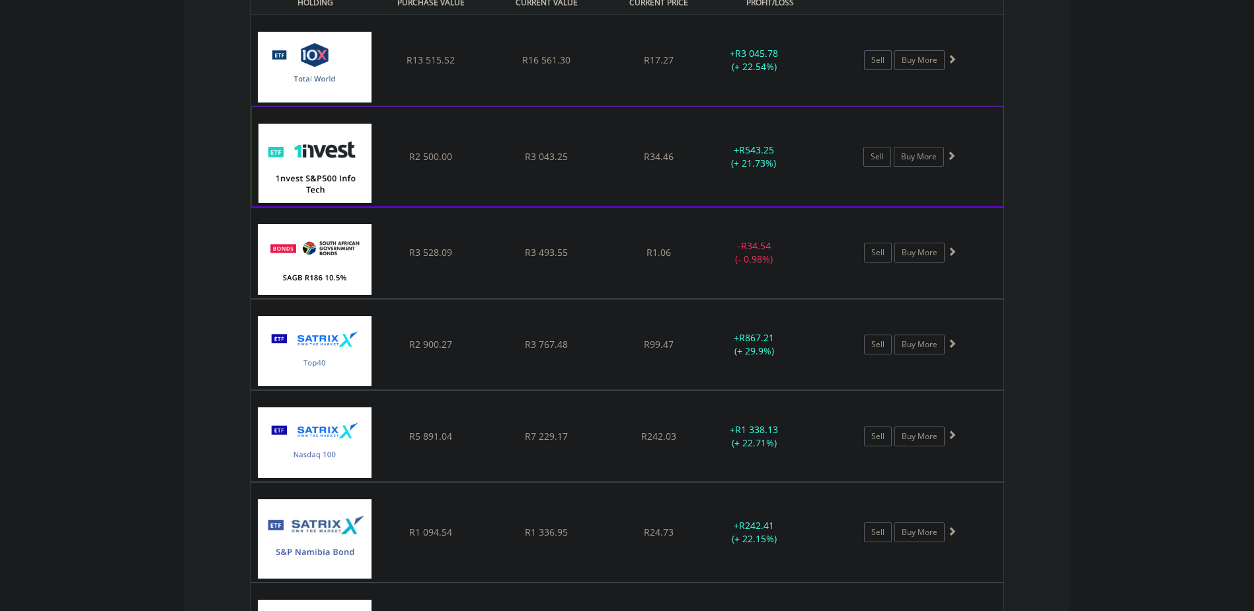
click at [323, 186] on img at bounding box center [315, 163] width 114 height 79
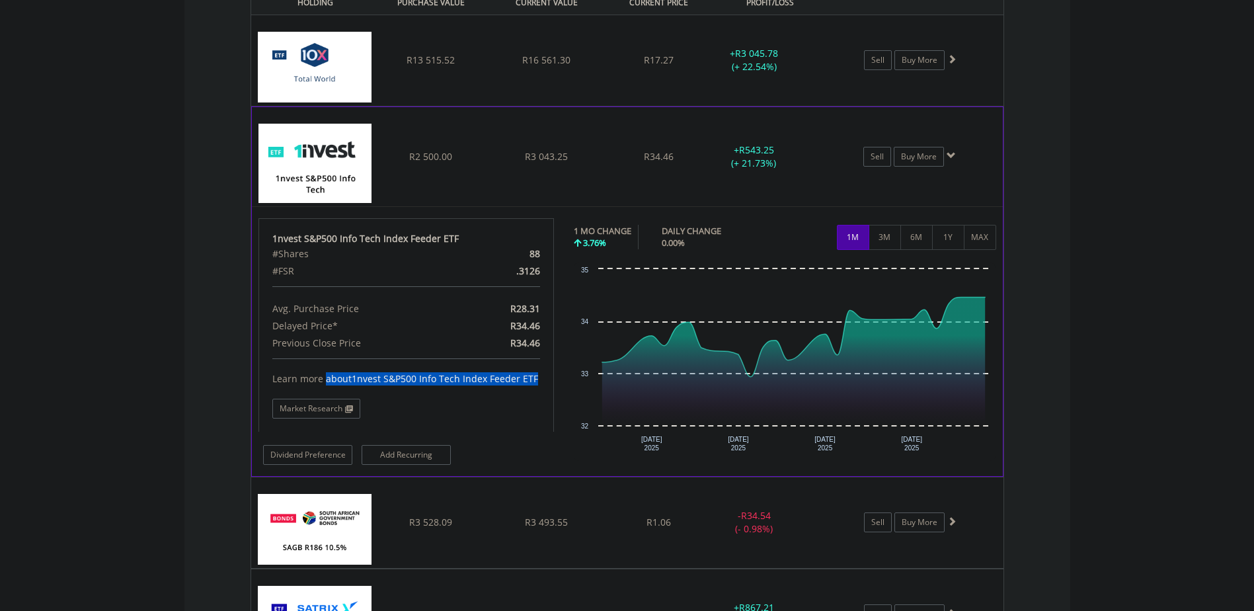
drag, startPoint x: 537, startPoint y: 383, endPoint x: 284, endPoint y: 369, distance: 253.5
click at [284, 369] on div "Learn more about 1nvest S&P500 Info Tech Index Feeder ETF Market Research" at bounding box center [406, 388] width 268 height 60
click at [338, 173] on img at bounding box center [315, 163] width 114 height 79
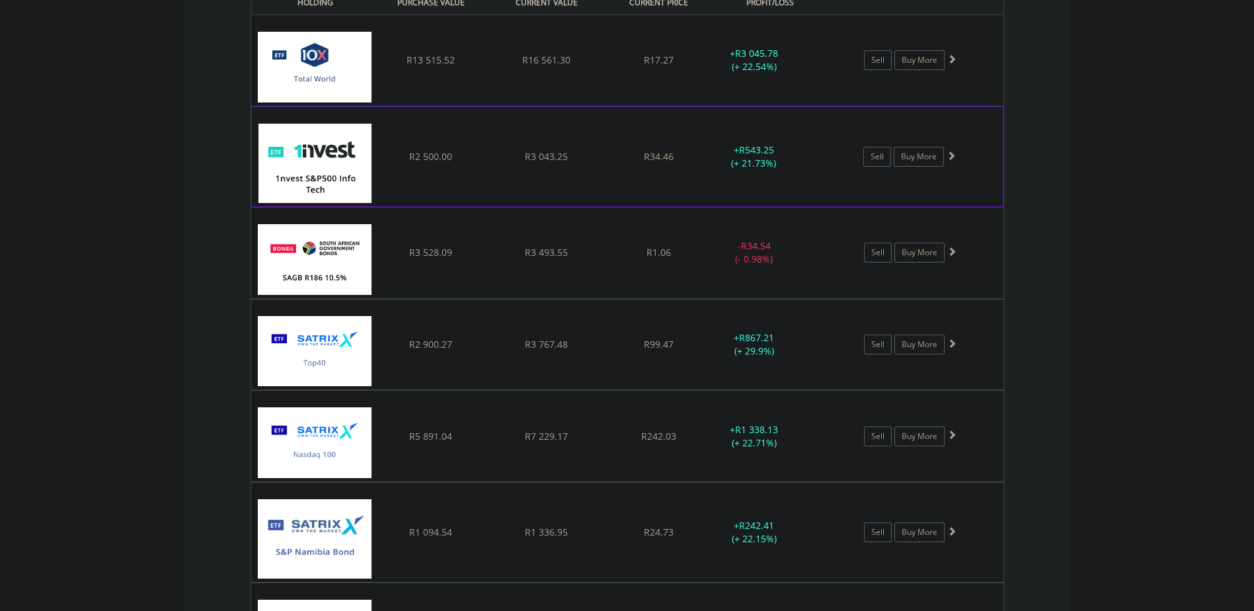
click at [338, 173] on img at bounding box center [315, 163] width 114 height 79
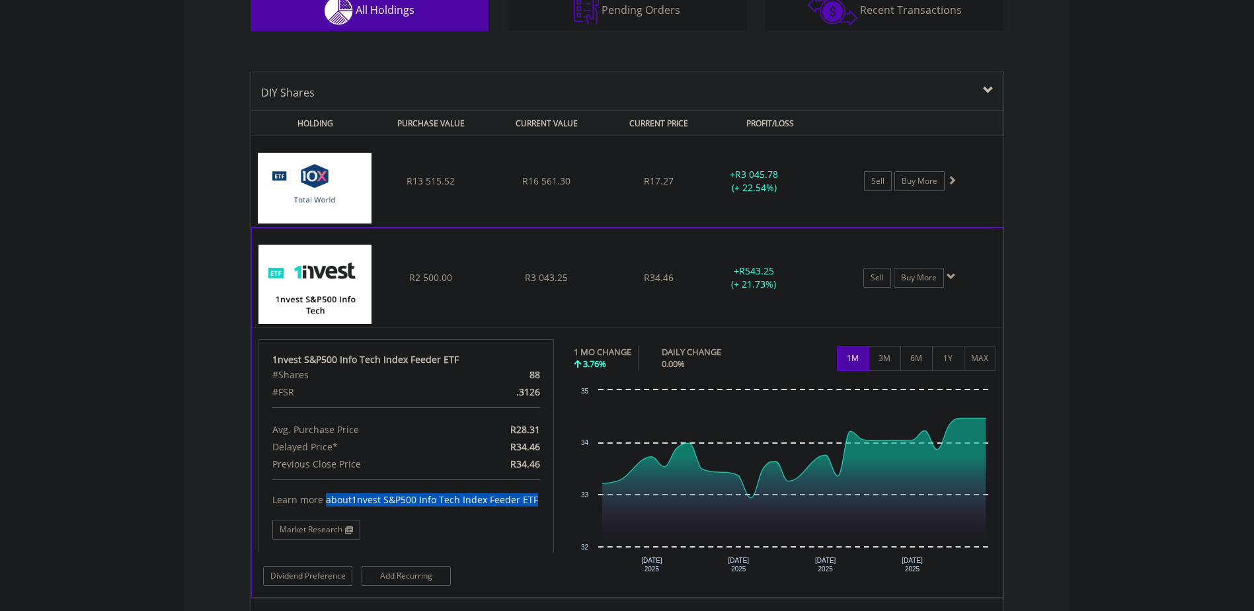
scroll to position [925, 0]
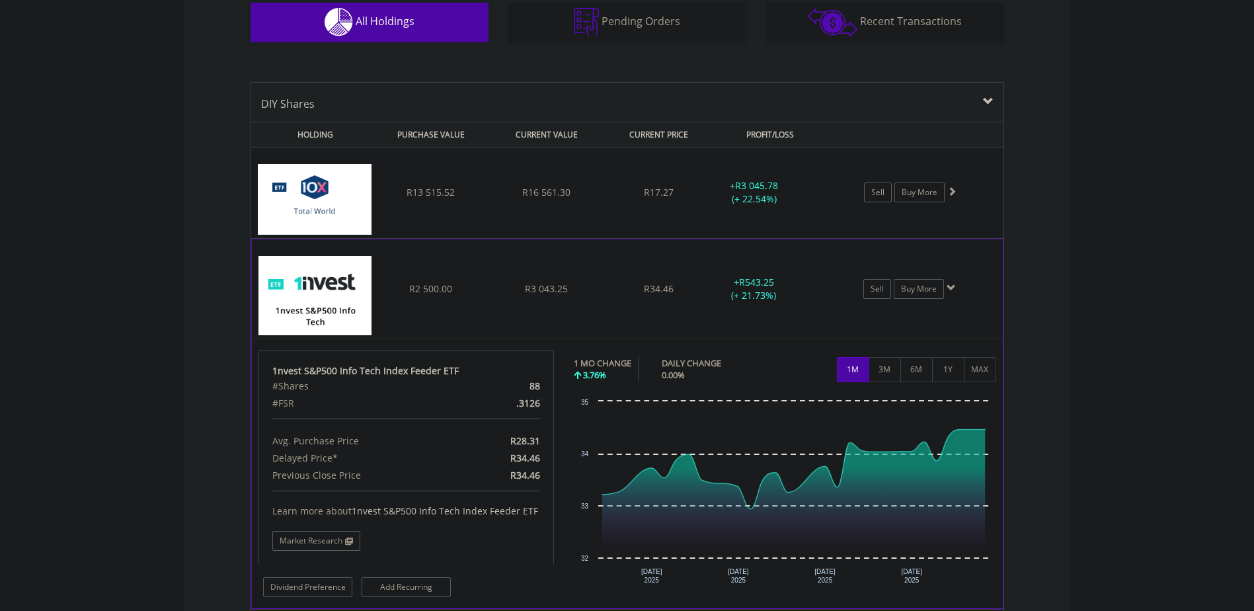
click at [424, 292] on span "R2 500.00" at bounding box center [430, 288] width 43 height 13
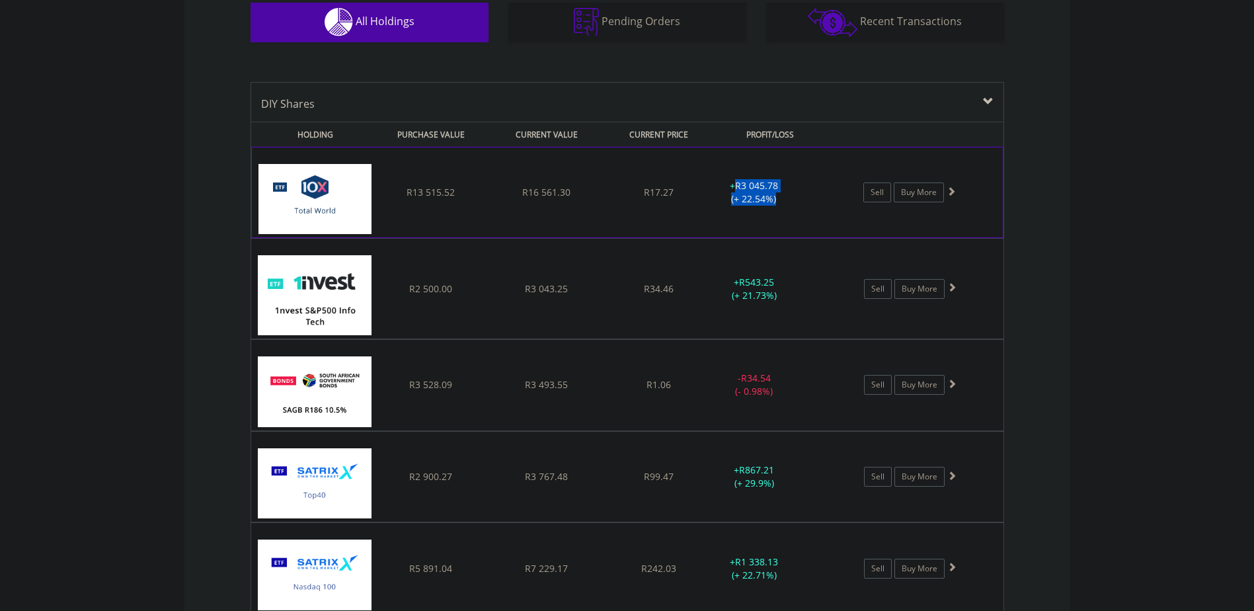
drag, startPoint x: 783, startPoint y: 194, endPoint x: 720, endPoint y: 179, distance: 63.8
click at [720, 179] on div "+ R3 045.78 (+ 22.54%)" at bounding box center [753, 192] width 99 height 26
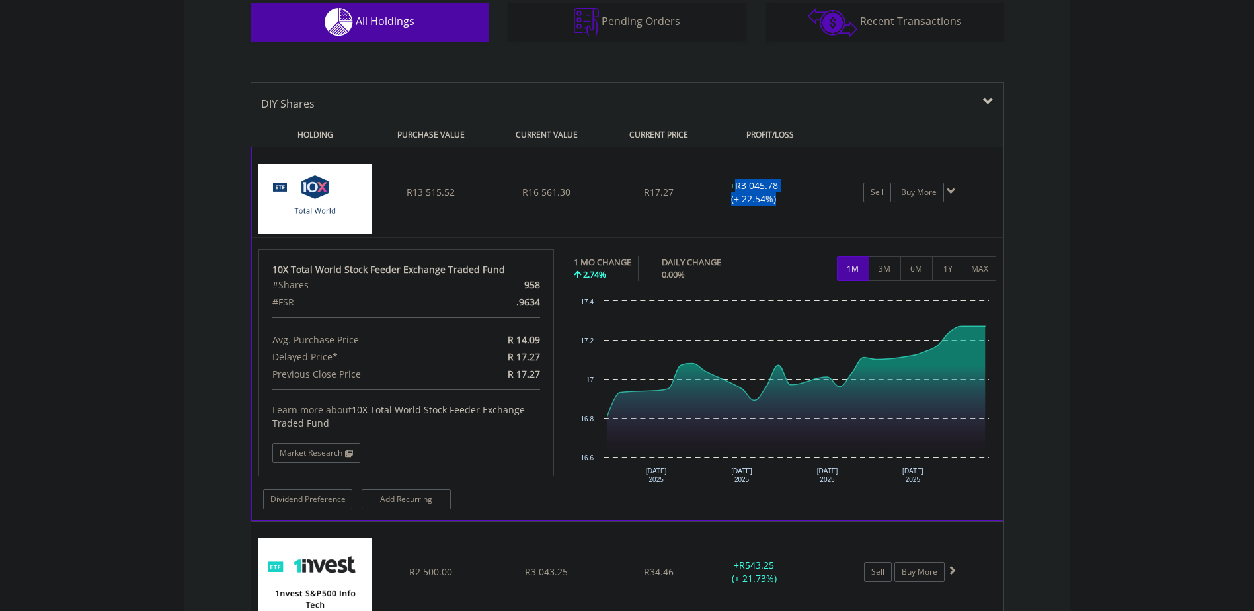
click at [757, 178] on div "﻿ 10X Total World Stock Feeder Exchange Traded Fund R13 515.52 R16 561.30 R17.2…" at bounding box center [627, 192] width 751 height 90
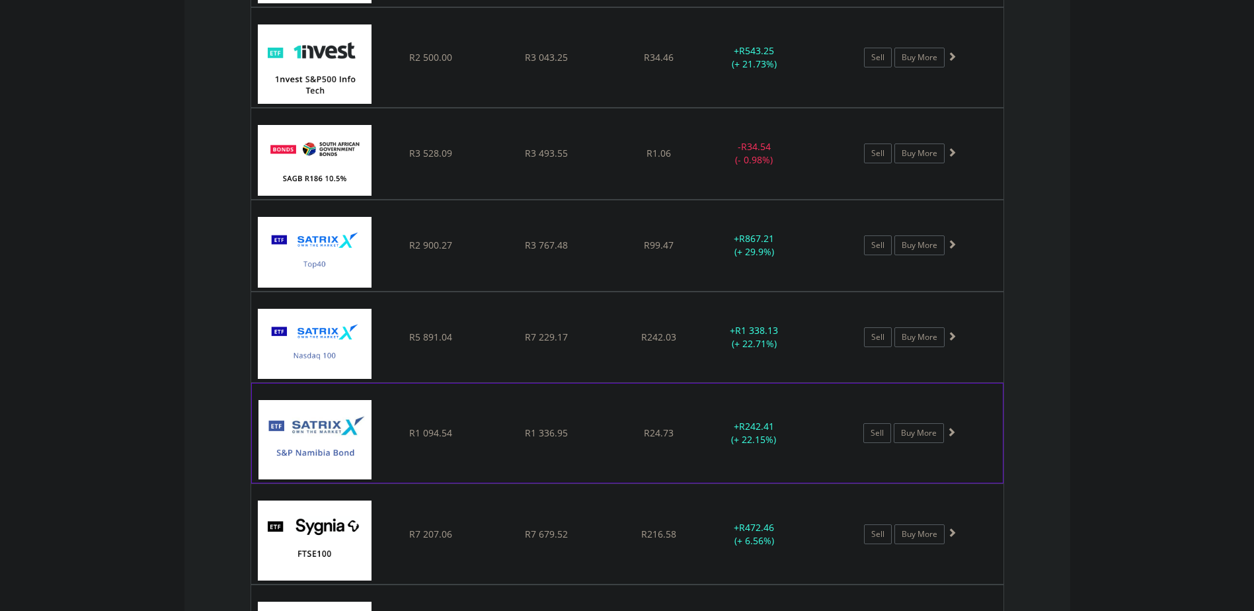
scroll to position [1123, 0]
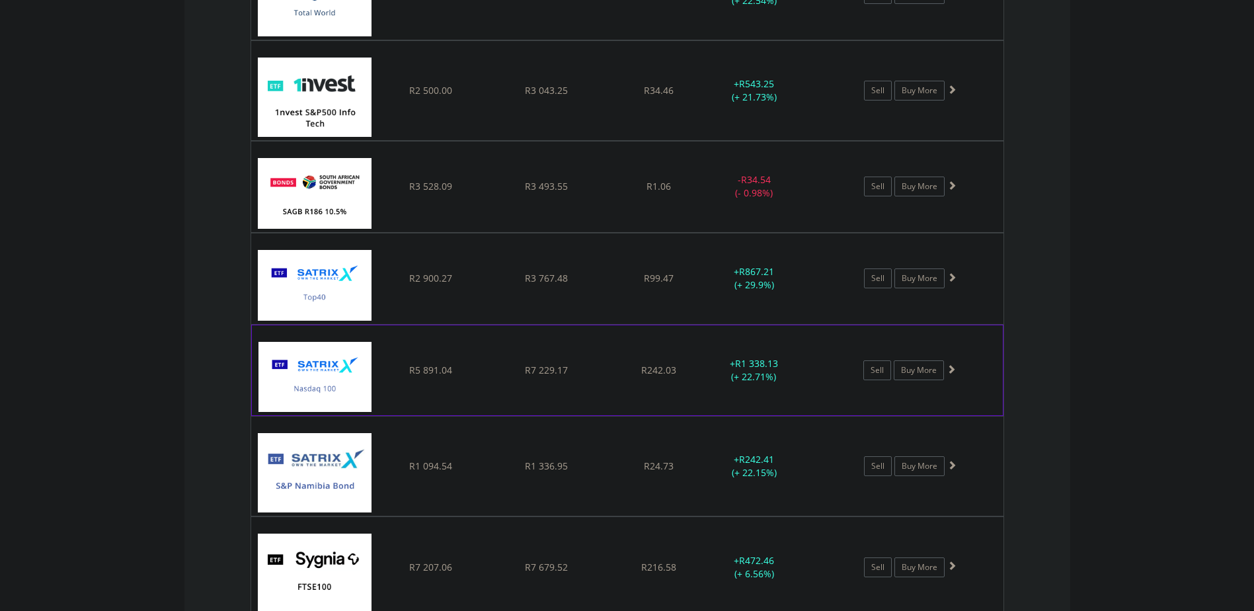
click at [409, 381] on div "﻿ Satrix Nasdaq 100 ETF R5 891.04 R7 229.17 R242.03 + R1 338.13 (+ 22.71%) Sell…" at bounding box center [627, 370] width 751 height 90
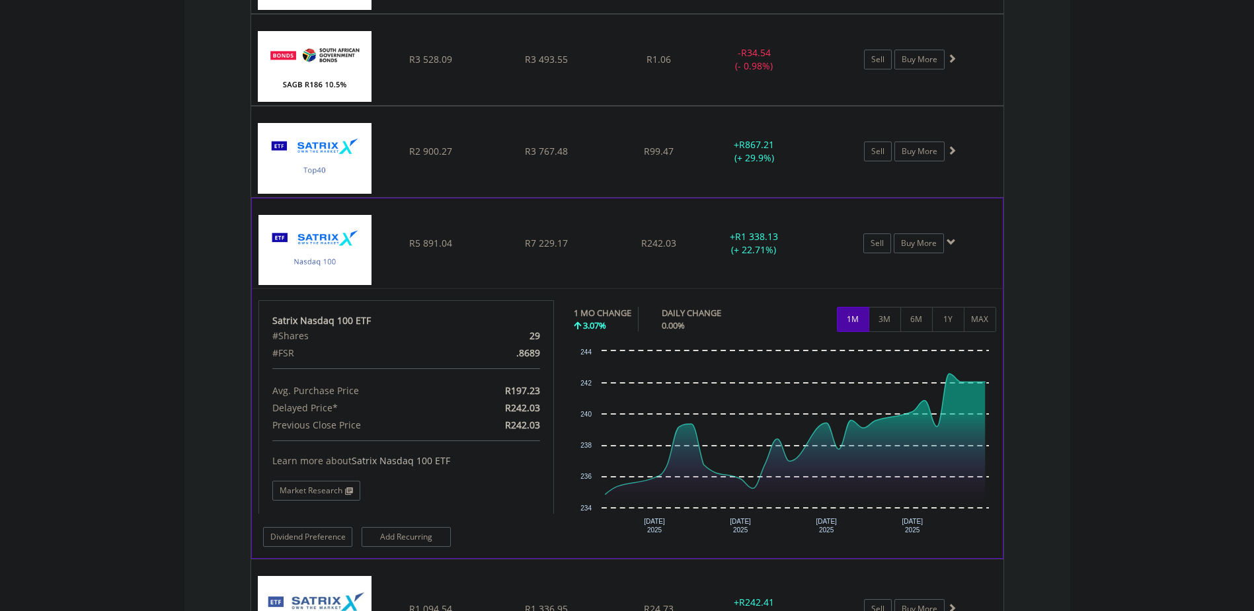
scroll to position [1255, 0]
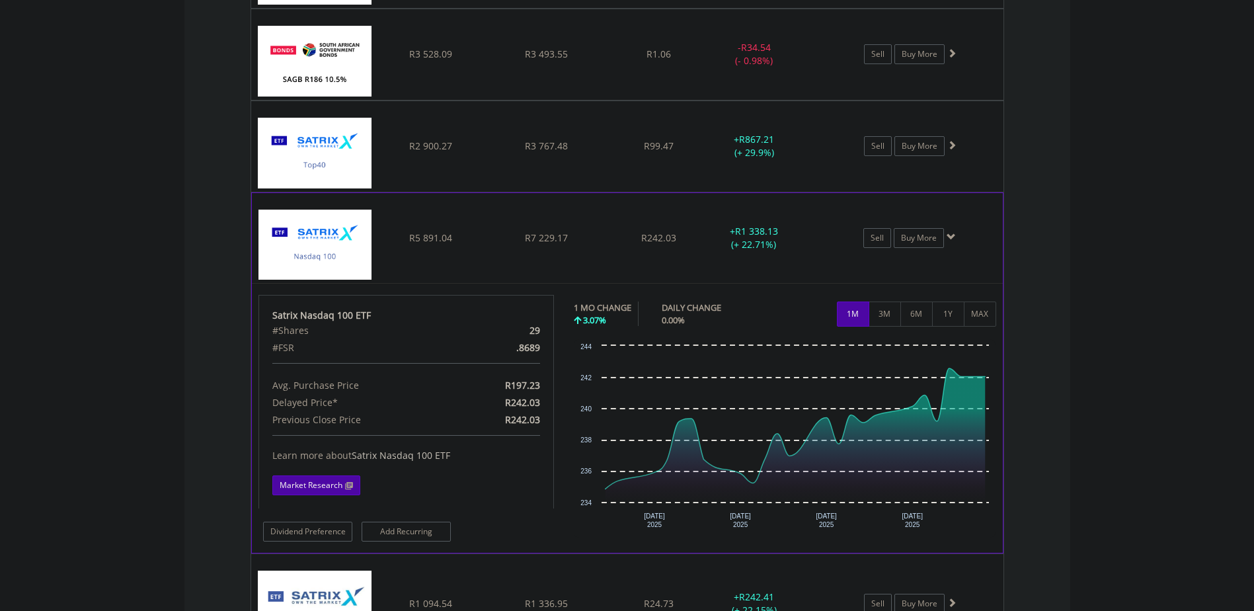
click at [346, 484] on span at bounding box center [347, 486] width 11 height 8
copy div "Satrix Nasdaq 100 ETF"
drag, startPoint x: 377, startPoint y: 314, endPoint x: 271, endPoint y: 314, distance: 106.4
click at [271, 314] on div "Satrix Nasdaq 100 ETF #Shares 29 #FSR .8689 Avg. Purchase Price R197.23 Delayed…" at bounding box center [406, 401] width 296 height 213
click at [413, 249] on div "﻿ Satrix Nasdaq 100 ETF R5 891.04 R7 229.17 R242.03 + R1 338.13 (+ 22.71%) Sell…" at bounding box center [627, 238] width 751 height 90
